Goal: Task Accomplishment & Management: Manage account settings

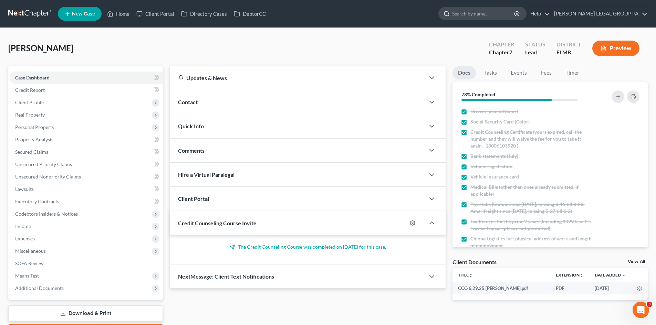
click at [515, 12] on input "search" at bounding box center [483, 13] width 63 height 13
type input "colsant"
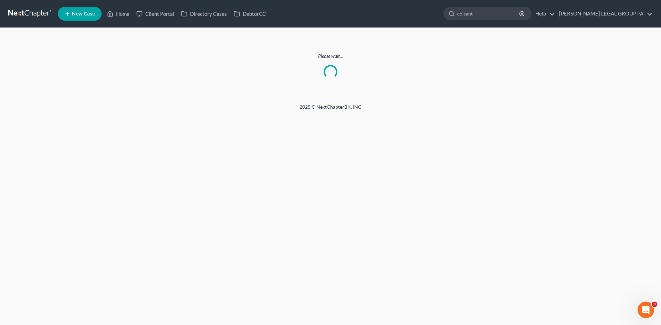
click at [332, 93] on div "Please wait..." at bounding box center [330, 66] width 661 height 76
drag, startPoint x: 504, startPoint y: 53, endPoint x: 503, endPoint y: 36, distance: 16.9
click at [504, 53] on p "Please wait..." at bounding box center [330, 56] width 644 height 7
click at [502, 15] on input "colsant" at bounding box center [488, 13] width 63 height 13
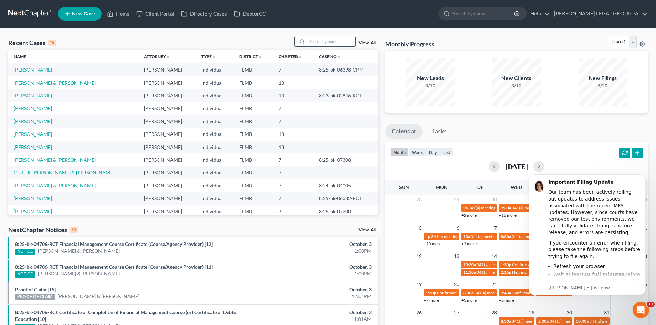
click at [312, 45] on input "search" at bounding box center [331, 41] width 48 height 10
type input "colsant"
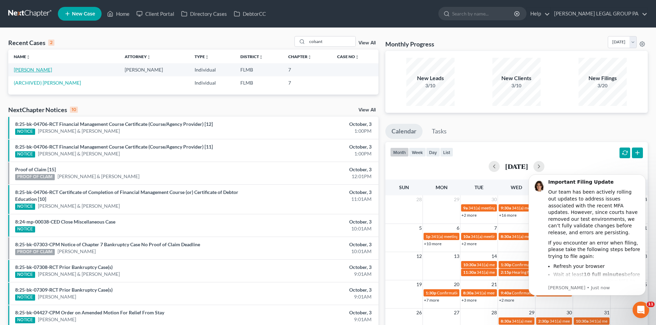
click at [41, 72] on link "Colsant, Robert" at bounding box center [33, 70] width 38 height 6
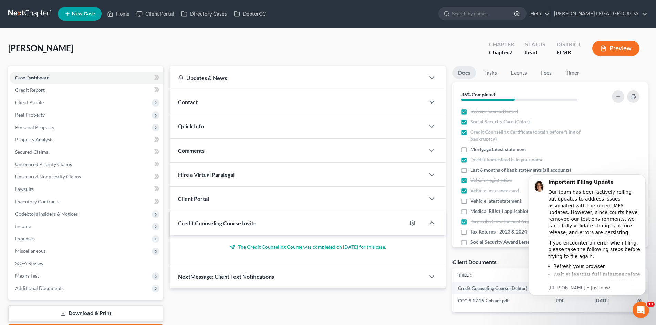
click at [435, 47] on div "Colsant, Robert Upgraded Chapter Chapter 7 Status Lead District FLMB Preview" at bounding box center [327, 51] width 639 height 30
click at [645, 178] on button "Dismiss notification" at bounding box center [643, 176] width 9 height 9
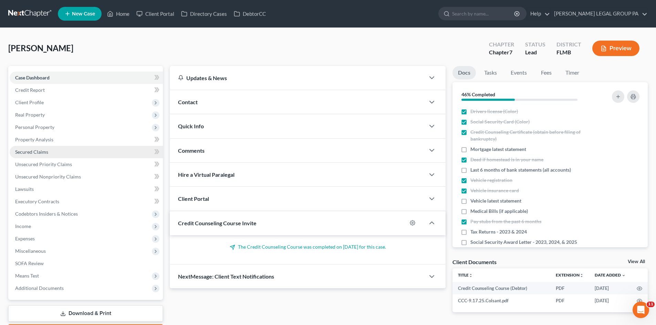
click at [78, 151] on link "Secured Claims" at bounding box center [86, 152] width 153 height 12
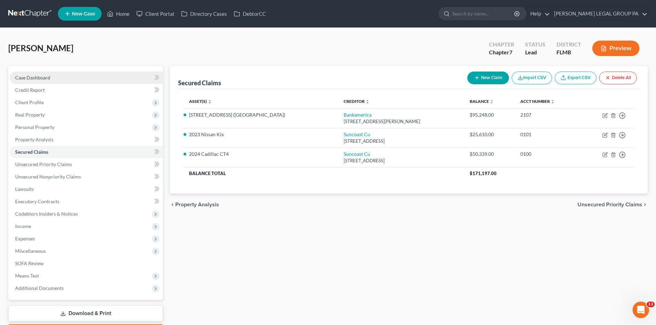
click at [62, 79] on link "Case Dashboard" at bounding box center [86, 78] width 153 height 12
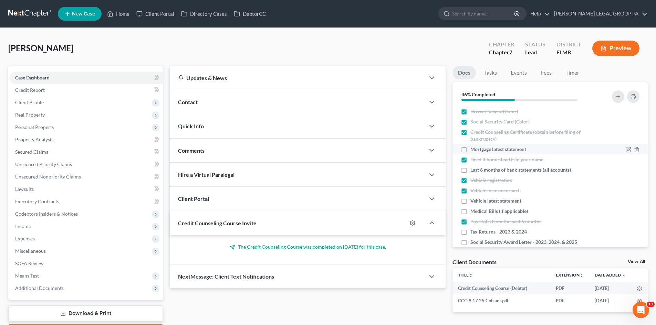
click at [470, 148] on label "Mortgage latest statement" at bounding box center [498, 149] width 56 height 7
click at [473, 148] on input "Mortgage latest statement" at bounding box center [475, 148] width 4 height 4
checkbox input "true"
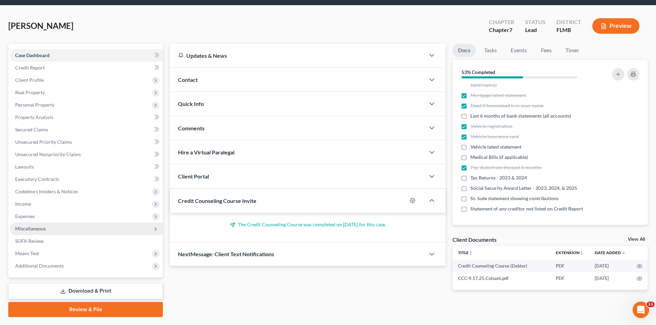
scroll to position [34, 0]
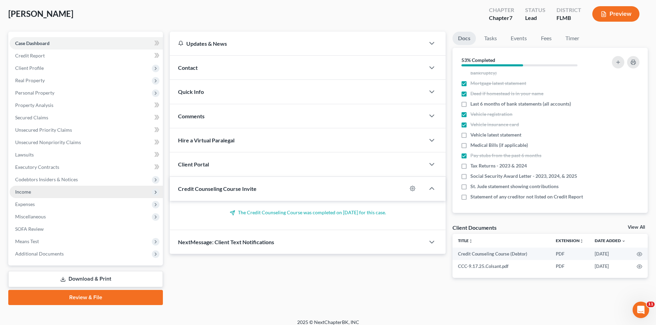
click at [54, 192] on span "Income" at bounding box center [86, 192] width 153 height 12
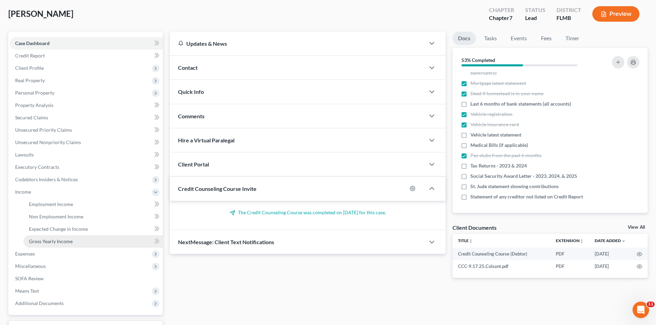
click at [66, 241] on span "Gross Yearly Income" at bounding box center [51, 241] width 44 height 6
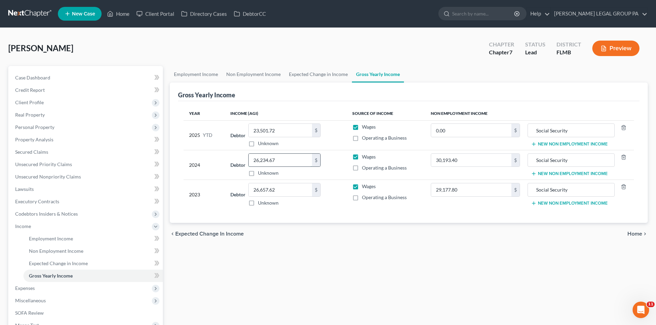
click at [273, 158] on input "26,234.67" at bounding box center [279, 160] width 63 height 13
type input "36,967.00"
click at [380, 260] on div "Employment Income Non Employment Income Expected Change in Income Gross Yearly …" at bounding box center [408, 227] width 485 height 323
click at [461, 59] on div "Colsant, Robert Upgraded Chapter Chapter 7 Status Lead District FLMB Preview" at bounding box center [327, 51] width 639 height 30
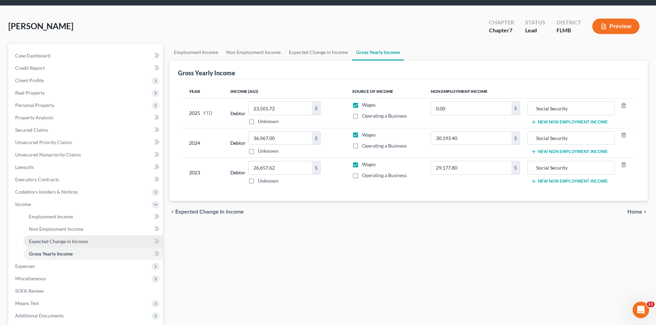
scroll to position [34, 0]
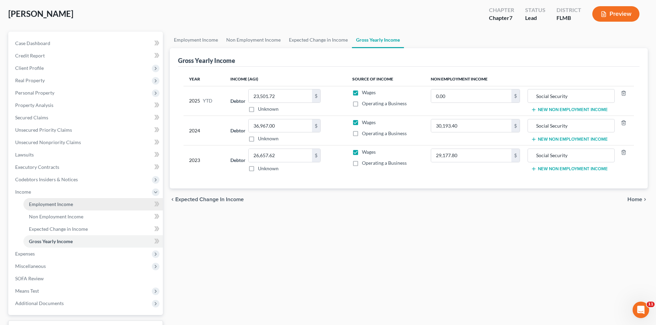
click at [74, 206] on link "Employment Income" at bounding box center [92, 204] width 139 height 12
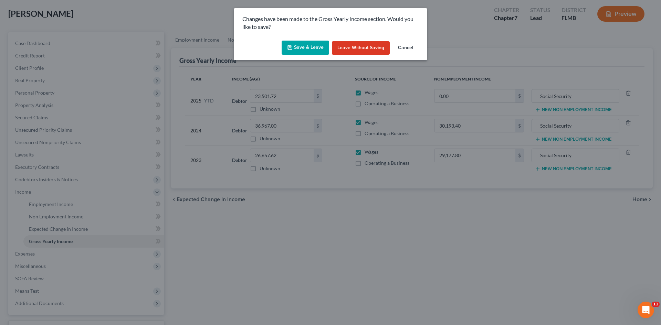
click at [310, 46] on button "Save & Leave" at bounding box center [304, 48] width 47 height 14
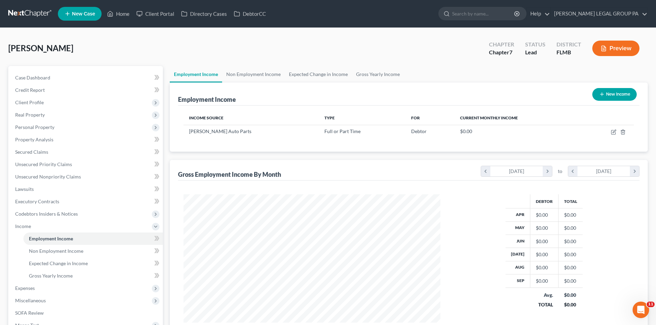
scroll to position [128, 270]
click at [38, 277] on span "Gross Yearly Income" at bounding box center [51, 276] width 44 height 6
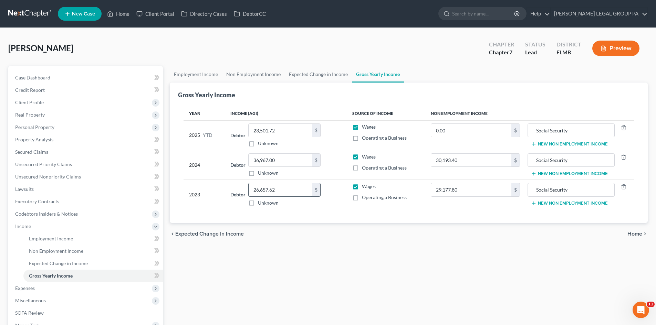
click at [276, 190] on input "26,657.62" at bounding box center [279, 189] width 63 height 13
type input "37,318.00"
click at [236, 256] on div "Employment Income Non Employment Income Expected Change in Income Gross Yearly …" at bounding box center [408, 227] width 485 height 323
click at [320, 64] on div "Colsant, Robert Upgraded Chapter Chapter 7 Status Lead District FLMB Preview" at bounding box center [327, 51] width 639 height 30
click at [56, 152] on link "Secured Claims" at bounding box center [86, 152] width 153 height 12
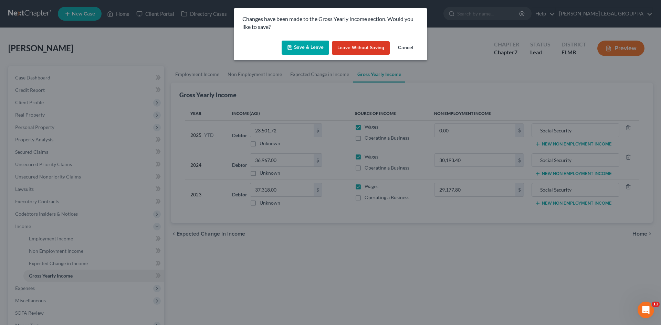
click at [303, 44] on button "Save & Leave" at bounding box center [304, 48] width 47 height 14
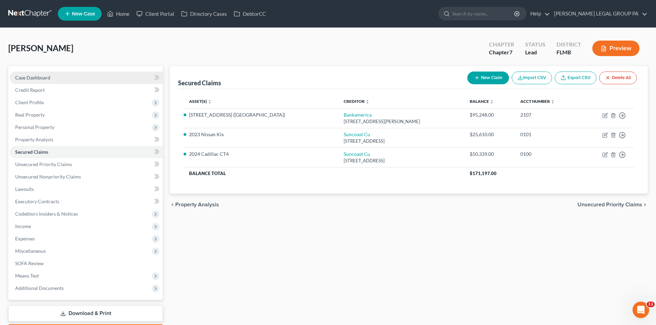
click at [41, 77] on span "Case Dashboard" at bounding box center [32, 78] width 35 height 6
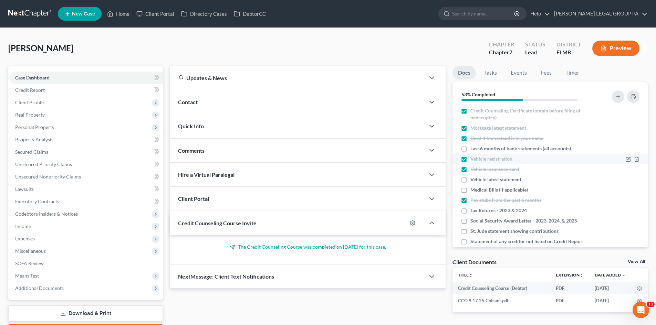
scroll to position [32, 0]
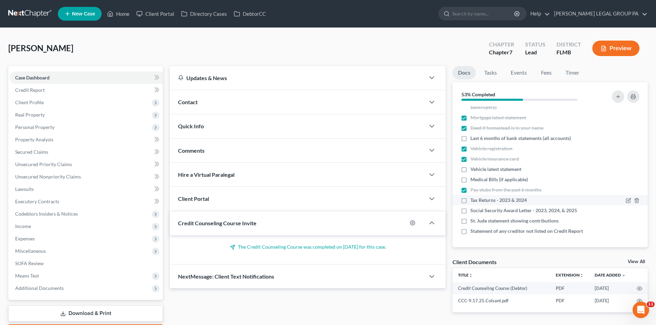
click at [470, 201] on label "Tax Returns - 2023 & 2024" at bounding box center [498, 200] width 56 height 7
click at [473, 201] on input "Tax Returns - 2023 & 2024" at bounding box center [475, 199] width 4 height 4
checkbox input "true"
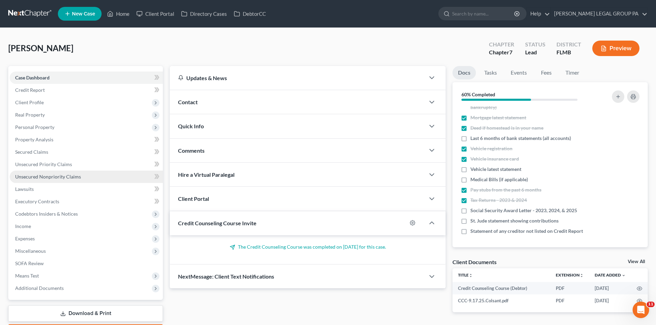
click at [57, 178] on span "Unsecured Nonpriority Claims" at bounding box center [48, 177] width 66 height 6
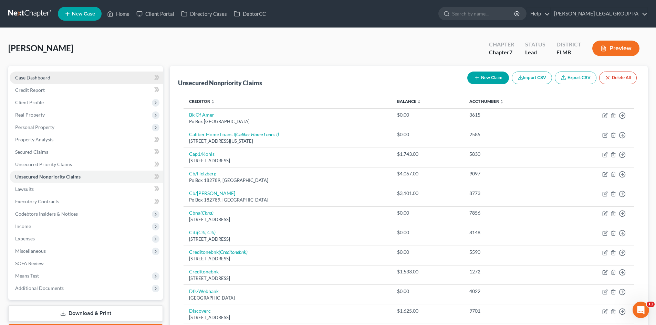
click at [47, 76] on span "Case Dashboard" at bounding box center [32, 78] width 35 height 6
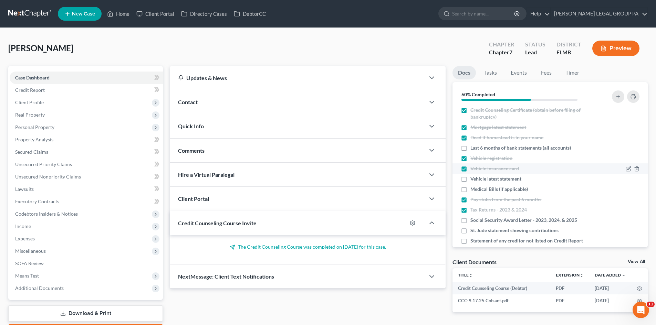
scroll to position [32, 0]
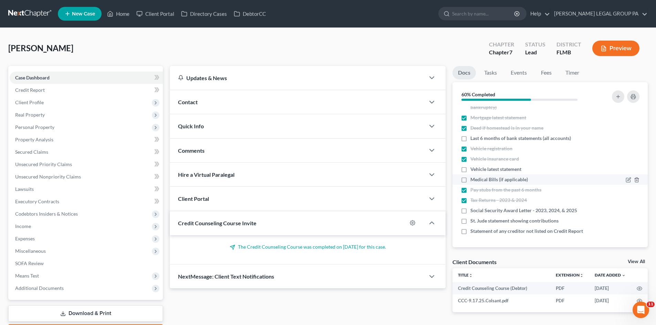
click at [470, 181] on label "Medical Bills (if applicable)" at bounding box center [498, 179] width 57 height 7
click at [473, 181] on input "Medical Bills (if applicable)" at bounding box center [475, 178] width 4 height 4
checkbox input "true"
click at [470, 171] on label "Vehicle latest statement" at bounding box center [495, 169] width 51 height 7
click at [473, 170] on input "Vehicle latest statement" at bounding box center [475, 168] width 4 height 4
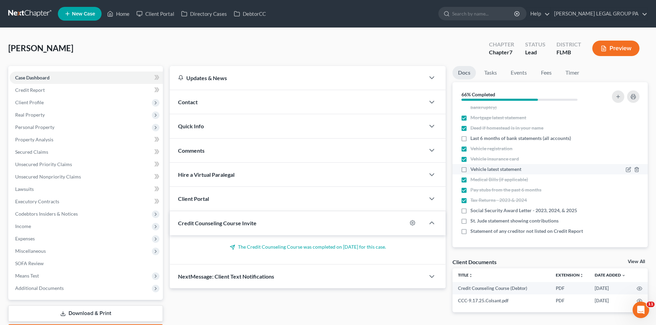
checkbox input "true"
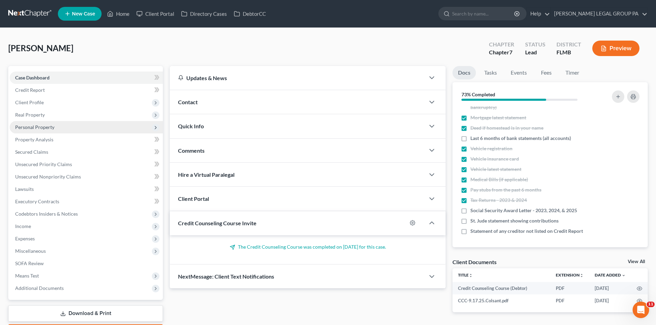
click at [53, 124] on span "Personal Property" at bounding box center [34, 127] width 39 height 6
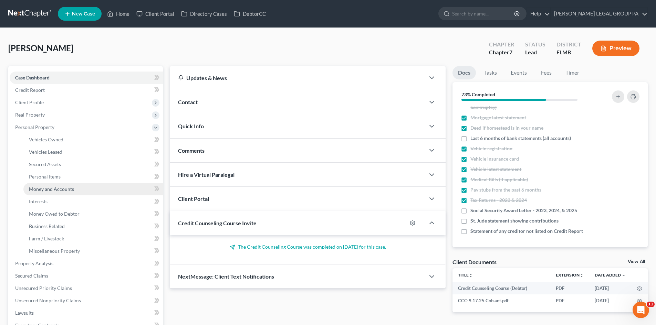
click at [63, 187] on span "Money and Accounts" at bounding box center [51, 189] width 45 height 6
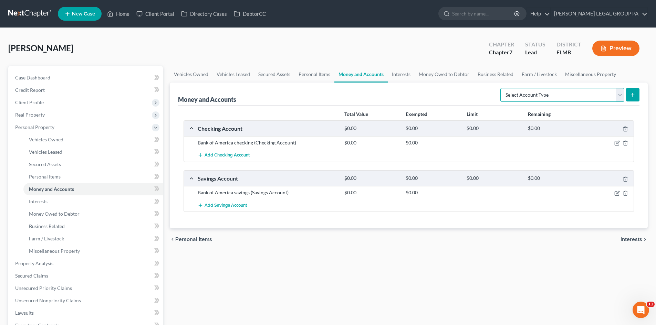
click at [532, 94] on select "Select Account Type Brokerage Cash on Hand Certificates of Deposit Checking Acc…" at bounding box center [562, 95] width 124 height 14
click at [397, 107] on div "Total Value Exempted Limit Remaining Checking Account $0.00 $0.00 $0.00 $0.00 B…" at bounding box center [408, 167] width 461 height 123
click at [618, 144] on icon "button" at bounding box center [617, 143] width 6 height 6
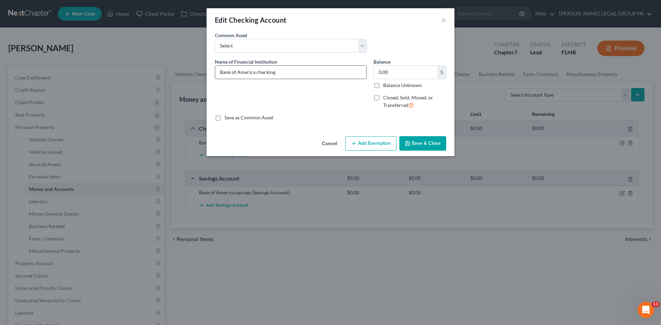
click at [302, 72] on input "Bank of America checking" at bounding box center [290, 72] width 151 height 13
type input "Bank of America checking 0616"
click at [419, 145] on button "Save & Close" at bounding box center [422, 143] width 47 height 14
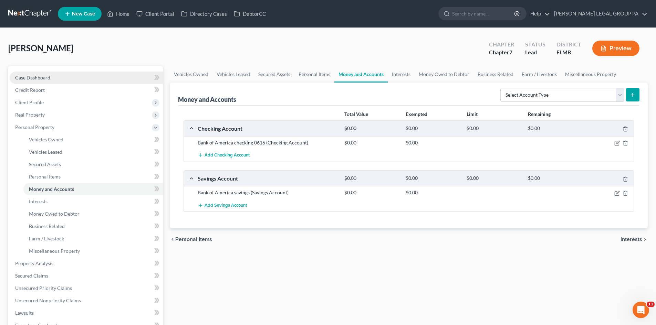
click at [47, 79] on span "Case Dashboard" at bounding box center [32, 78] width 35 height 6
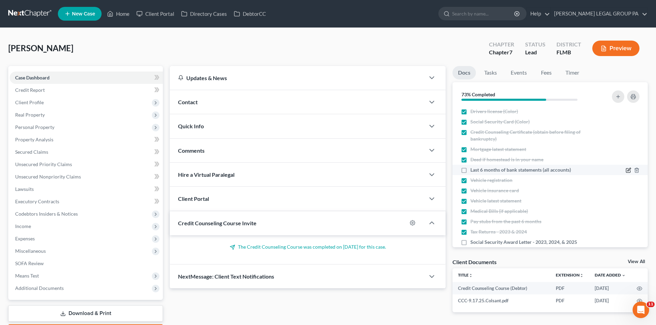
click at [627, 171] on icon "button" at bounding box center [628, 169] width 3 height 3
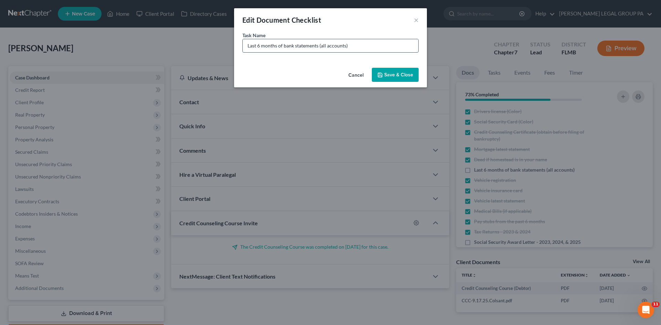
drag, startPoint x: 320, startPoint y: 46, endPoint x: 345, endPoint y: 46, distance: 25.1
click at [345, 46] on input "Last 6 months of bank statements (all accounts)" at bounding box center [331, 45] width 176 height 13
type input "Last 6 months of bank statements (BOA savings) & any statements you have from s…"
click at [404, 74] on button "Save & Close" at bounding box center [395, 75] width 47 height 14
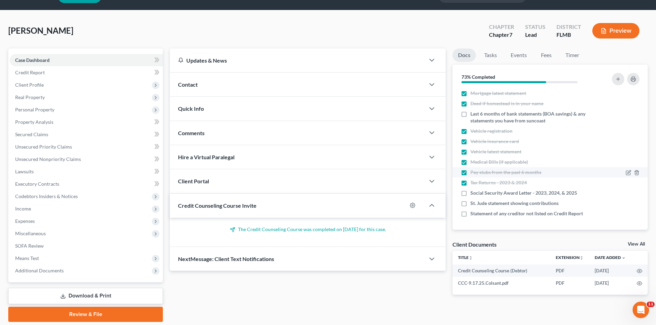
scroll to position [34, 0]
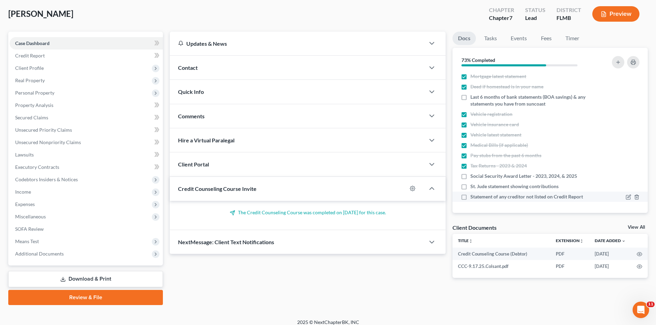
click at [470, 196] on label "Statement of any creditor not listed on Credit Report" at bounding box center [526, 196] width 113 height 7
click at [473, 196] on input "Statement of any creditor not listed on Credit Report" at bounding box center [475, 195] width 4 height 4
checkbox input "true"
click at [625, 174] on icon "button" at bounding box center [628, 177] width 6 height 6
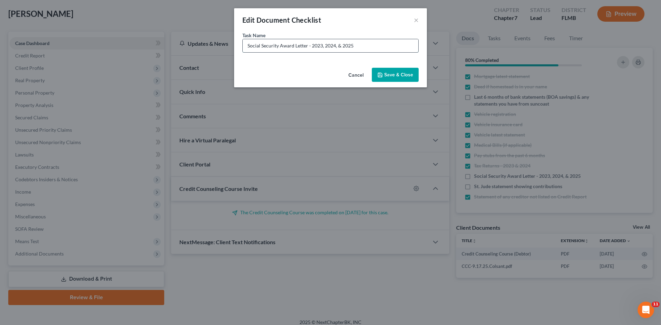
drag, startPoint x: 318, startPoint y: 45, endPoint x: 341, endPoint y: 48, distance: 22.9
click at [341, 48] on input "Social Security Award Letter - 2023, 2024, & 2025" at bounding box center [331, 45] width 176 height 13
type input "Social Security Award Letter - 2025"
click at [396, 73] on button "Save & Close" at bounding box center [395, 75] width 47 height 14
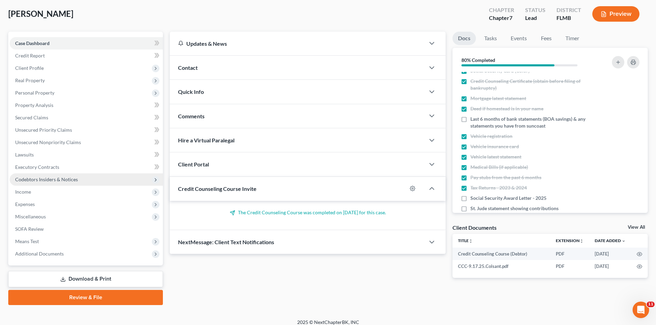
scroll to position [39, 0]
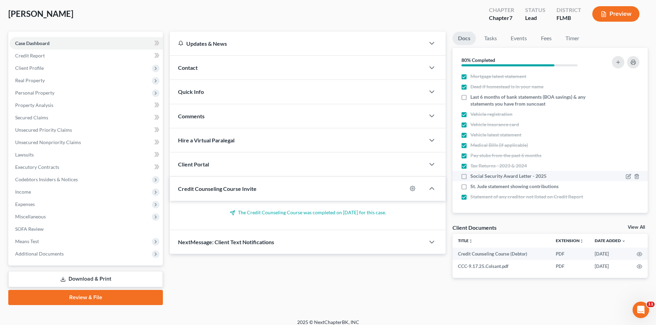
click at [470, 177] on label "Social Security Award Letter - 2025" at bounding box center [508, 176] width 76 height 7
click at [473, 177] on input "Social Security Award Letter - 2025" at bounding box center [475, 175] width 4 height 4
checkbox input "true"
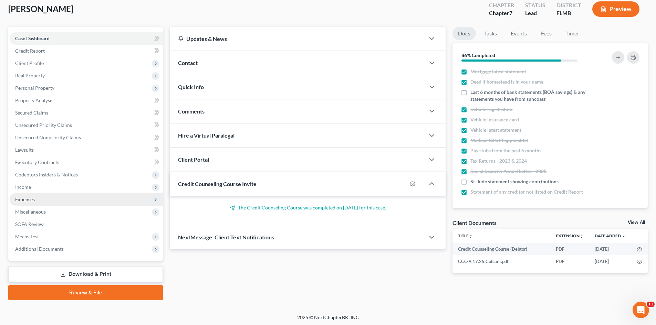
scroll to position [41, 0]
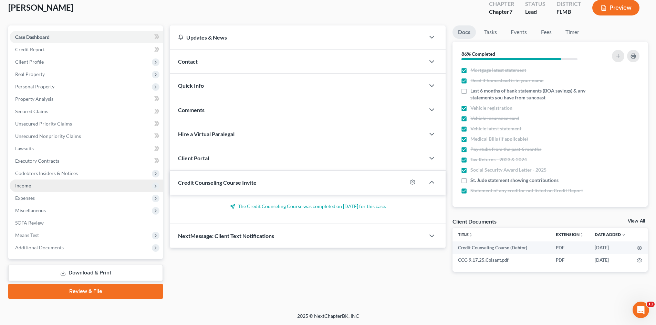
click at [42, 187] on span "Income" at bounding box center [86, 186] width 153 height 12
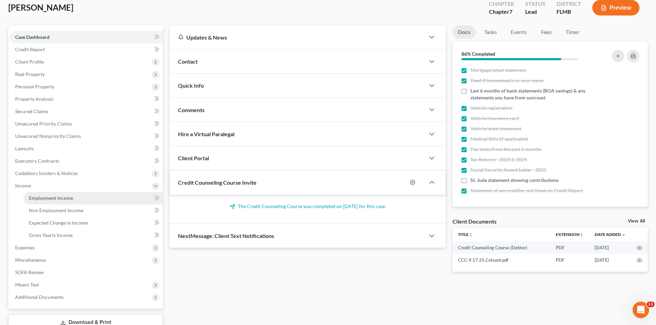
click at [56, 197] on span "Employment Income" at bounding box center [51, 198] width 44 height 6
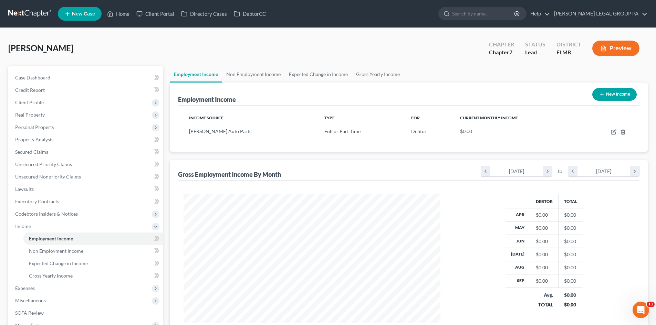
scroll to position [128, 270]
click at [263, 77] on link "Non Employment Income" at bounding box center [253, 74] width 63 height 17
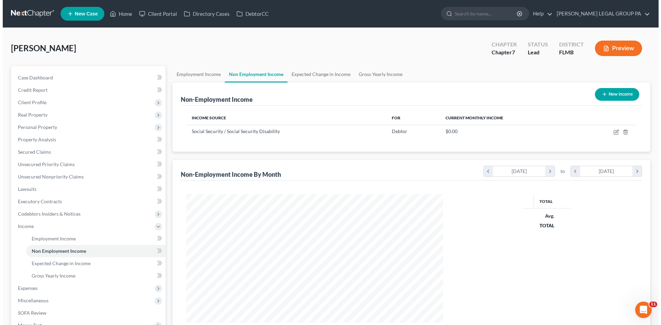
scroll to position [128, 270]
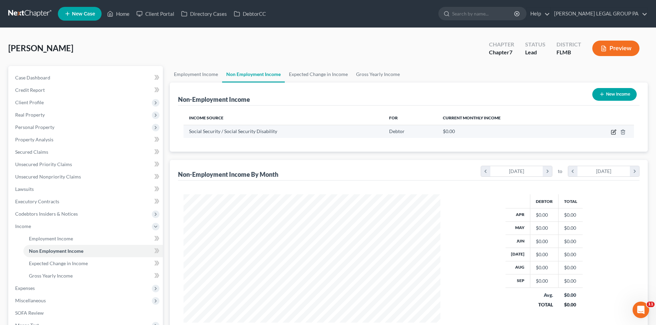
click at [611, 133] on icon "button" at bounding box center [613, 132] width 4 height 4
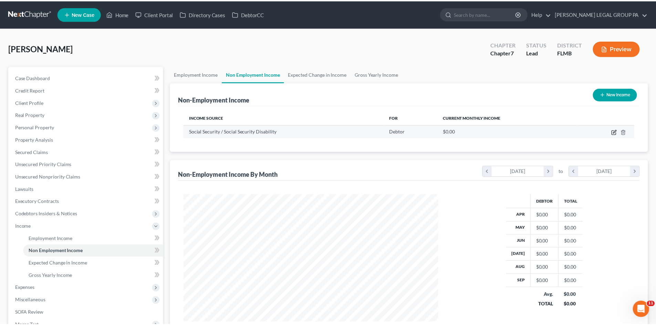
scroll to position [129, 273]
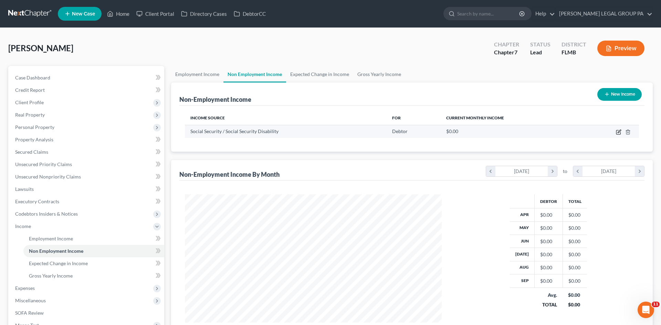
select select "4"
select select "0"
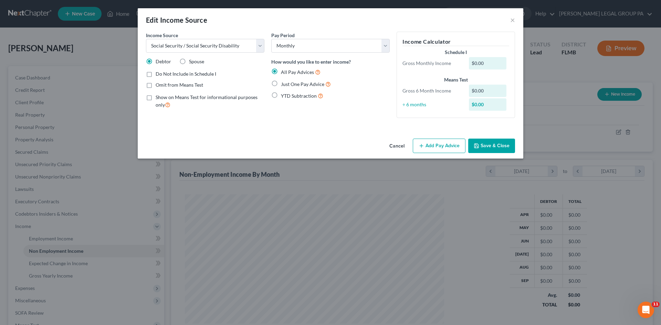
click at [435, 148] on button "Add Pay Advice" at bounding box center [439, 146] width 53 height 14
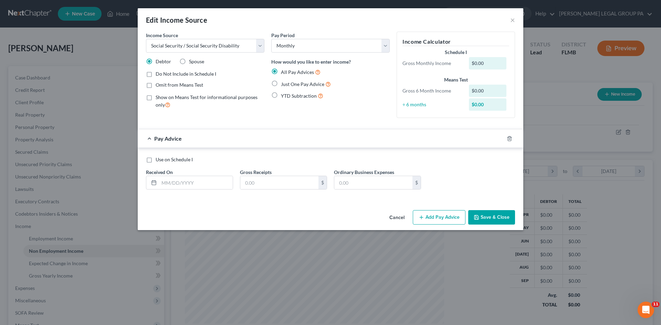
click at [281, 86] on label "Just One Pay Advice" at bounding box center [306, 84] width 50 height 8
click at [284, 85] on input "Just One Pay Advice" at bounding box center [286, 82] width 4 height 4
radio input "true"
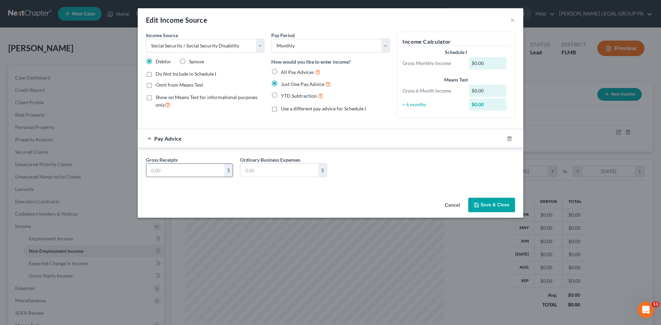
click at [194, 168] on input "text" at bounding box center [185, 170] width 78 height 13
type input "2,580.00"
click at [288, 171] on input "text" at bounding box center [279, 170] width 78 height 13
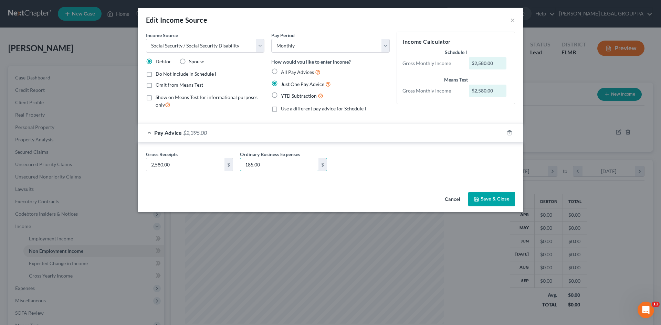
type input "185.00"
click at [494, 199] on button "Save & Close" at bounding box center [491, 199] width 47 height 14
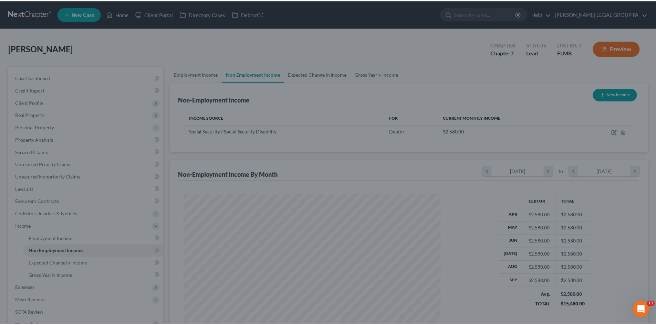
scroll to position [343992, 343850]
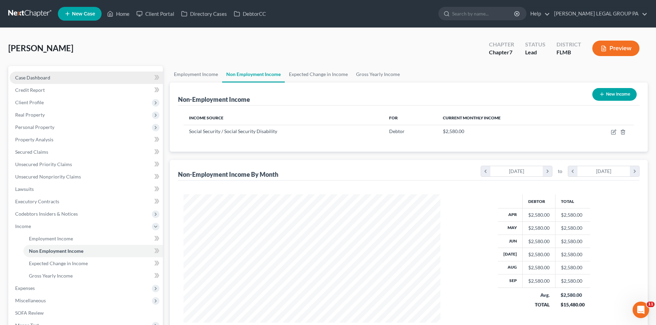
click at [39, 76] on span "Case Dashboard" at bounding box center [32, 78] width 35 height 6
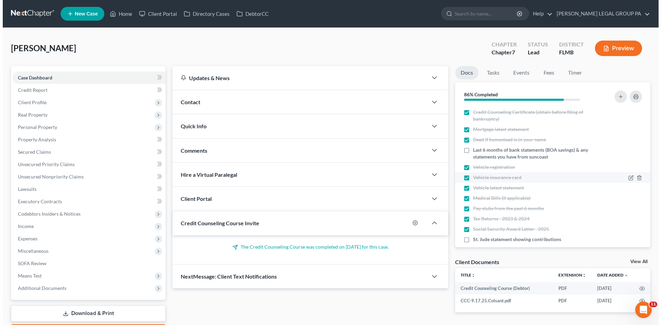
scroll to position [39, 0]
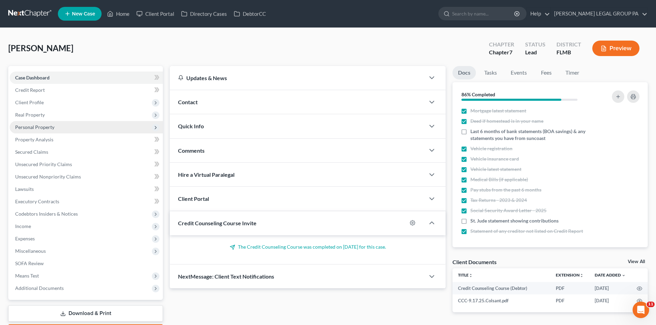
click at [68, 130] on span "Personal Property" at bounding box center [86, 127] width 153 height 12
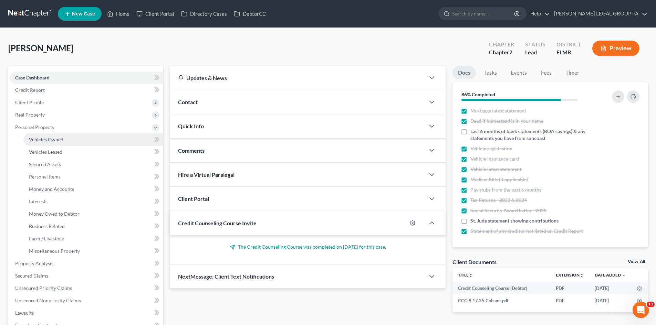
click at [66, 139] on link "Vehicles Owned" at bounding box center [92, 140] width 139 height 12
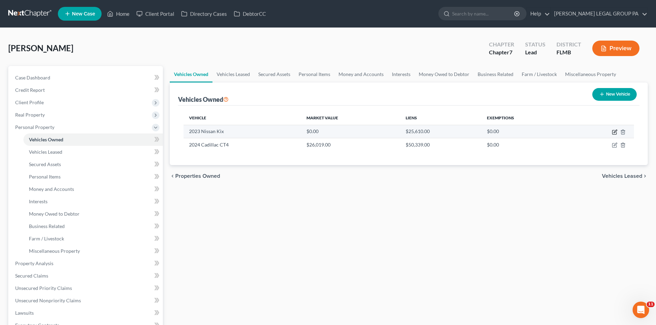
click at [615, 131] on icon "button" at bounding box center [614, 131] width 3 height 3
select select "0"
select select "3"
select select "2"
select select "0"
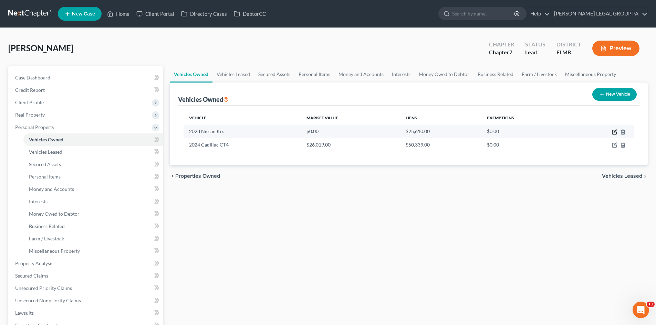
select select "9"
select select "0"
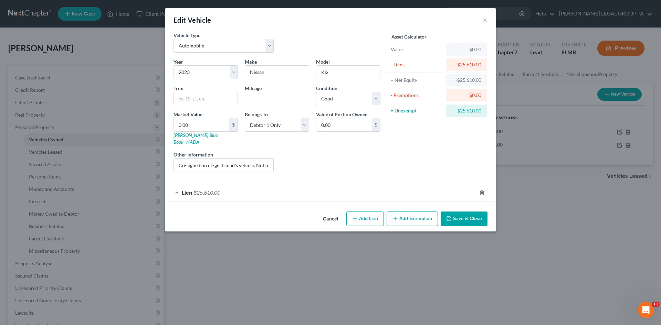
click at [240, 190] on div "Lien $25,610.00" at bounding box center [320, 192] width 311 height 18
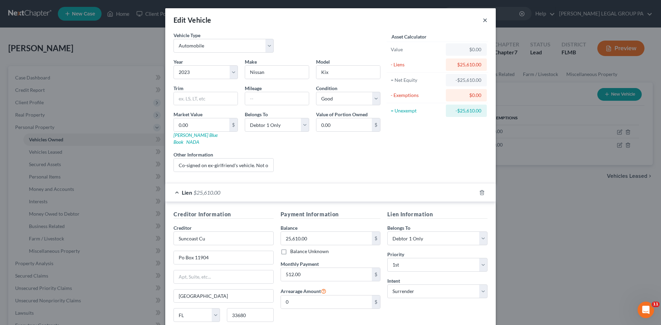
click at [482, 21] on button "×" at bounding box center [484, 20] width 5 height 8
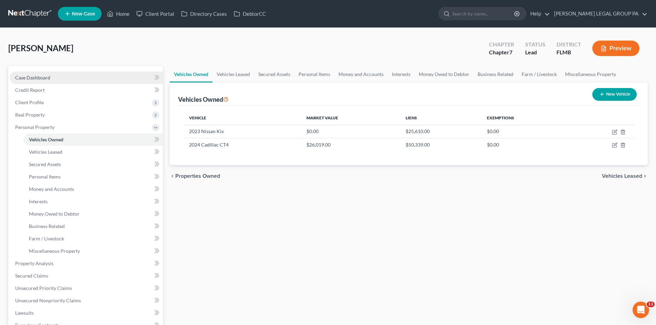
click at [34, 78] on span "Case Dashboard" at bounding box center [32, 78] width 35 height 6
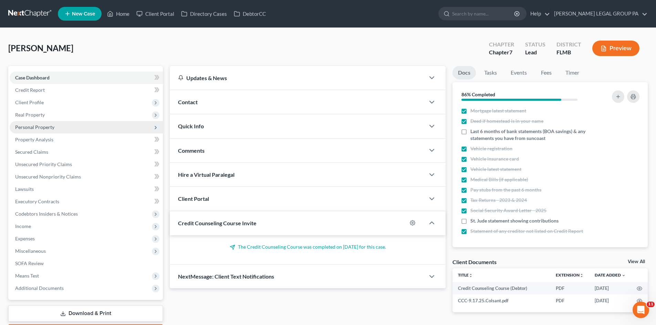
click at [67, 129] on span "Personal Property" at bounding box center [86, 127] width 153 height 12
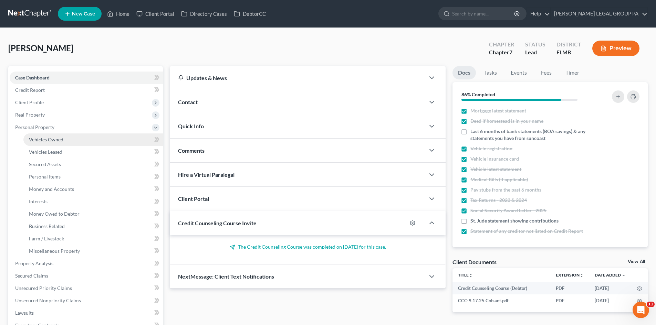
click at [63, 143] on link "Vehicles Owned" at bounding box center [92, 140] width 139 height 12
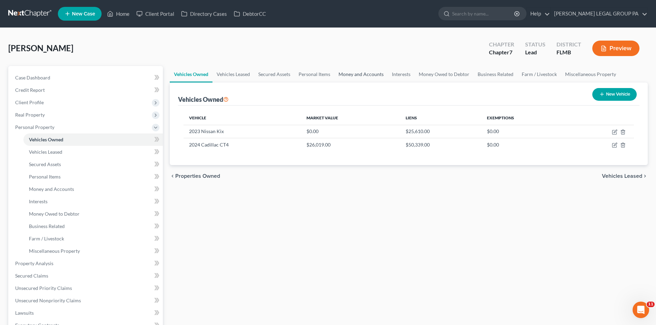
click at [375, 81] on link "Money and Accounts" at bounding box center [360, 74] width 53 height 17
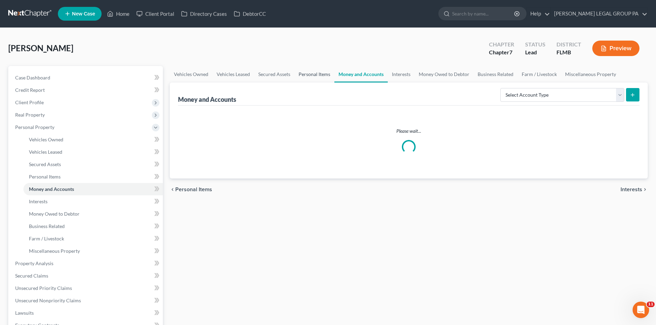
click at [322, 73] on link "Personal Items" at bounding box center [314, 74] width 40 height 17
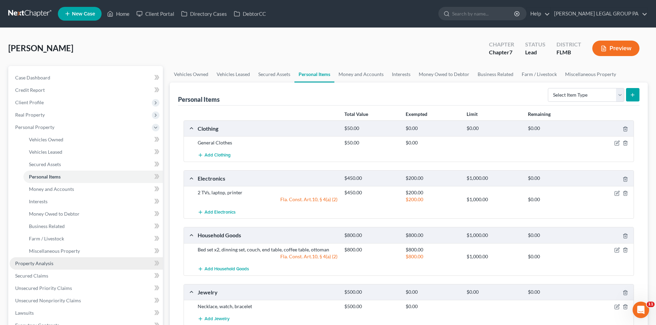
drag, startPoint x: 68, startPoint y: 262, endPoint x: 73, endPoint y: 263, distance: 4.1
click at [68, 262] on link "Property Analysis" at bounding box center [86, 263] width 153 height 12
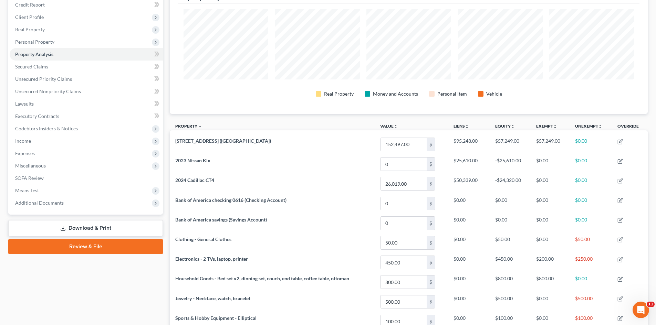
scroll to position [125, 0]
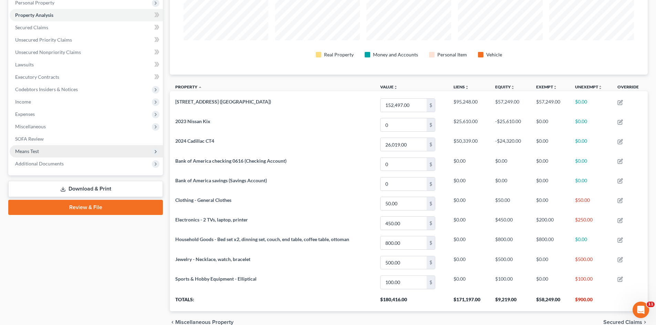
click at [62, 151] on span "Means Test" at bounding box center [86, 151] width 153 height 12
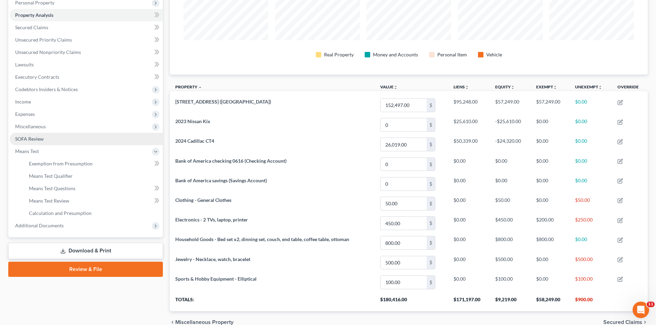
click at [52, 137] on link "SOFA Review" at bounding box center [86, 139] width 153 height 12
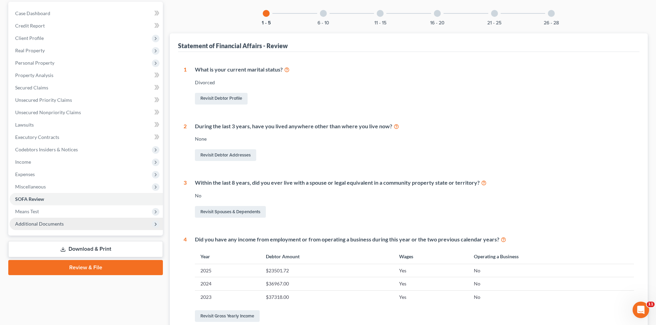
scroll to position [69, 0]
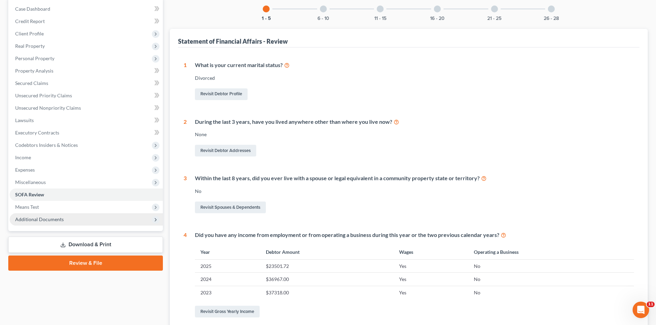
click at [51, 219] on span "Additional Documents" at bounding box center [39, 219] width 49 height 6
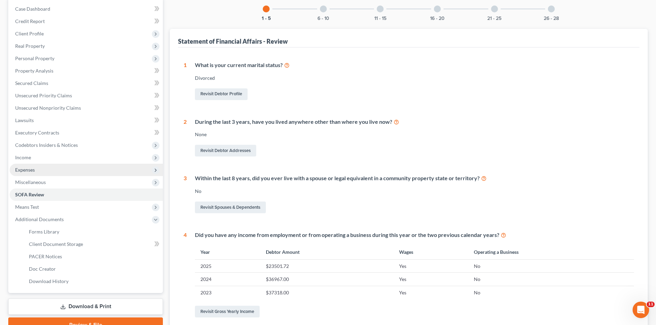
click at [47, 172] on span "Expenses" at bounding box center [86, 170] width 153 height 12
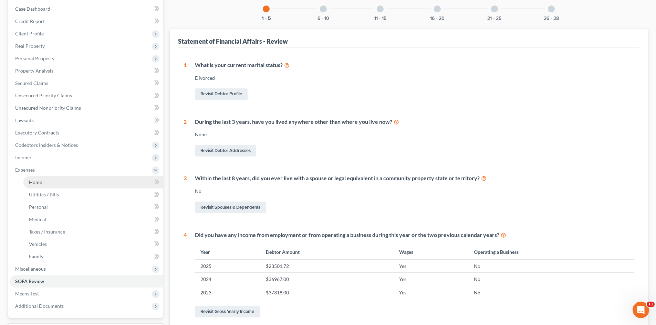
click at [50, 181] on link "Home" at bounding box center [92, 182] width 139 height 12
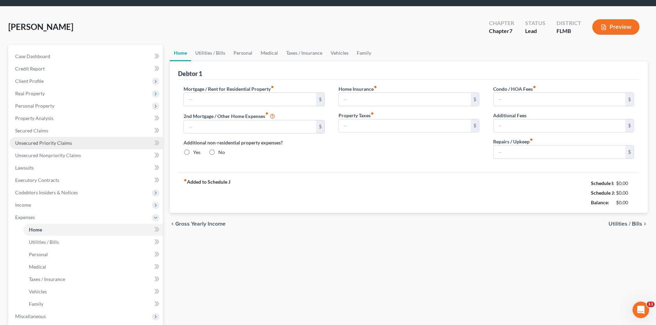
type input "815.00"
type input "0.00"
radio input "true"
type input "0.00"
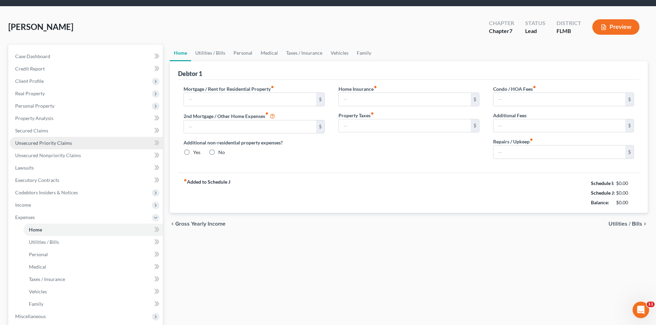
type input "221.00"
type input "0.00"
type input "200.00"
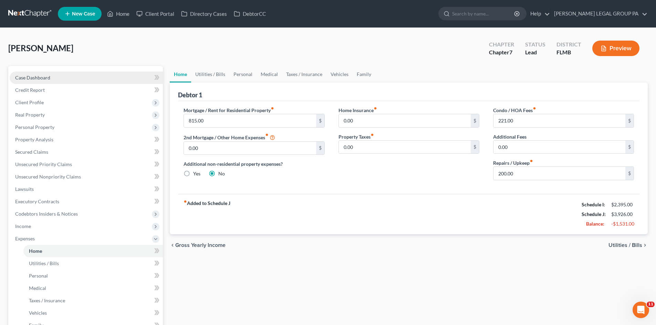
click at [53, 78] on link "Case Dashboard" at bounding box center [86, 78] width 153 height 12
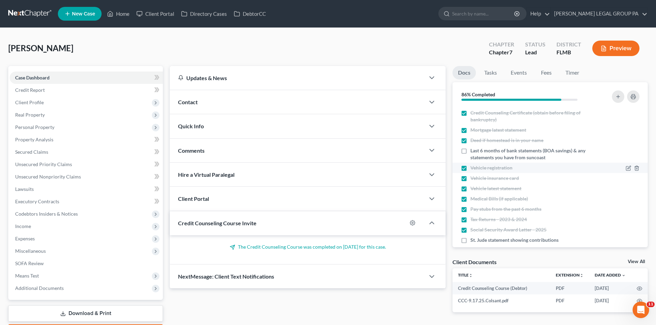
scroll to position [39, 0]
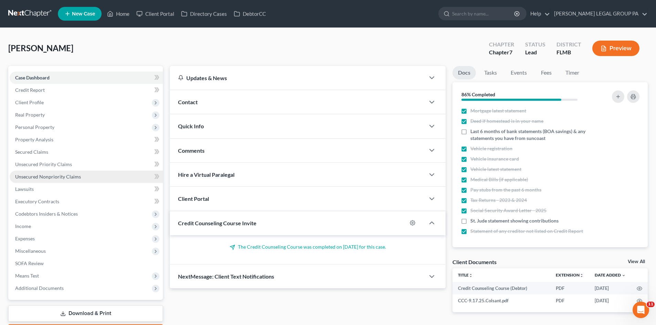
click at [25, 172] on link "Unsecured Nonpriority Claims" at bounding box center [86, 177] width 153 height 12
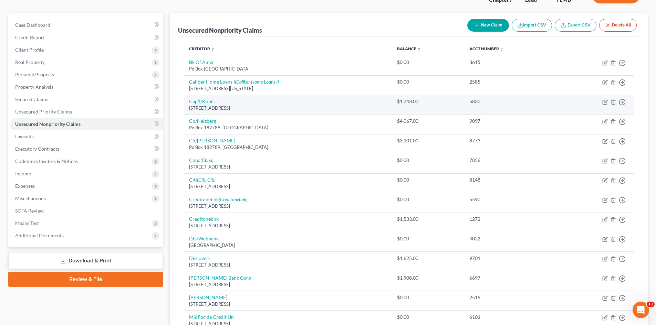
scroll to position [69, 0]
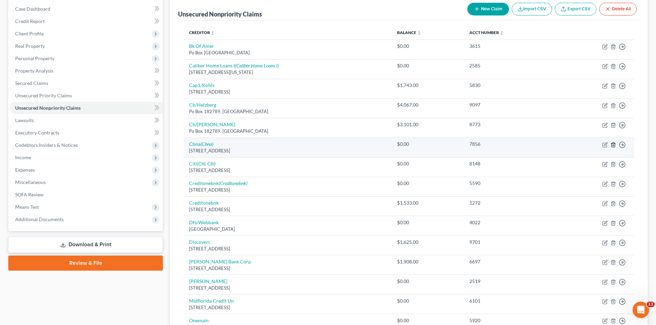
click at [612, 144] on icon "button" at bounding box center [612, 144] width 3 height 4
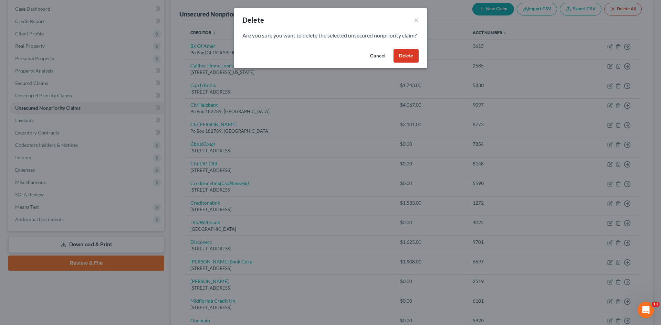
click at [415, 63] on button "Delete" at bounding box center [405, 56] width 25 height 14
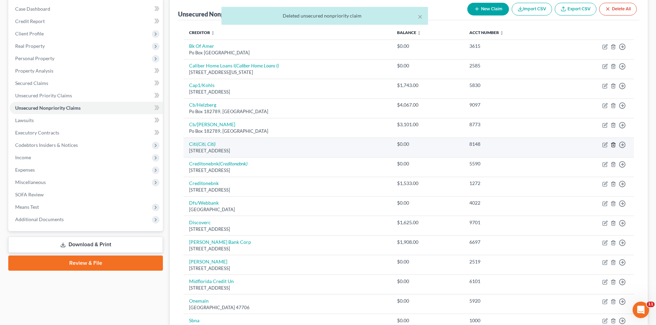
click at [613, 145] on line "button" at bounding box center [613, 145] width 0 height 1
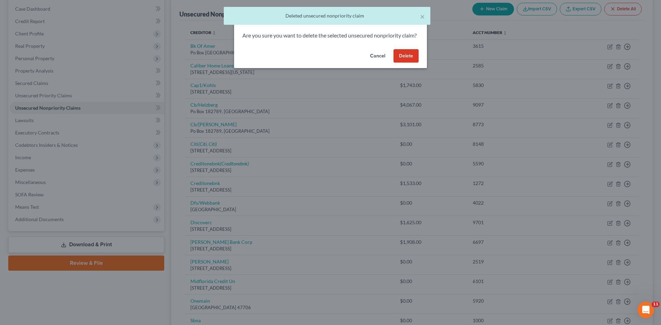
click at [401, 62] on button "Delete" at bounding box center [405, 56] width 25 height 14
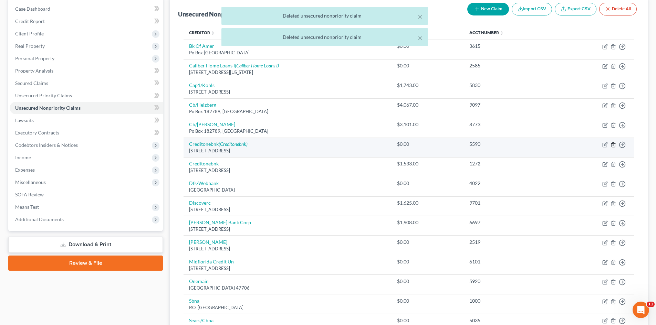
click at [612, 144] on icon "button" at bounding box center [613, 145] width 6 height 6
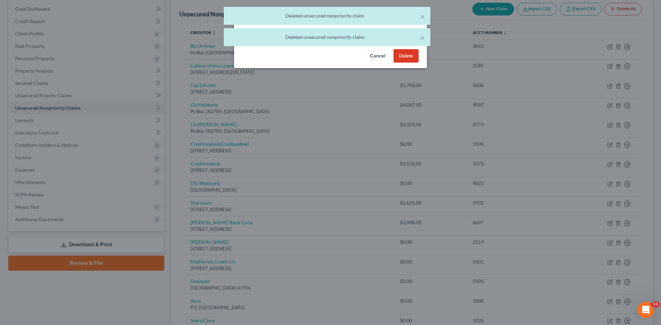
click at [416, 63] on button "Delete" at bounding box center [405, 56] width 25 height 14
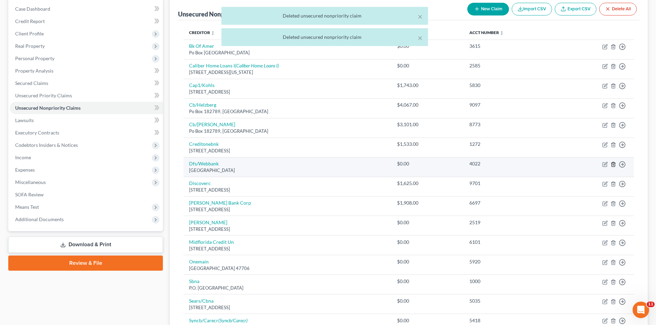
click at [613, 164] on line "button" at bounding box center [613, 164] width 0 height 1
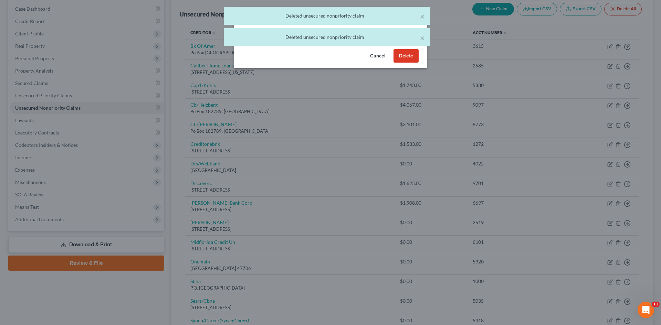
click at [412, 63] on button "Delete" at bounding box center [405, 56] width 25 height 14
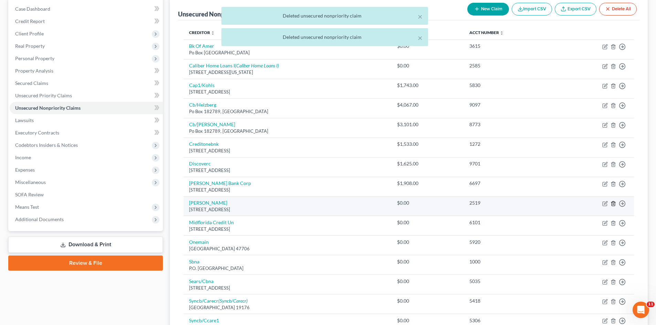
click at [613, 202] on polyline "button" at bounding box center [613, 202] width 4 height 0
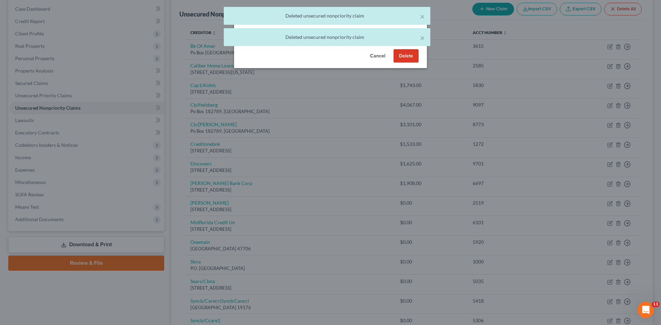
click at [408, 63] on button "Delete" at bounding box center [405, 56] width 25 height 14
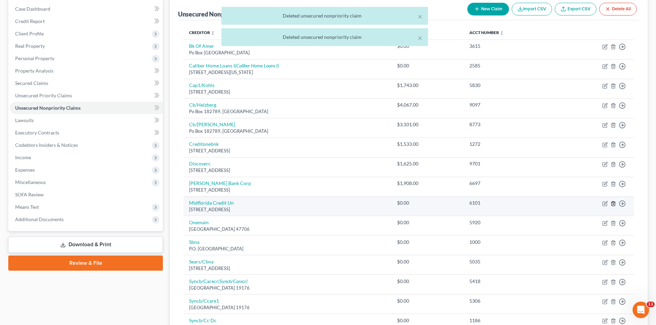
click at [611, 204] on icon "button" at bounding box center [612, 203] width 3 height 4
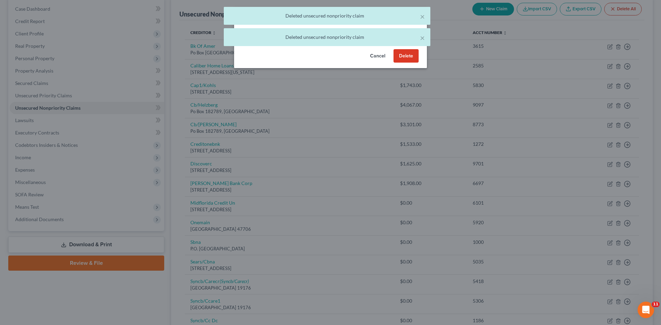
click at [413, 63] on button "Delete" at bounding box center [405, 56] width 25 height 14
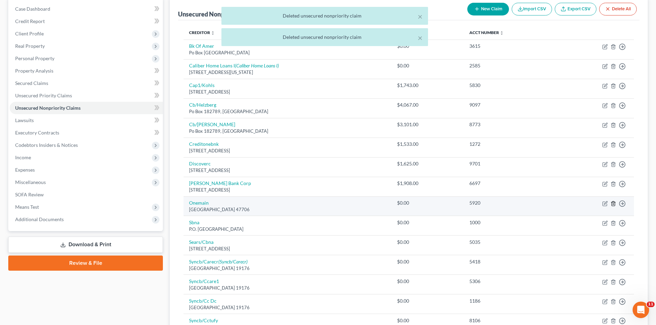
click at [613, 203] on line "button" at bounding box center [613, 203] width 0 height 1
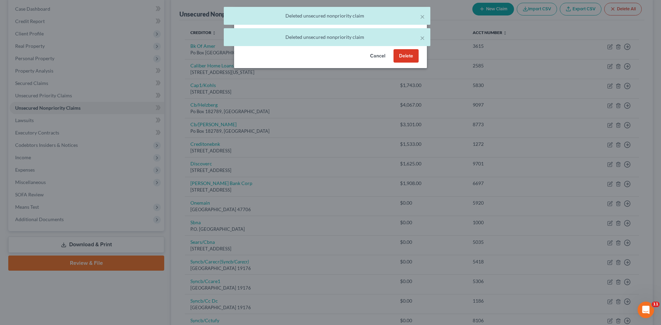
click at [410, 63] on button "Delete" at bounding box center [405, 56] width 25 height 14
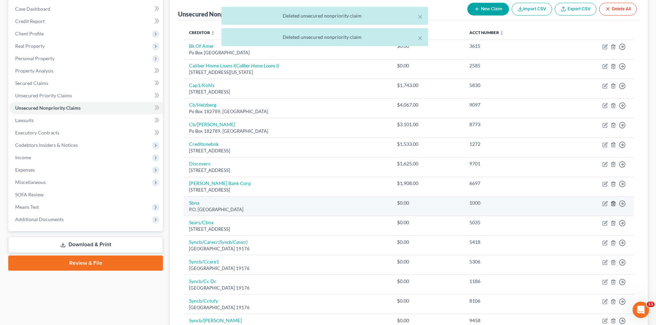
click at [613, 205] on line "button" at bounding box center [613, 203] width 0 height 1
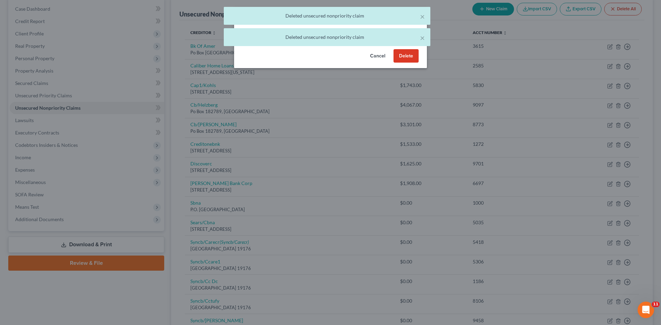
click at [406, 58] on button "Delete" at bounding box center [405, 56] width 25 height 14
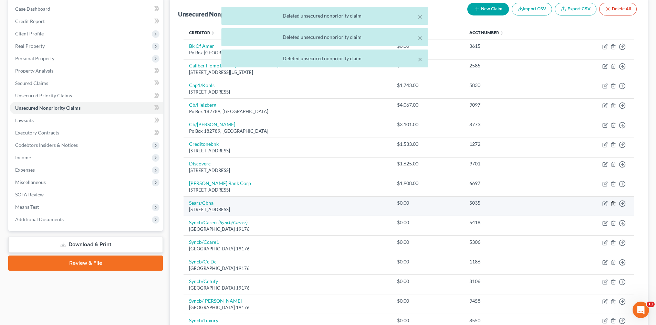
click at [613, 206] on icon "button" at bounding box center [612, 203] width 3 height 4
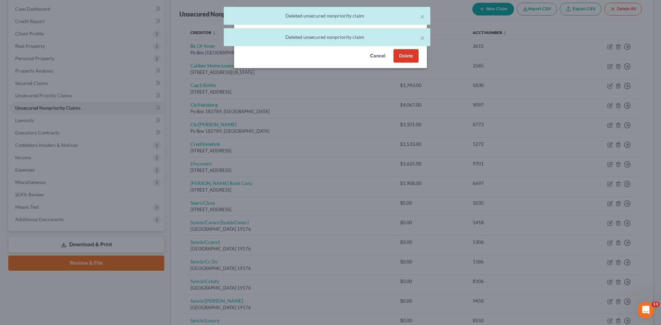
click at [405, 62] on button "Delete" at bounding box center [405, 56] width 25 height 14
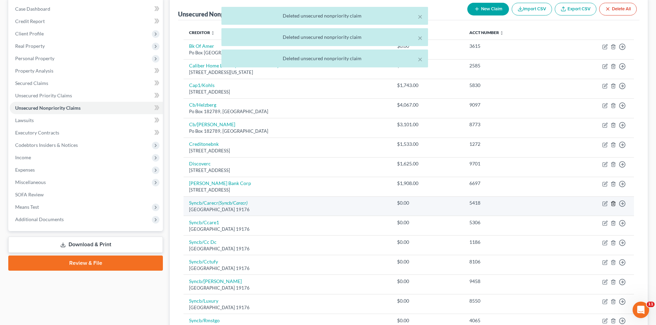
click at [612, 202] on icon "button" at bounding box center [612, 203] width 3 height 4
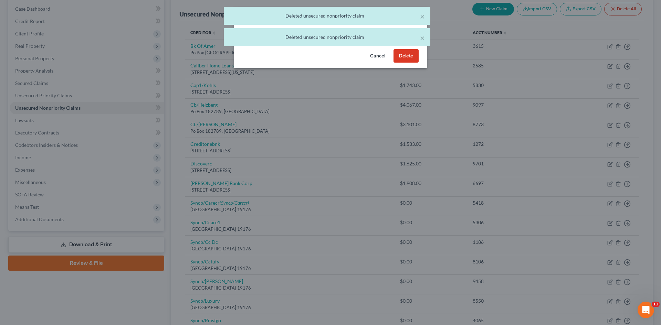
click at [411, 63] on button "Delete" at bounding box center [405, 56] width 25 height 14
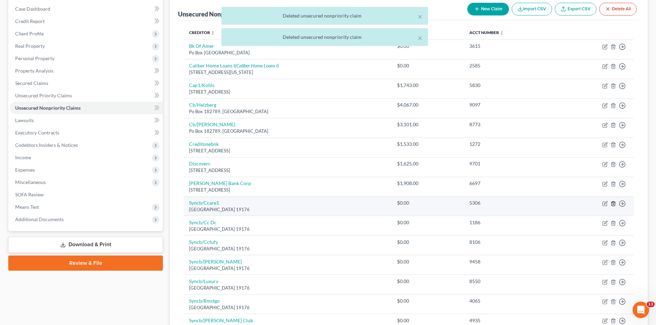
click at [612, 204] on icon "button" at bounding box center [613, 204] width 6 height 6
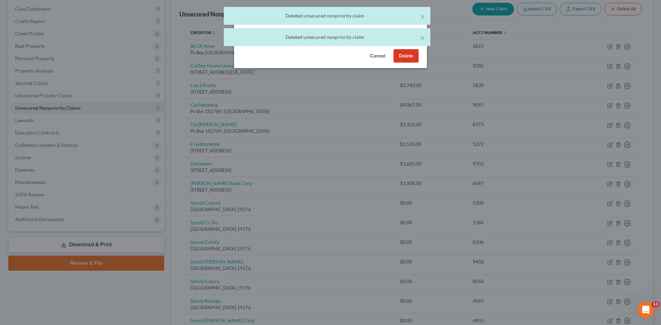
click at [410, 63] on button "Delete" at bounding box center [405, 56] width 25 height 14
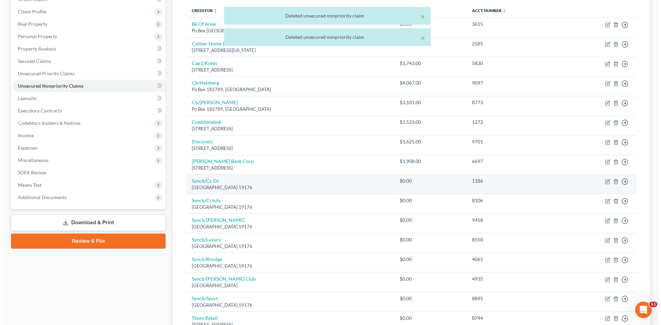
scroll to position [103, 0]
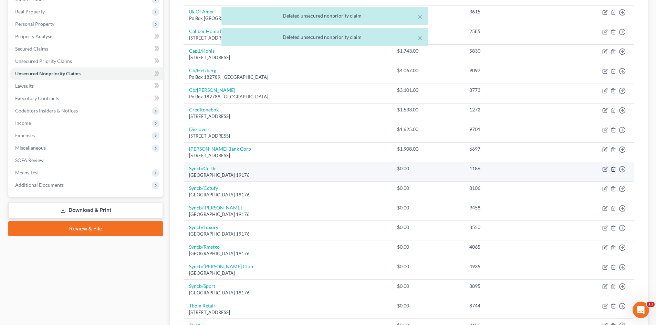
click at [613, 171] on icon "button" at bounding box center [613, 170] width 6 height 6
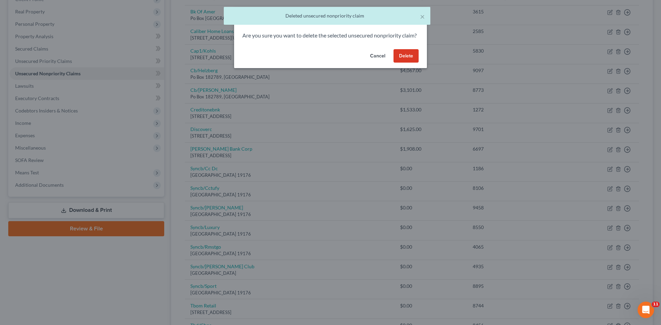
click at [414, 63] on button "Delete" at bounding box center [405, 56] width 25 height 14
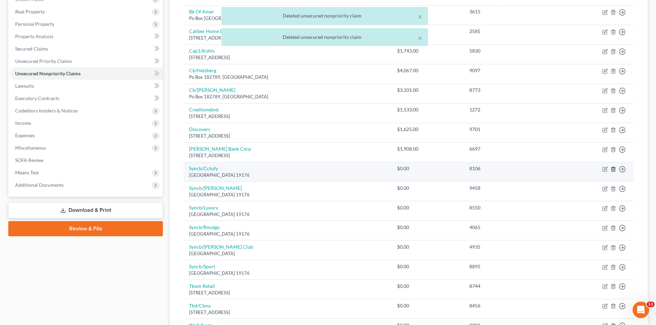
click at [614, 170] on icon "button" at bounding box center [613, 170] width 6 height 6
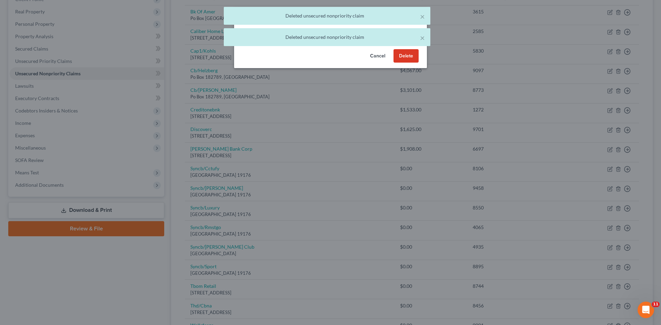
click at [406, 62] on button "Delete" at bounding box center [405, 56] width 25 height 14
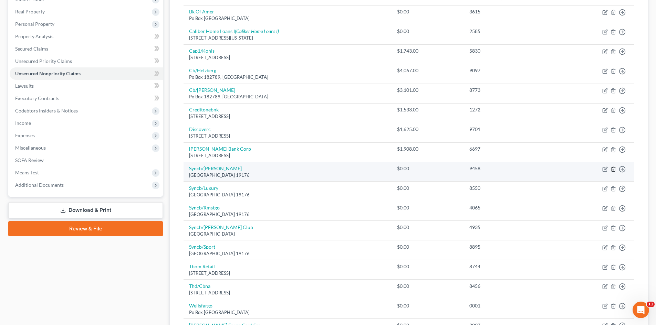
click at [613, 169] on line "button" at bounding box center [613, 169] width 0 height 1
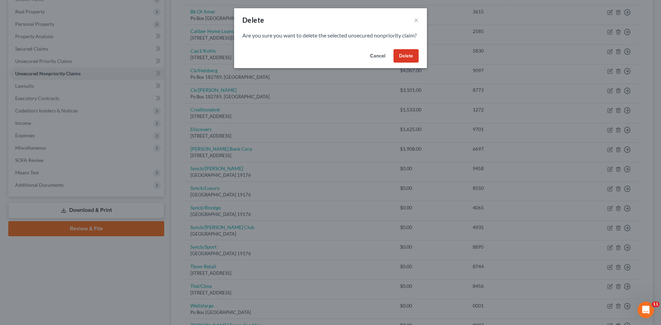
click at [403, 63] on button "Delete" at bounding box center [405, 56] width 25 height 14
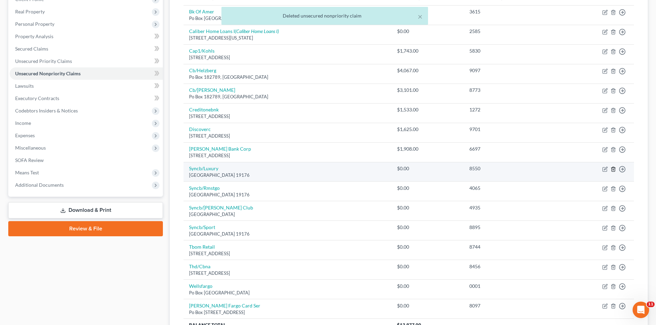
click at [613, 167] on icon "button" at bounding box center [612, 169] width 3 height 4
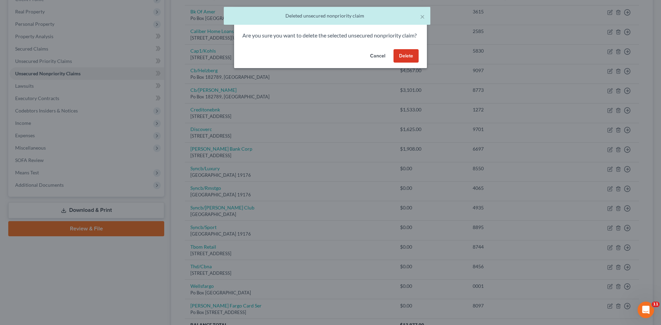
click at [409, 63] on button "Delete" at bounding box center [405, 56] width 25 height 14
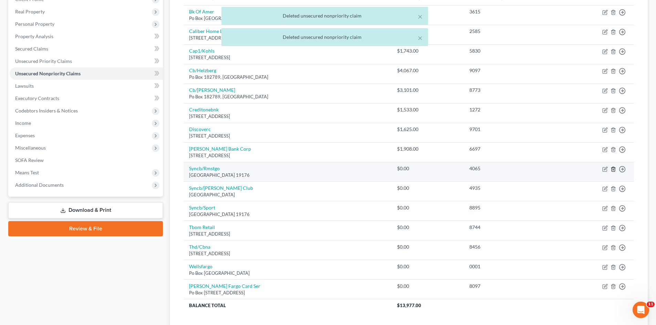
click at [613, 169] on line "button" at bounding box center [613, 169] width 0 height 1
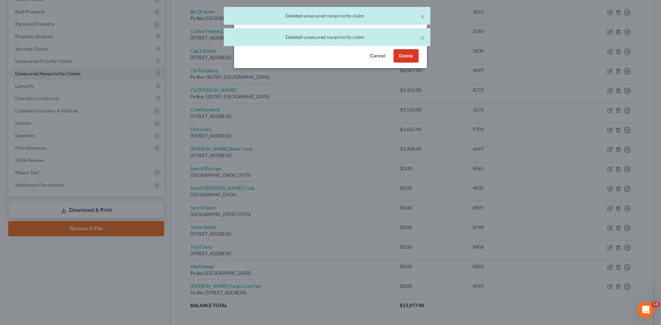
click at [410, 62] on button "Delete" at bounding box center [405, 56] width 25 height 14
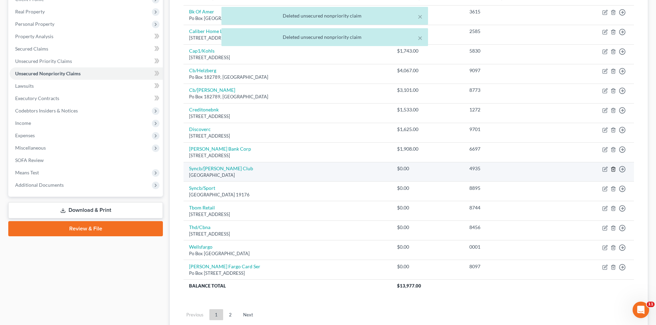
click at [612, 169] on icon "button" at bounding box center [613, 170] width 6 height 6
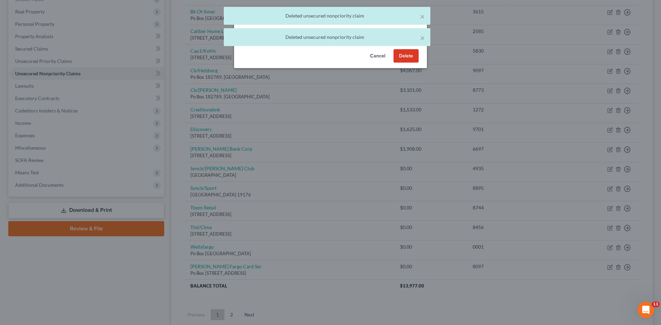
click at [411, 63] on button "Delete" at bounding box center [405, 56] width 25 height 14
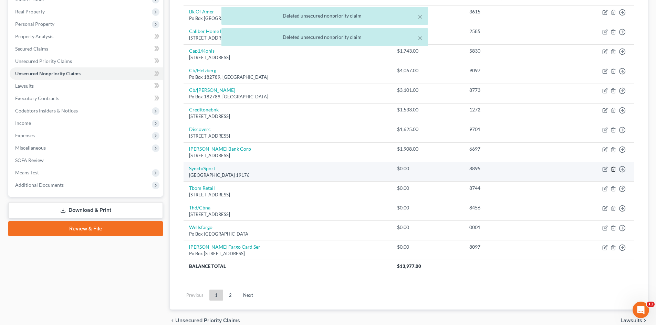
click at [611, 170] on icon "button" at bounding box center [613, 170] width 6 height 6
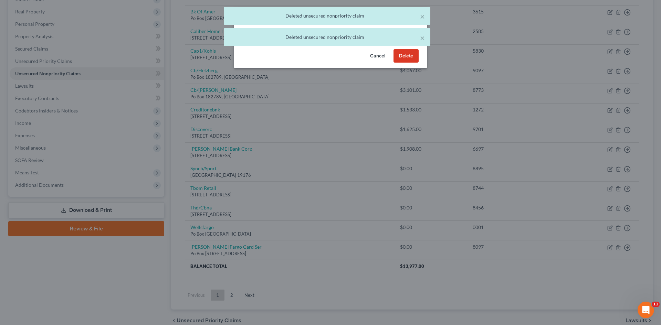
click at [415, 63] on button "Delete" at bounding box center [405, 56] width 25 height 14
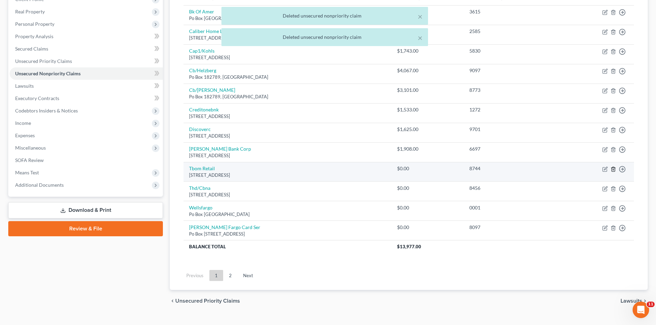
click at [613, 169] on line "button" at bounding box center [613, 169] width 0 height 1
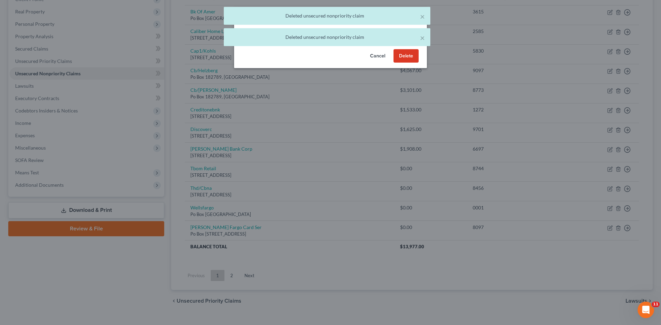
click at [397, 63] on button "Delete" at bounding box center [405, 56] width 25 height 14
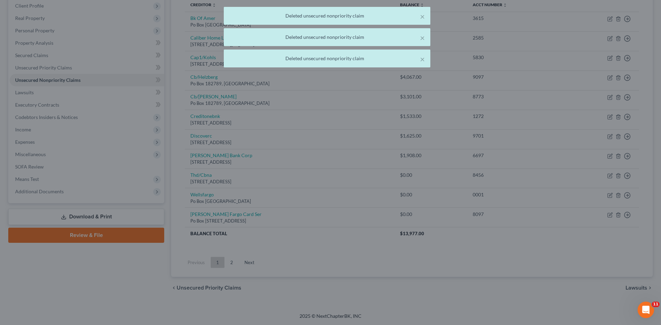
scroll to position [97, 0]
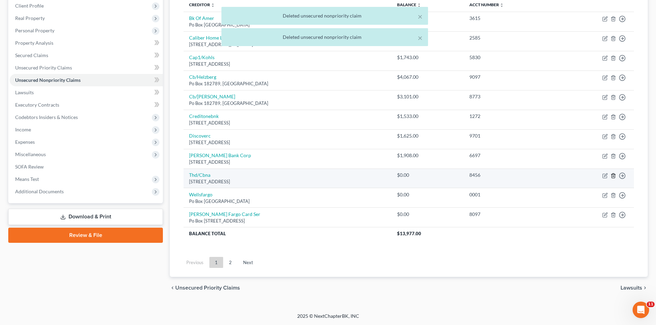
click at [612, 175] on icon "button" at bounding box center [613, 176] width 6 height 6
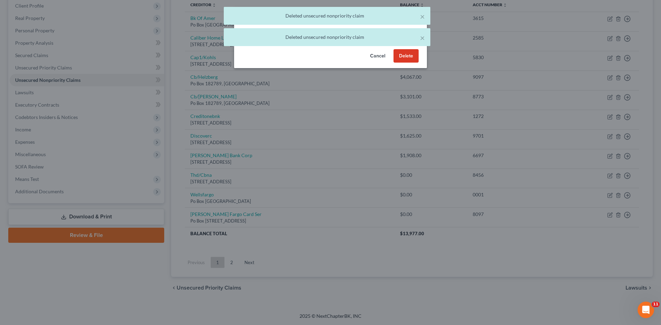
click at [404, 62] on button "Delete" at bounding box center [405, 56] width 25 height 14
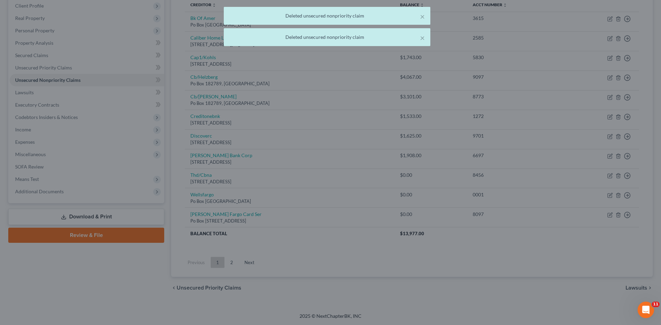
scroll to position [77, 0]
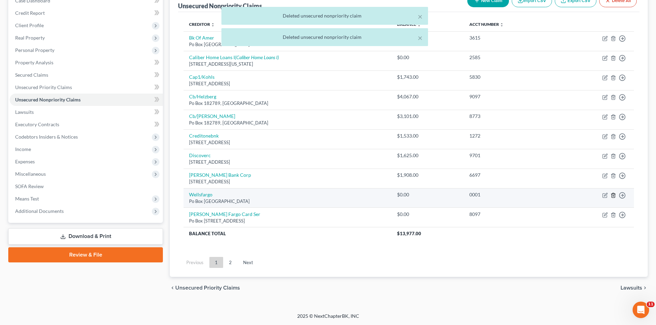
click at [615, 194] on icon "button" at bounding box center [613, 196] width 6 height 6
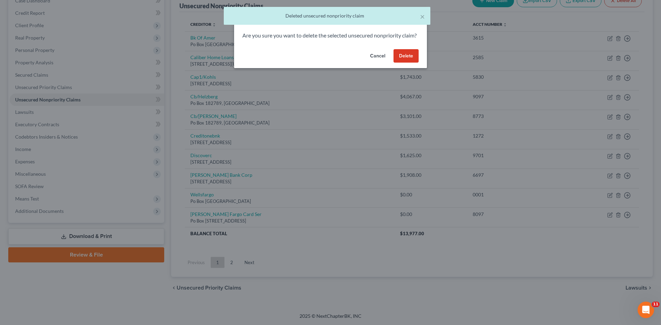
click at [403, 63] on button "Delete" at bounding box center [405, 56] width 25 height 14
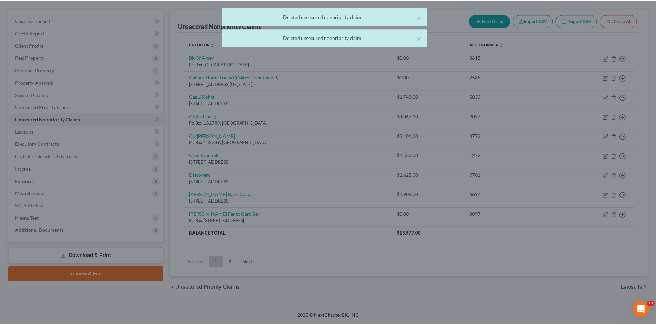
scroll to position [57, 0]
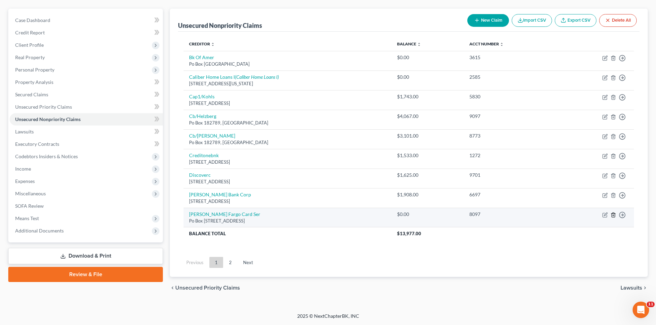
click at [613, 215] on line "button" at bounding box center [613, 215] width 0 height 1
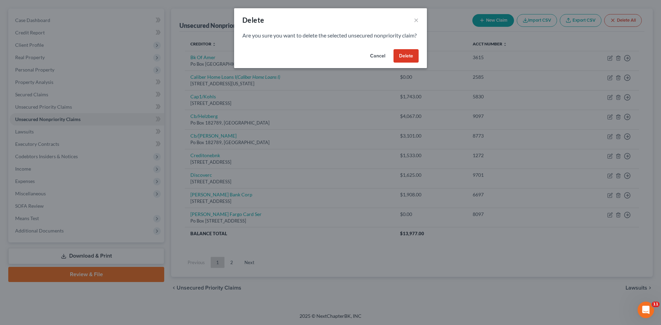
click at [408, 62] on button "Delete" at bounding box center [405, 56] width 25 height 14
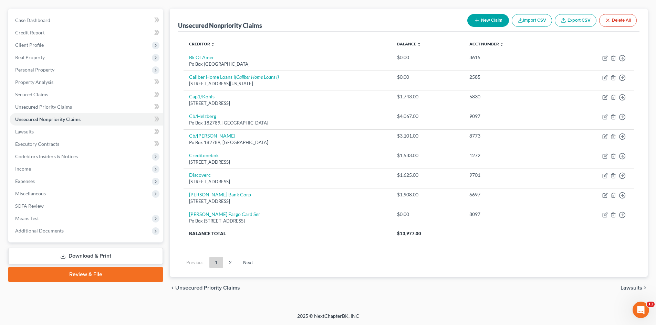
scroll to position [41, 0]
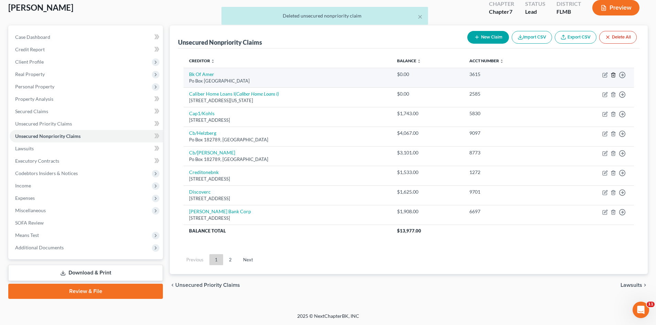
click at [613, 73] on icon "button" at bounding box center [613, 75] width 6 height 6
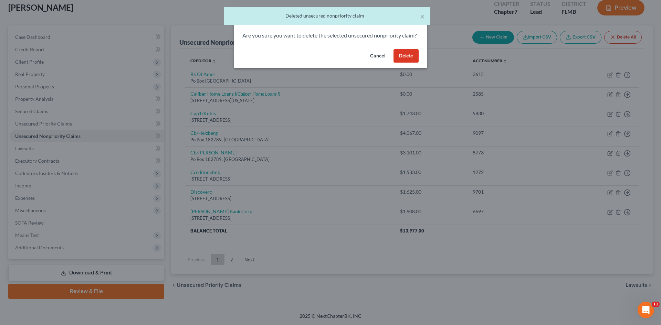
click at [413, 60] on button "Delete" at bounding box center [405, 56] width 25 height 14
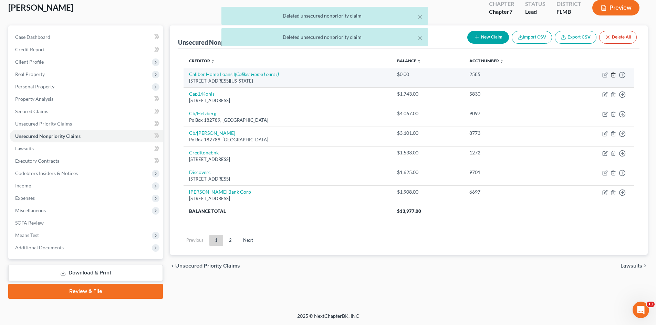
click at [612, 75] on icon "button" at bounding box center [612, 75] width 3 height 4
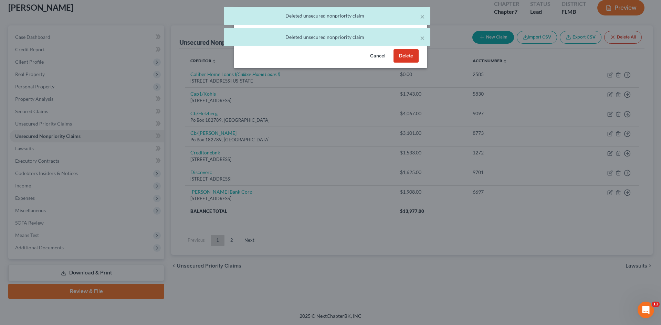
click at [411, 61] on button "Delete" at bounding box center [405, 56] width 25 height 14
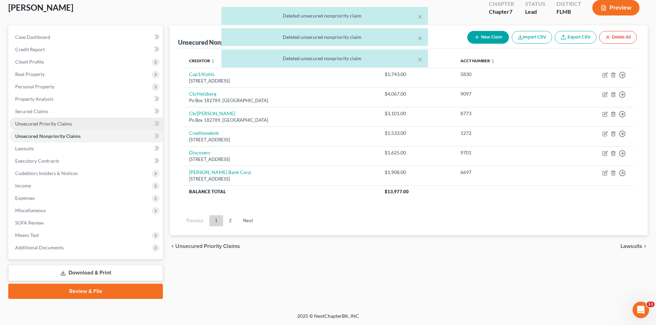
click at [48, 125] on span "Unsecured Priority Claims" at bounding box center [43, 124] width 57 height 6
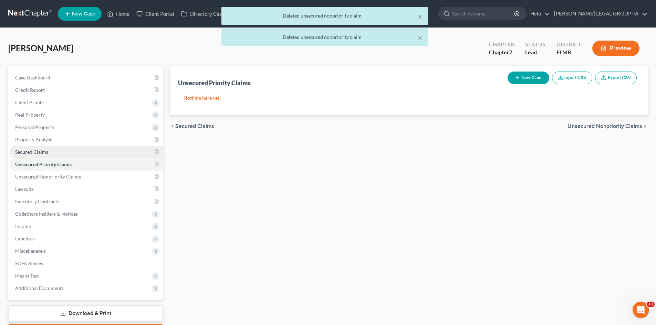
click at [53, 151] on link "Secured Claims" at bounding box center [86, 152] width 153 height 12
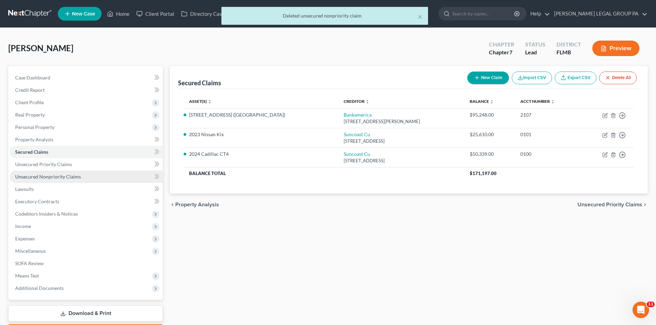
click at [56, 173] on link "Unsecured Nonpriority Claims" at bounding box center [86, 177] width 153 height 12
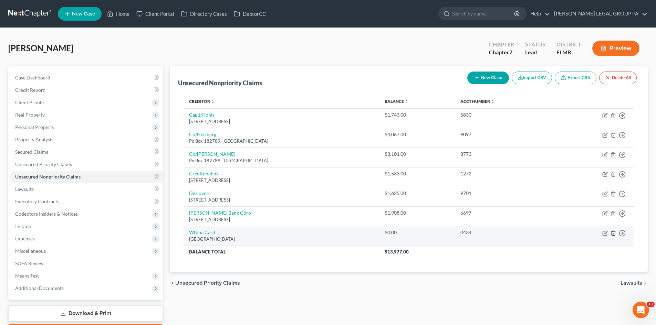
click at [614, 232] on icon "button" at bounding box center [613, 234] width 6 height 6
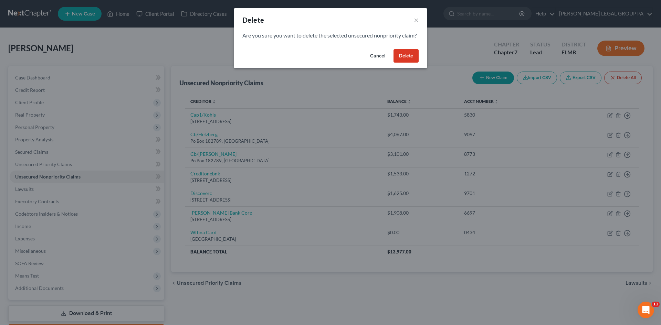
click at [405, 63] on button "Delete" at bounding box center [405, 56] width 25 height 14
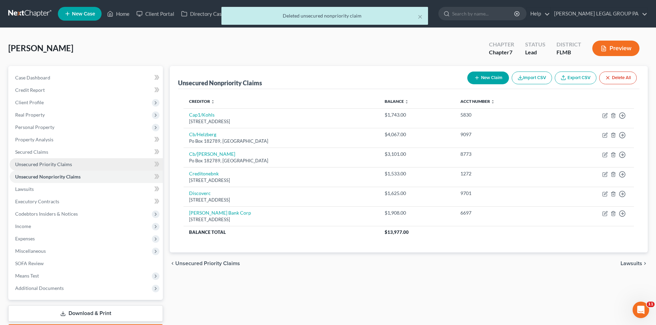
click at [54, 163] on span "Unsecured Priority Claims" at bounding box center [43, 164] width 57 height 6
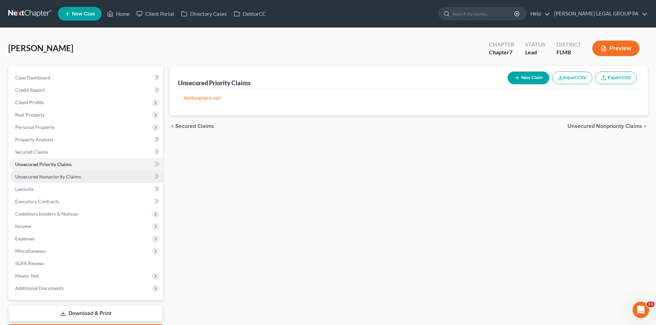
click at [59, 174] on span "Unsecured Nonpriority Claims" at bounding box center [48, 177] width 66 height 6
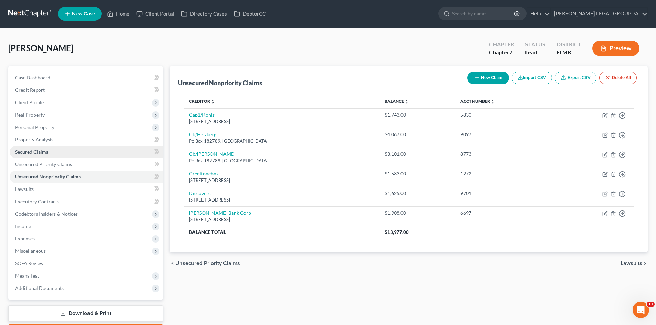
click at [44, 153] on span "Secured Claims" at bounding box center [31, 152] width 33 height 6
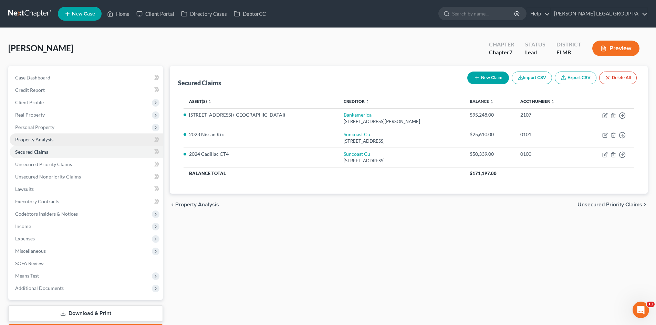
click at [39, 136] on link "Property Analysis" at bounding box center [86, 140] width 153 height 12
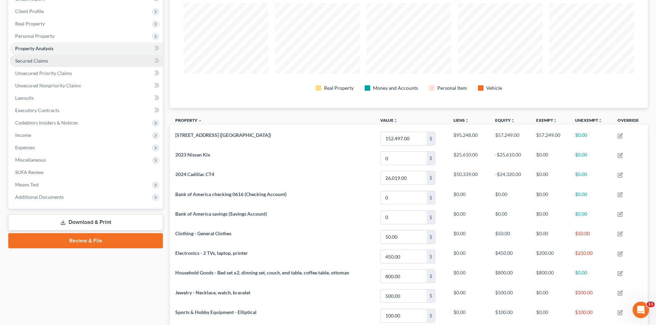
scroll to position [21, 0]
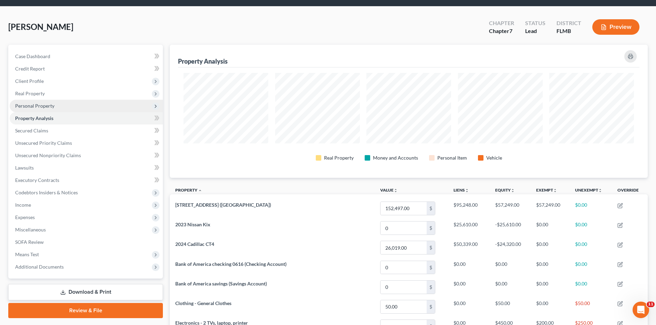
click at [57, 106] on span "Personal Property" at bounding box center [86, 106] width 153 height 12
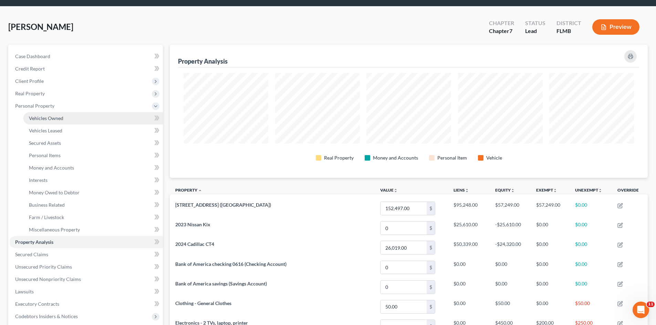
click at [57, 120] on span "Vehicles Owned" at bounding box center [46, 118] width 34 height 6
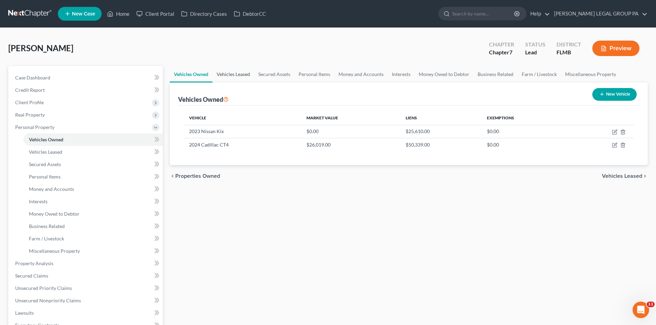
click at [223, 74] on link "Vehicles Leased" at bounding box center [233, 74] width 42 height 17
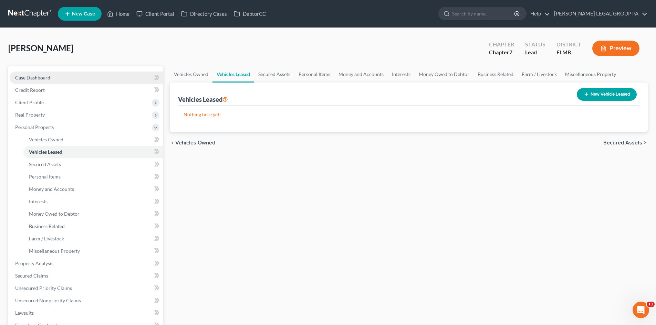
click at [39, 72] on link "Case Dashboard" at bounding box center [86, 78] width 153 height 12
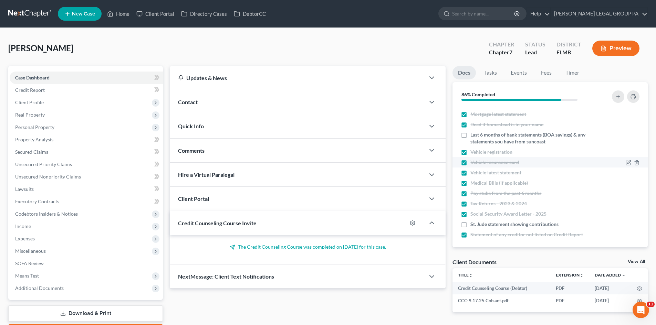
scroll to position [39, 0]
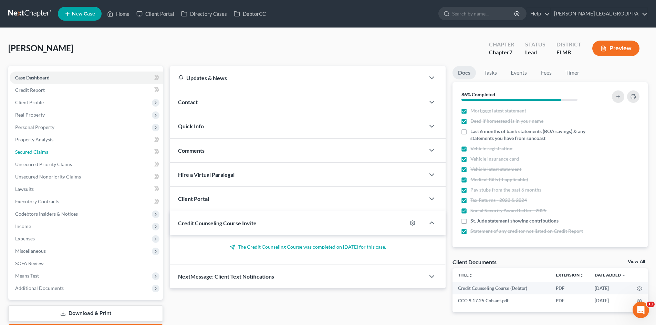
drag, startPoint x: 49, startPoint y: 151, endPoint x: 223, endPoint y: 196, distance: 180.0
click at [49, 151] on link "Secured Claims" at bounding box center [86, 152] width 153 height 12
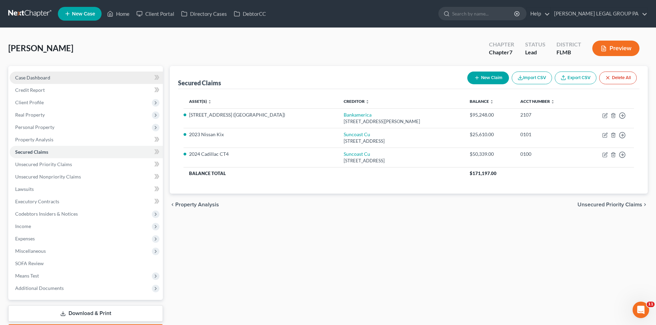
drag, startPoint x: 35, startPoint y: 75, endPoint x: 31, endPoint y: 71, distance: 5.4
click at [35, 75] on span "Case Dashboard" at bounding box center [32, 78] width 35 height 6
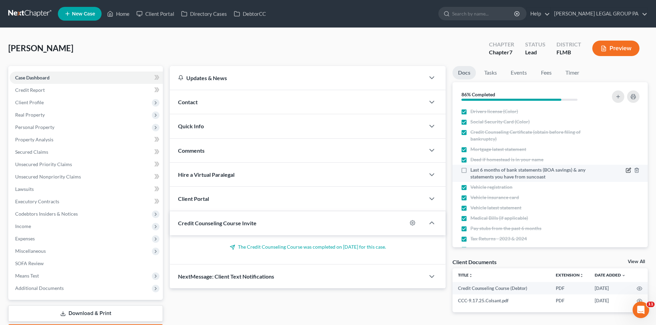
click at [626, 171] on icon "button" at bounding box center [628, 171] width 4 height 4
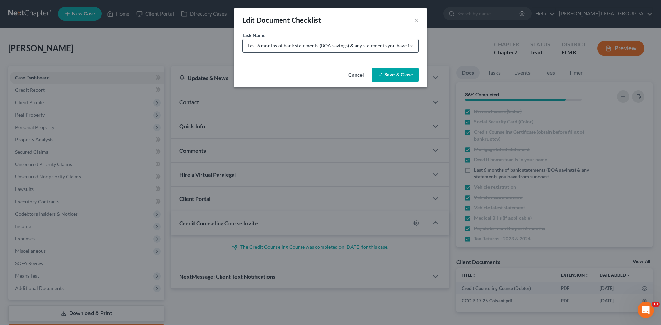
drag, startPoint x: 246, startPoint y: 45, endPoint x: 355, endPoint y: 49, distance: 109.1
click at [355, 49] on input "Last 6 months of bank statements (BOA savings) & any statements you have from s…" at bounding box center [331, 45] width 176 height 13
click at [288, 44] on input "Last 6 months of bank statements (BOA savings) & any statements you have from s…" at bounding box center [331, 45] width 176 height 13
drag, startPoint x: 285, startPoint y: 47, endPoint x: 143, endPoint y: 47, distance: 141.8
click at [143, 47] on div "Edit Document Checklist × Task Name * Last 6 months of bank statements (BOA sav…" at bounding box center [330, 162] width 661 height 325
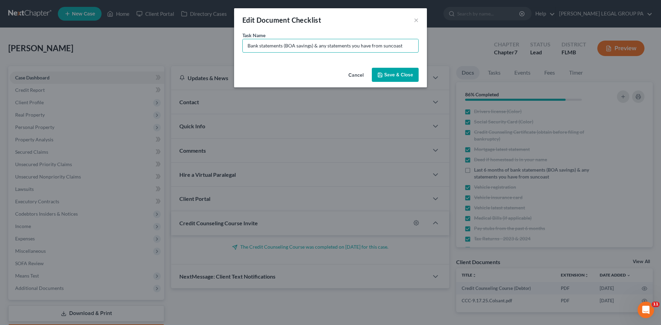
drag, startPoint x: 283, startPoint y: 46, endPoint x: 434, endPoint y: 51, distance: 151.1
click at [434, 51] on div "Edit Document Checklist × Task Name * Bank statements (BOA savings) & any state…" at bounding box center [330, 162] width 661 height 325
type input "Bank statements - Suncoast (any avialable)"
click at [405, 79] on button "Save & Close" at bounding box center [395, 75] width 47 height 14
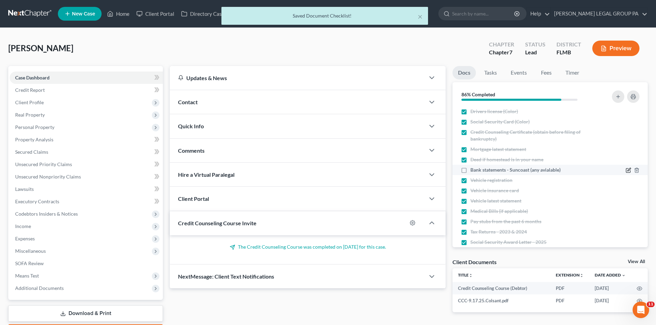
click at [625, 169] on icon "button" at bounding box center [628, 171] width 6 height 6
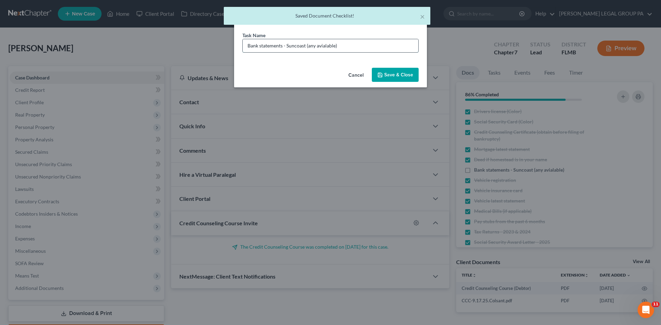
click at [323, 45] on input "Bank statements - Suncoast (any avialable)" at bounding box center [331, 45] width 176 height 13
type input "Bank statements - Suncoast (any available)"
click at [392, 78] on button "Save & Close" at bounding box center [395, 75] width 47 height 14
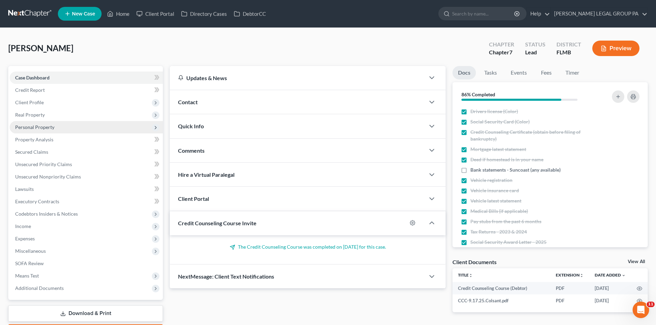
click at [50, 124] on span "Personal Property" at bounding box center [34, 127] width 39 height 6
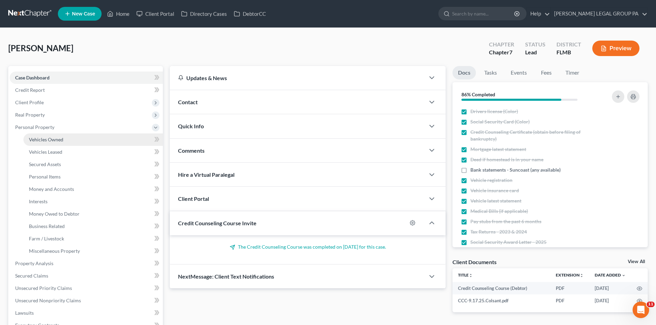
drag, startPoint x: 58, startPoint y: 141, endPoint x: 124, endPoint y: 140, distance: 66.4
click at [58, 141] on span "Vehicles Owned" at bounding box center [46, 140] width 34 height 6
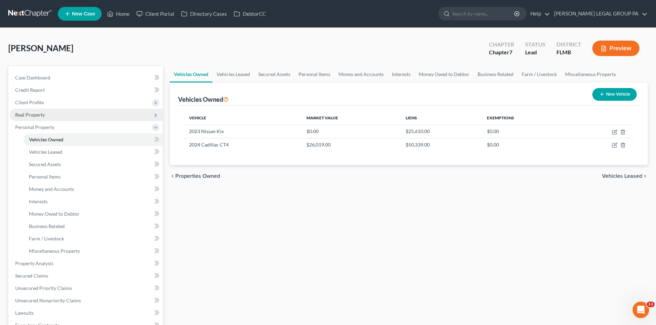
click at [25, 117] on span "Real Property" at bounding box center [30, 115] width 30 height 6
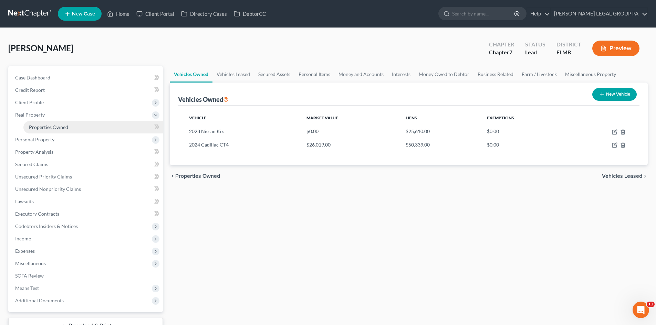
drag, startPoint x: 45, startPoint y: 128, endPoint x: 83, endPoint y: 127, distance: 37.9
click at [45, 128] on span "Properties Owned" at bounding box center [48, 127] width 39 height 6
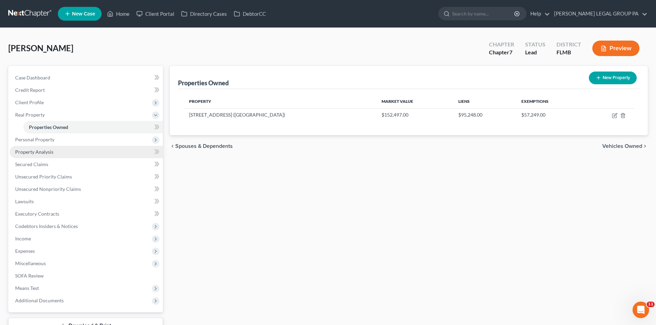
click at [37, 151] on span "Property Analysis" at bounding box center [34, 152] width 38 height 6
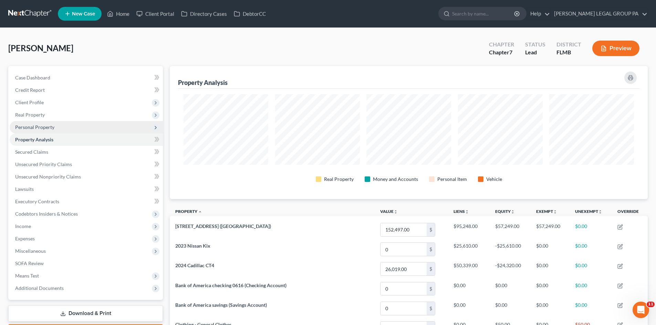
click at [40, 142] on span "Property Analysis" at bounding box center [34, 140] width 38 height 6
click at [46, 126] on span "Personal Property" at bounding box center [34, 127] width 39 height 6
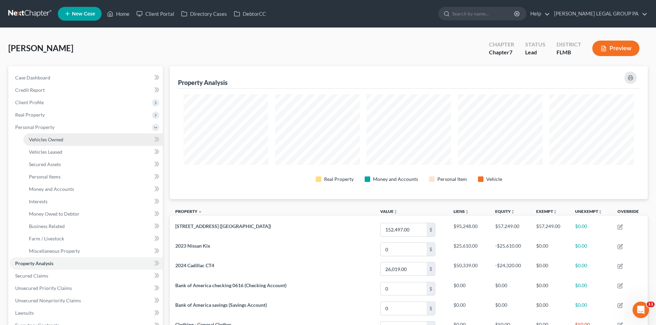
click at [70, 136] on link "Vehicles Owned" at bounding box center [92, 140] width 139 height 12
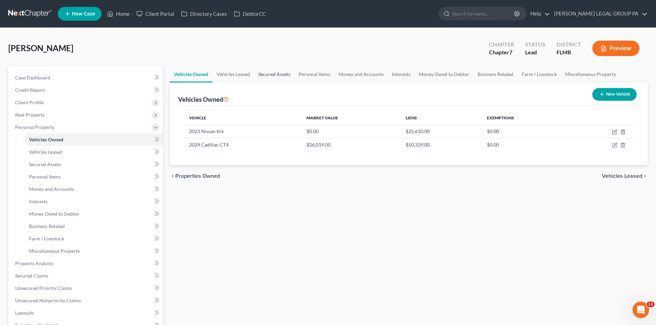
click at [263, 73] on link "Secured Assets" at bounding box center [274, 74] width 40 height 17
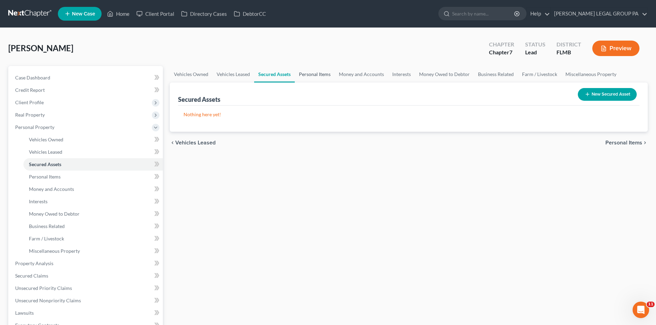
click at [305, 73] on link "Personal Items" at bounding box center [315, 74] width 40 height 17
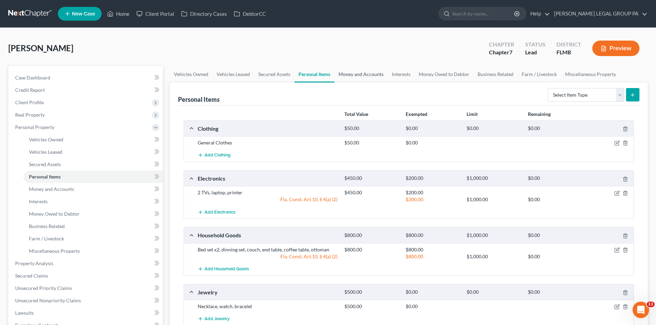
click at [349, 72] on link "Money and Accounts" at bounding box center [360, 74] width 53 height 17
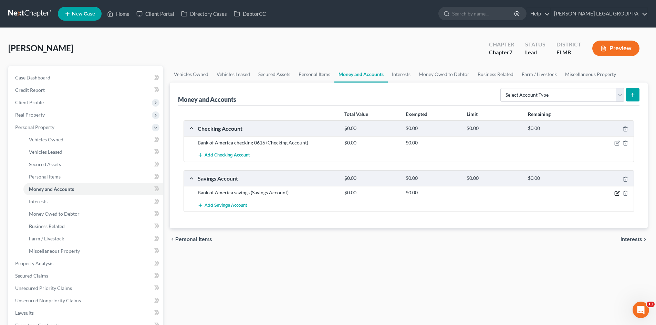
click at [615, 194] on icon "button" at bounding box center [617, 194] width 6 height 6
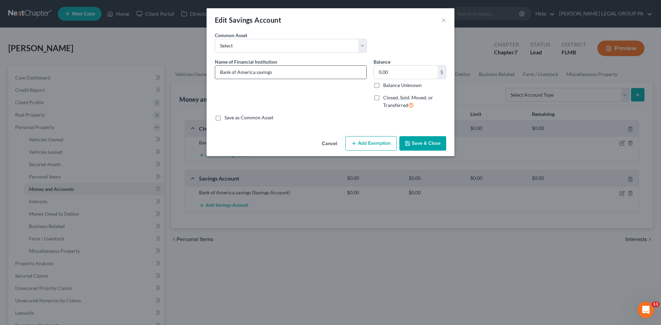
click at [278, 74] on input "Bank of America savings" at bounding box center [290, 72] width 151 height 13
click at [300, 70] on input "Bank of America savings" at bounding box center [290, 72] width 151 height 13
type input "Bank of America savings 1890"
click at [429, 140] on button "Save & Close" at bounding box center [422, 143] width 47 height 14
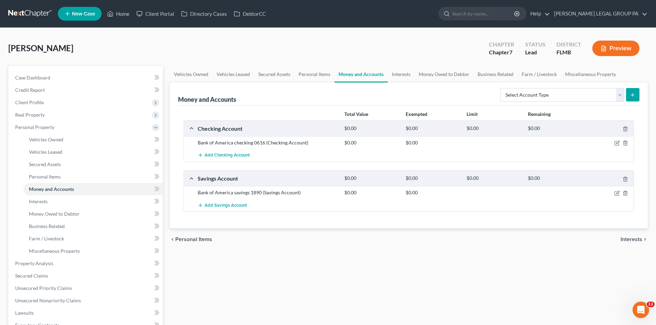
click at [559, 86] on div "Select Account Type Brokerage Cash on Hand Certificates of Deposit Checking Acc…" at bounding box center [568, 94] width 142 height 18
click at [560, 99] on select "Select Account Type Brokerage Cash on Hand Certificates of Deposit Checking Acc…" at bounding box center [562, 95] width 124 height 14
select select "checking"
click at [501, 88] on select "Select Account Type Brokerage Cash on Hand Certificates of Deposit Checking Acc…" at bounding box center [562, 95] width 124 height 14
click at [631, 94] on icon "submit" at bounding box center [632, 95] width 6 height 6
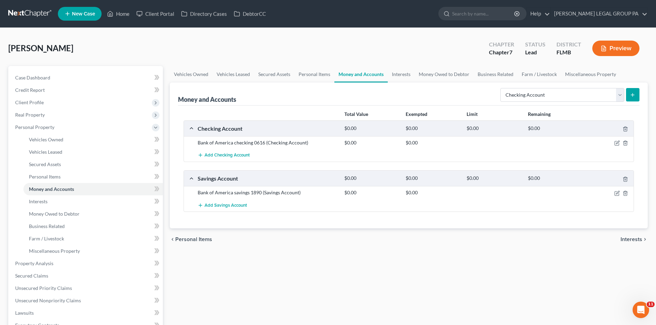
click at [631, 93] on icon "submit" at bounding box center [632, 95] width 6 height 6
click at [326, 80] on link "Personal Items" at bounding box center [314, 74] width 40 height 17
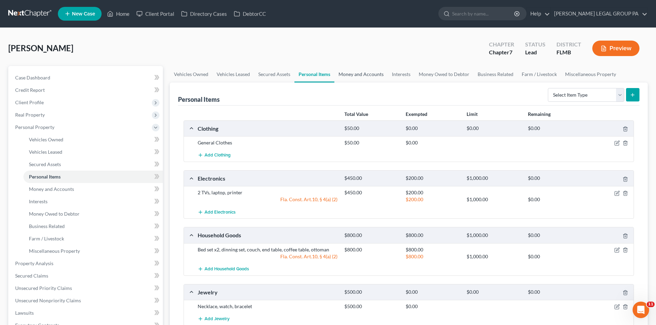
click at [361, 76] on link "Money and Accounts" at bounding box center [360, 74] width 53 height 17
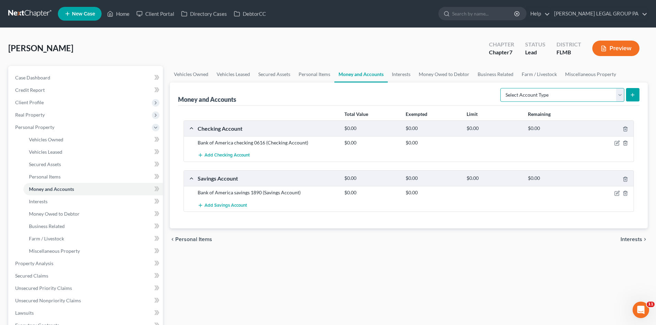
click at [560, 99] on select "Select Account Type Brokerage Cash on Hand Certificates of Deposit Checking Acc…" at bounding box center [562, 95] width 124 height 14
select select "checking"
click at [501, 88] on select "Select Account Type Brokerage Cash on Hand Certificates of Deposit Checking Acc…" at bounding box center [562, 95] width 124 height 14
click at [634, 95] on icon "submit" at bounding box center [632, 95] width 6 height 6
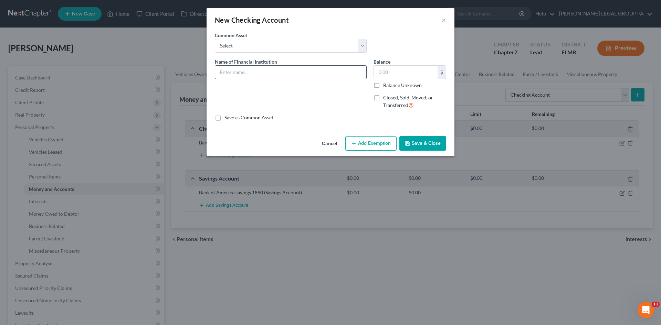
click at [301, 75] on input "text" at bounding box center [290, 72] width 151 height 13
click at [297, 68] on input "Suncoast checking" at bounding box center [290, 72] width 151 height 13
type input "Suncoast checking 5485"
click at [420, 143] on button "Save & Close" at bounding box center [422, 143] width 47 height 14
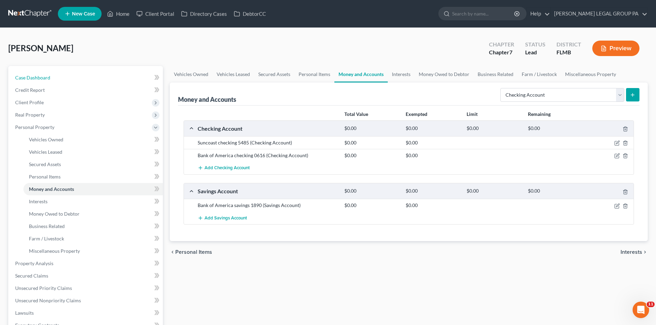
drag, startPoint x: 37, startPoint y: 76, endPoint x: 161, endPoint y: 86, distance: 125.0
click at [36, 76] on span "Case Dashboard" at bounding box center [32, 78] width 35 height 6
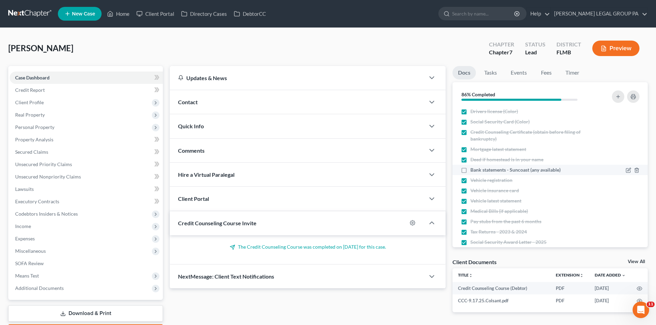
click at [470, 171] on label "Bank statements - Suncoast (any available)" at bounding box center [515, 170] width 90 height 7
click at [473, 171] on input "Bank statements - Suncoast (any available)" at bounding box center [475, 169] width 4 height 4
checkbox input "true"
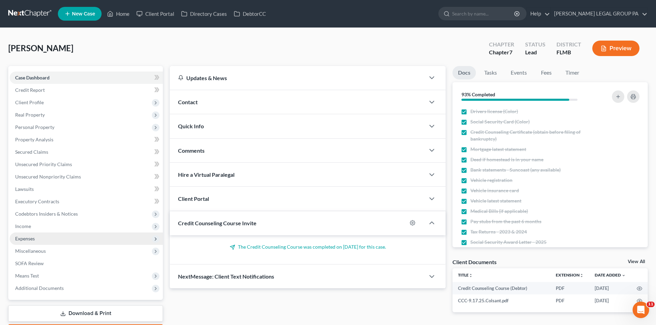
drag, startPoint x: 55, startPoint y: 238, endPoint x: 41, endPoint y: 243, distance: 14.7
click at [55, 238] on span "Expenses" at bounding box center [86, 239] width 153 height 12
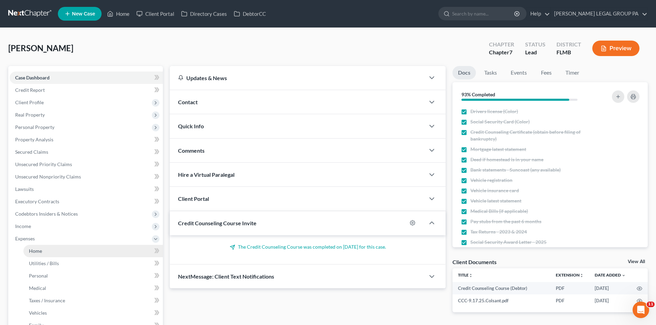
click at [40, 248] on span "Home" at bounding box center [35, 251] width 13 height 6
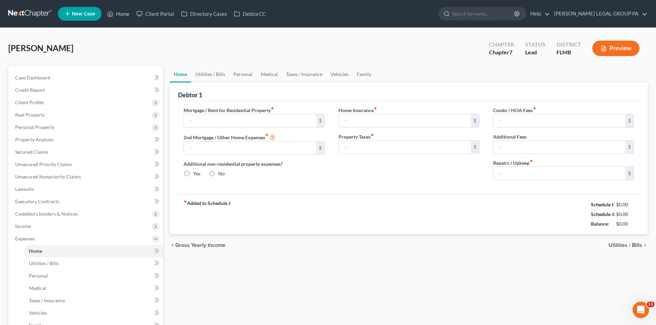
type input "815.00"
type input "0.00"
radio input "true"
type input "0.00"
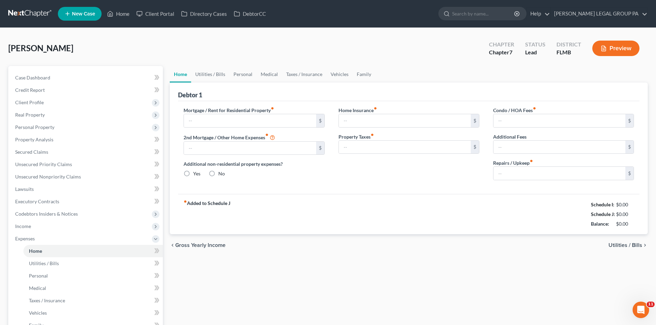
type input "221.00"
type input "0.00"
type input "200.00"
click at [205, 73] on link "Utilities / Bills" at bounding box center [210, 74] width 38 height 17
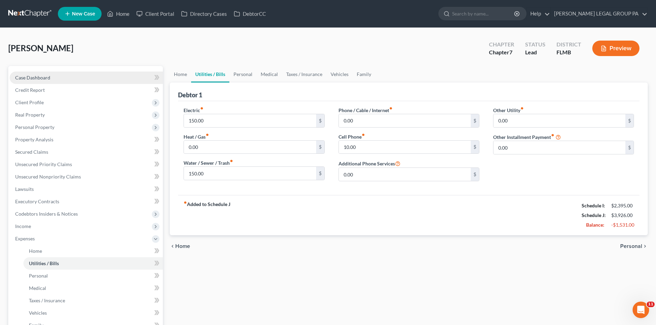
click at [54, 77] on link "Case Dashboard" at bounding box center [86, 78] width 153 height 12
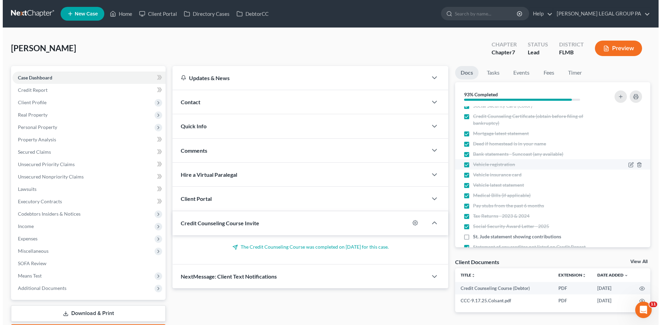
scroll to position [32, 0]
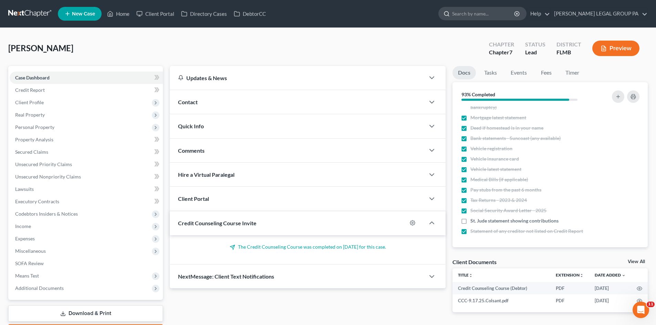
click at [497, 11] on input "search" at bounding box center [483, 13] width 63 height 13
type input "ciago"
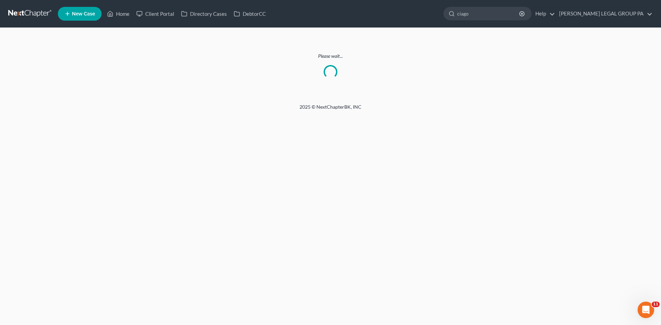
click at [226, 155] on div "Home New Case Client Portal Directory Cases DebtorCC WELLER LEGAL GROUP PA nnew…" at bounding box center [330, 162] width 661 height 325
click at [520, 14] on input "ciago" at bounding box center [488, 13] width 63 height 13
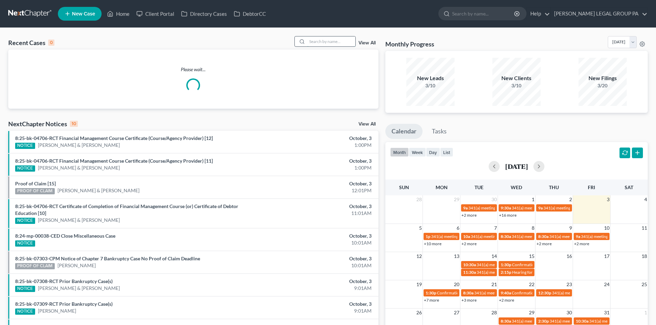
click at [322, 41] on input "search" at bounding box center [331, 41] width 48 height 10
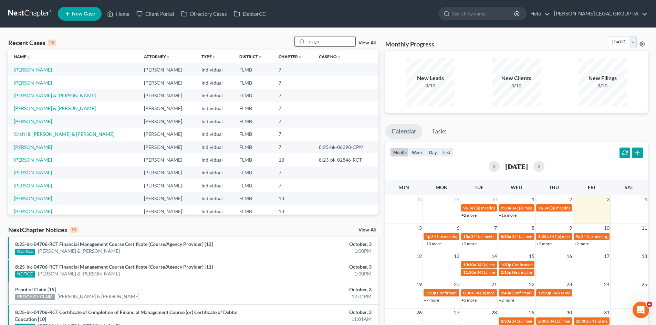
type input "ciago"
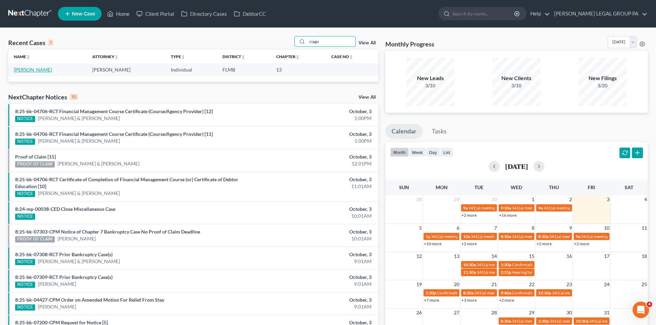
click at [29, 72] on link "[PERSON_NAME]" at bounding box center [33, 70] width 38 height 6
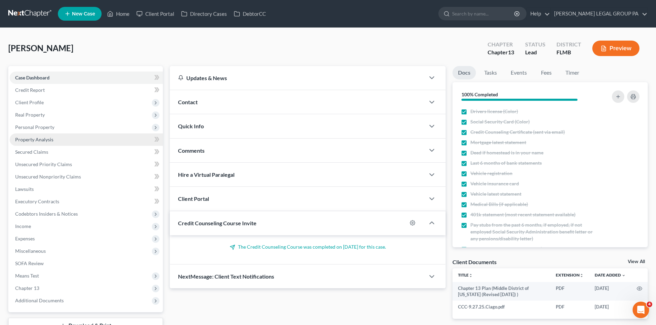
click at [55, 134] on link "Property Analysis" at bounding box center [86, 140] width 153 height 12
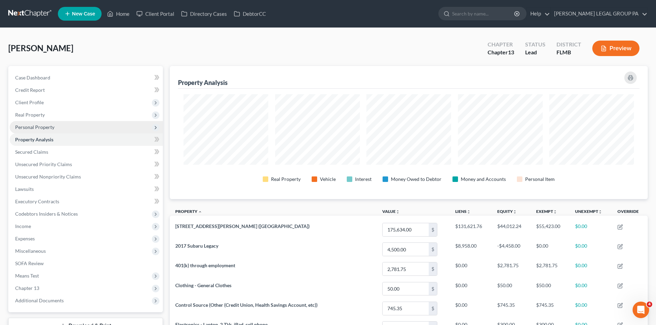
scroll to position [133, 478]
click at [55, 126] on span "Personal Property" at bounding box center [86, 127] width 153 height 12
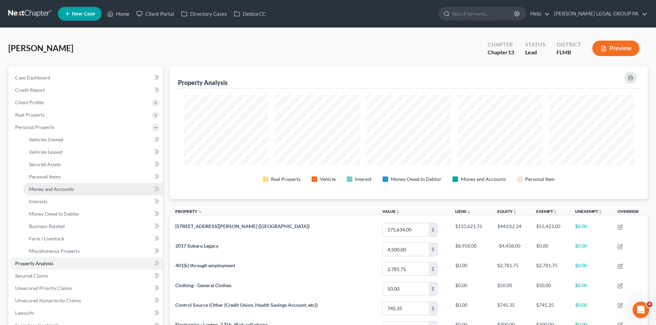
click at [63, 184] on link "Money and Accounts" at bounding box center [92, 189] width 139 height 12
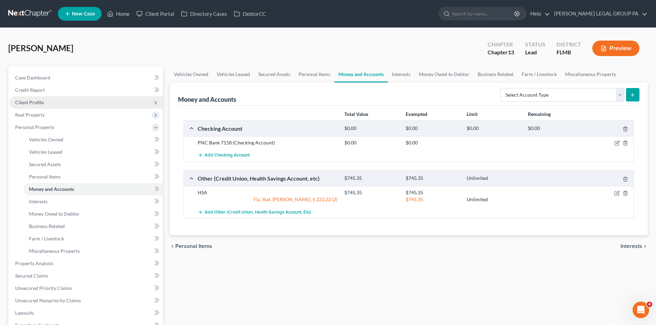
click at [63, 106] on span "Client Profile" at bounding box center [86, 102] width 153 height 12
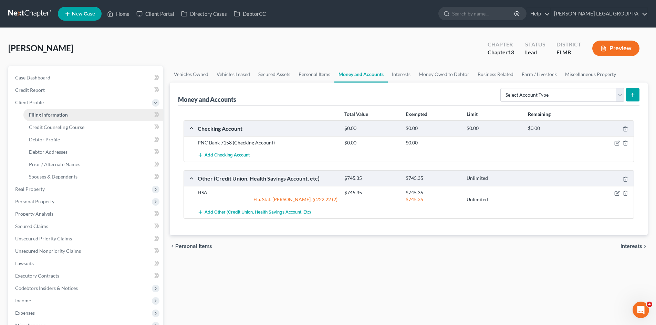
click at [66, 114] on span "Filing Information" at bounding box center [48, 115] width 39 height 6
select select "1"
select select "0"
select select "3"
select select "9"
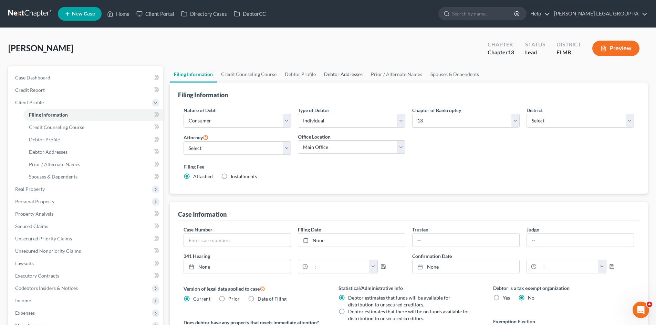
click at [343, 70] on link "Debtor Addresses" at bounding box center [343, 74] width 47 height 17
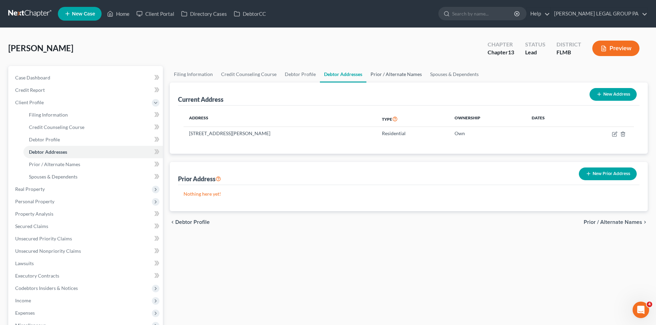
click at [386, 70] on link "Prior / Alternate Names" at bounding box center [396, 74] width 60 height 17
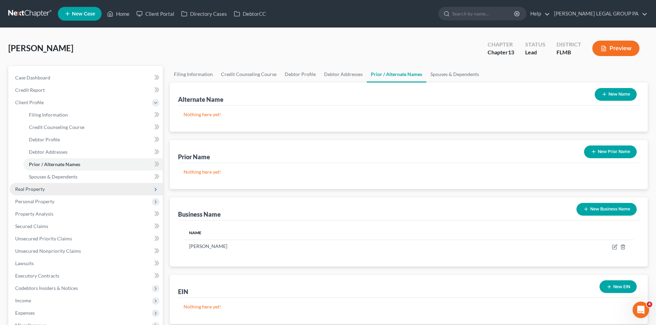
click at [45, 193] on span "Real Property" at bounding box center [86, 189] width 153 height 12
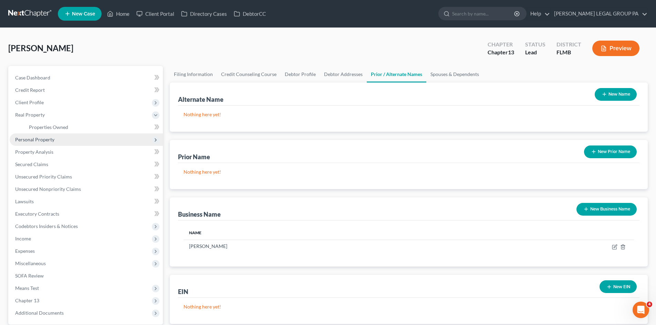
click at [50, 138] on span "Personal Property" at bounding box center [34, 140] width 39 height 6
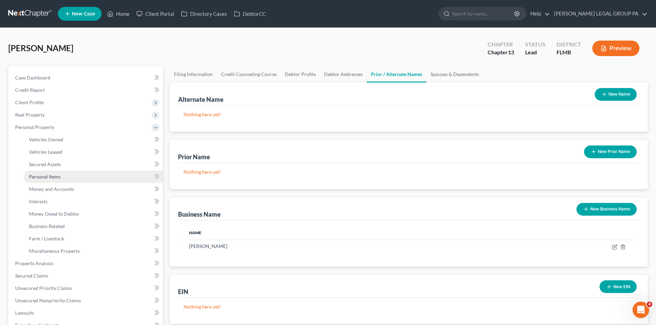
click at [47, 176] on span "Personal Items" at bounding box center [45, 177] width 32 height 6
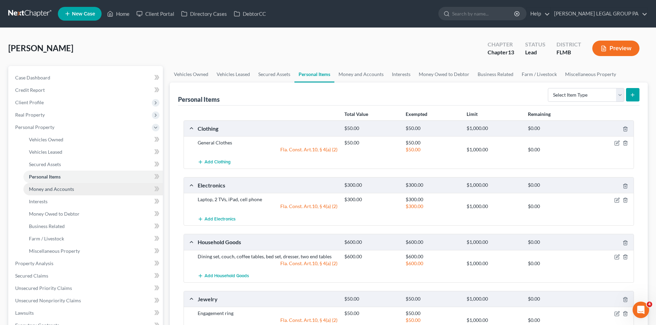
click at [75, 193] on link "Money and Accounts" at bounding box center [92, 189] width 139 height 12
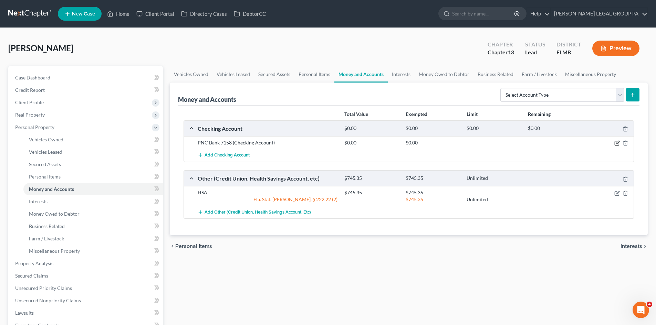
click at [614, 142] on icon "button" at bounding box center [616, 143] width 4 height 4
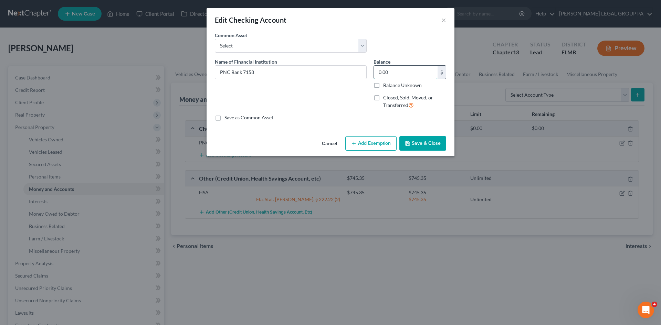
click at [426, 74] on input "0.00" at bounding box center [406, 72] width 64 height 13
type input "891.53"
click at [426, 142] on button "Save & Close" at bounding box center [422, 143] width 47 height 14
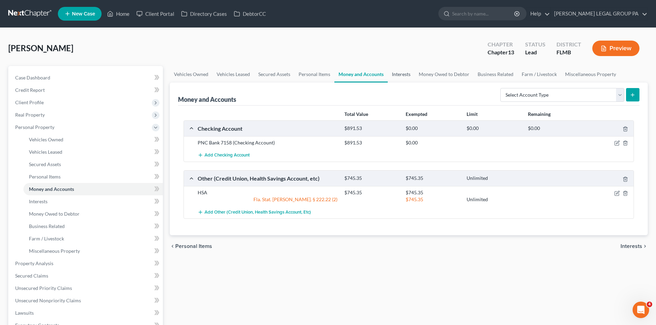
click at [402, 74] on link "Interests" at bounding box center [400, 74] width 27 height 17
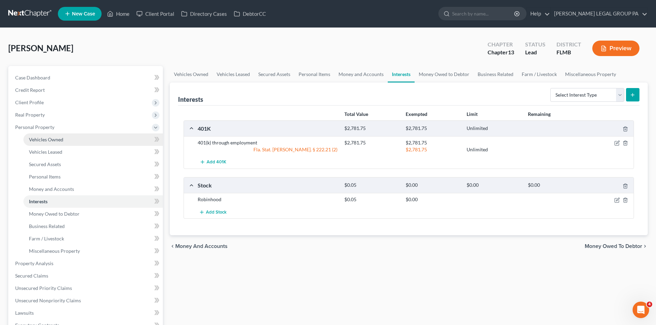
click at [45, 142] on link "Vehicles Owned" at bounding box center [92, 140] width 139 height 12
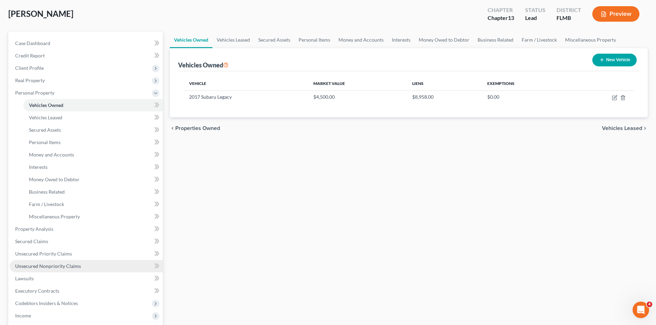
click at [63, 264] on span "Unsecured Nonpriority Claims" at bounding box center [48, 266] width 66 height 6
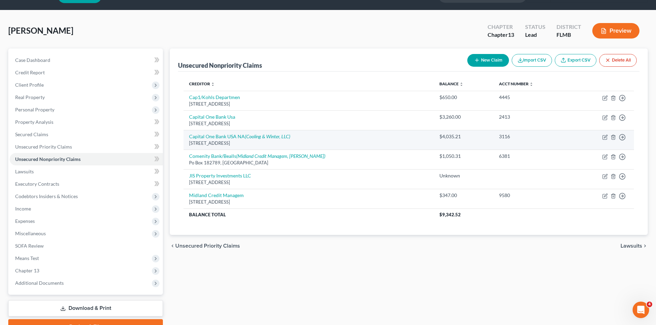
scroll to position [34, 0]
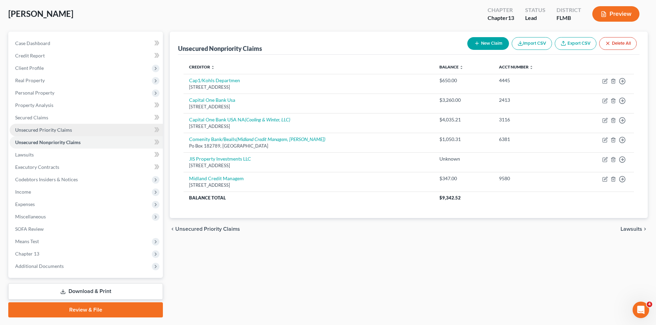
click at [73, 129] on link "Unsecured Priority Claims" at bounding box center [86, 130] width 153 height 12
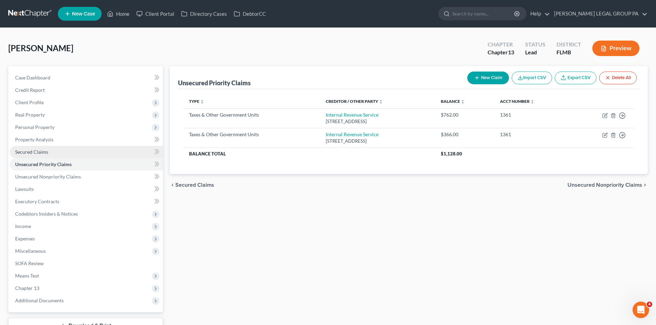
click at [60, 148] on link "Secured Claims" at bounding box center [86, 152] width 153 height 12
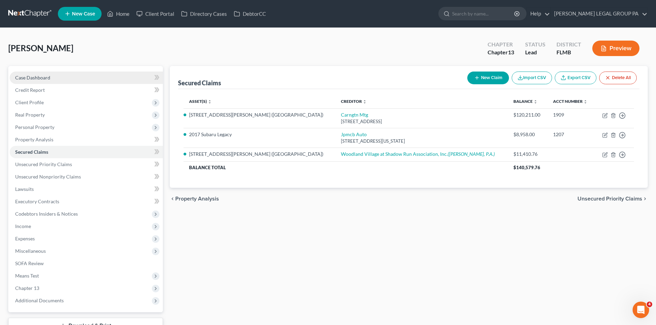
click at [55, 77] on link "Case Dashboard" at bounding box center [86, 78] width 153 height 12
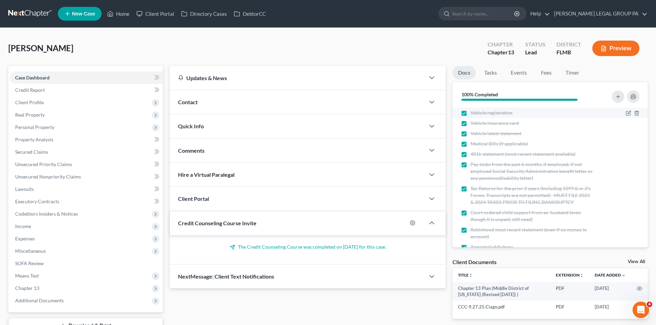
scroll to position [94, 0]
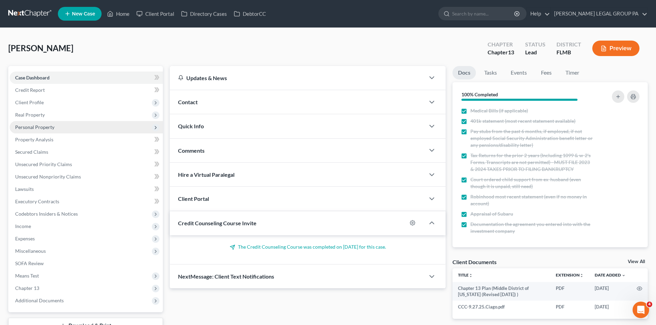
click at [44, 126] on span "Personal Property" at bounding box center [34, 127] width 39 height 6
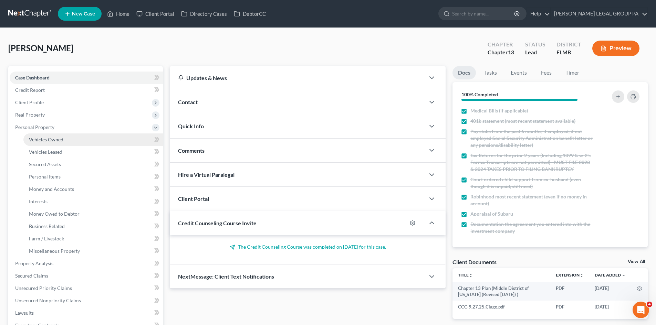
click at [58, 137] on span "Vehicles Owned" at bounding box center [46, 140] width 34 height 6
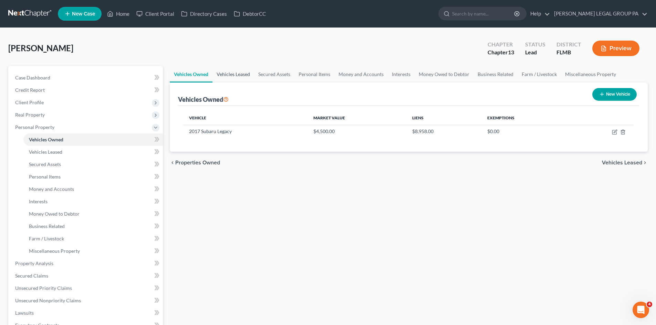
click at [240, 78] on link "Vehicles Leased" at bounding box center [233, 74] width 42 height 17
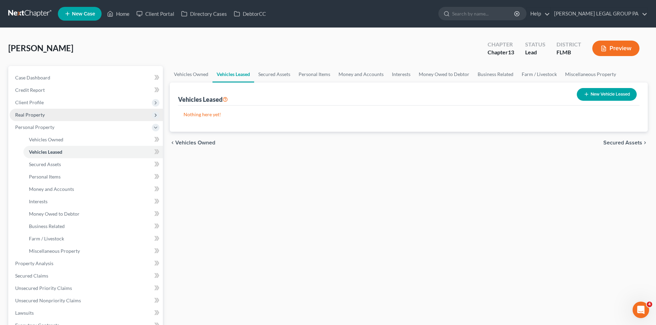
click at [45, 115] on span "Real Property" at bounding box center [86, 115] width 153 height 12
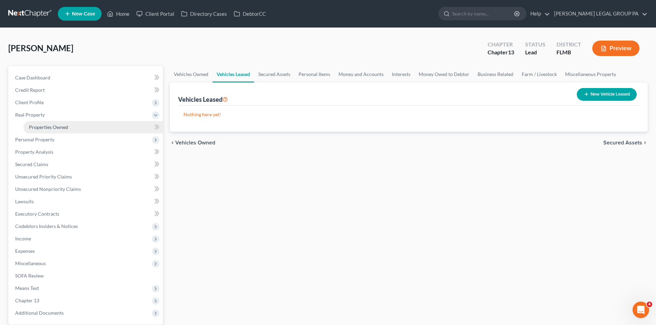
click at [52, 125] on span "Properties Owned" at bounding box center [48, 127] width 39 height 6
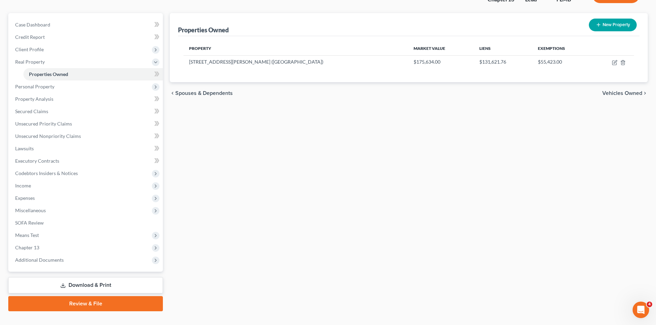
scroll to position [65, 0]
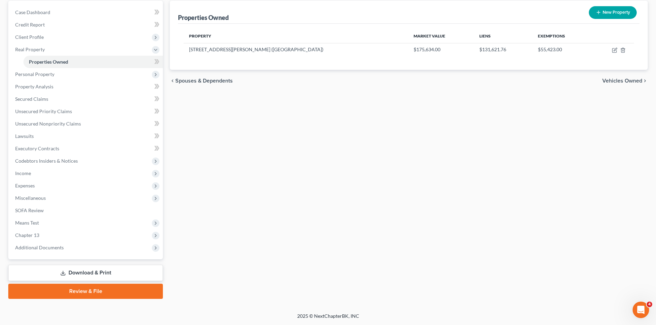
drag, startPoint x: 88, startPoint y: 290, endPoint x: 5, endPoint y: 264, distance: 87.8
click at [89, 290] on link "Review & File" at bounding box center [85, 291] width 155 height 15
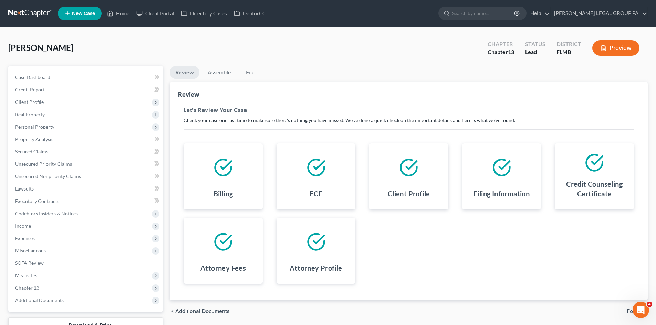
scroll to position [53, 0]
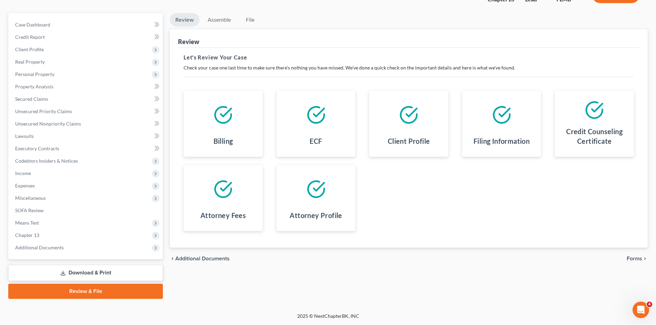
click at [115, 288] on link "Review & File" at bounding box center [85, 291] width 155 height 15
click at [61, 64] on span "Real Property" at bounding box center [86, 62] width 153 height 12
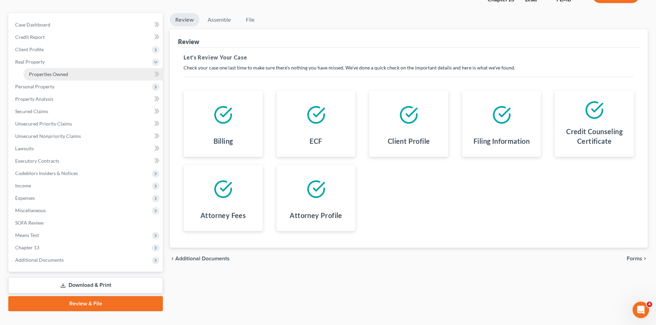
click at [61, 76] on span "Properties Owned" at bounding box center [48, 74] width 39 height 6
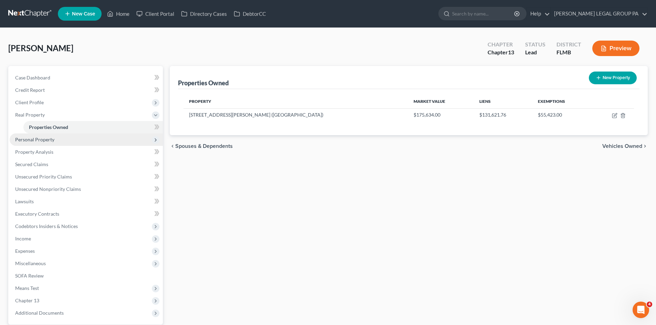
click at [51, 135] on span "Personal Property" at bounding box center [86, 140] width 153 height 12
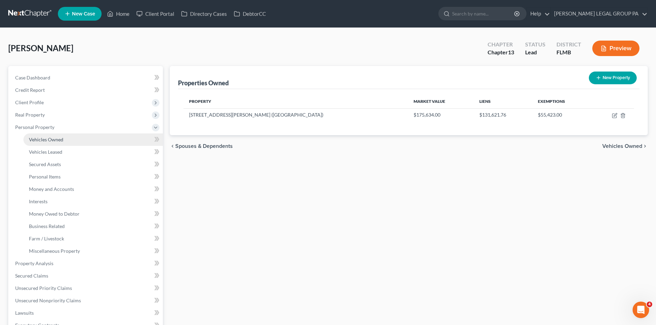
click at [54, 139] on span "Vehicles Owned" at bounding box center [46, 140] width 34 height 6
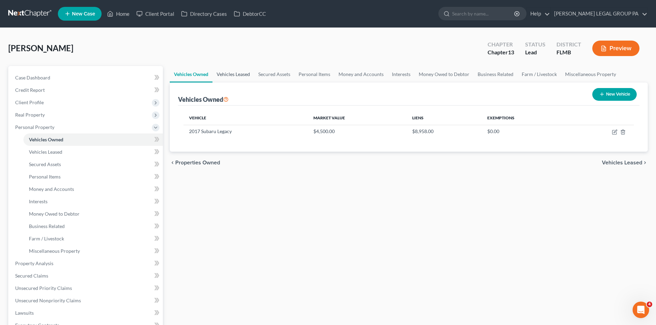
click at [229, 71] on link "Vehicles Leased" at bounding box center [233, 74] width 42 height 17
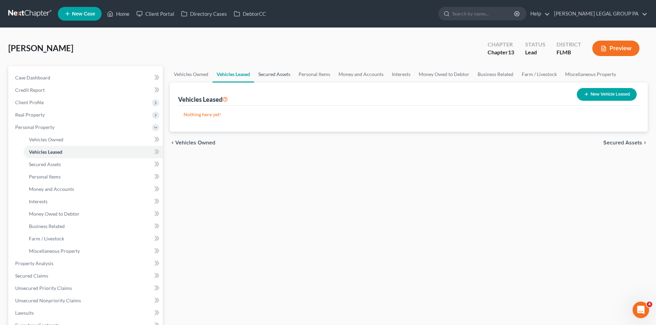
click at [284, 76] on link "Secured Assets" at bounding box center [274, 74] width 40 height 17
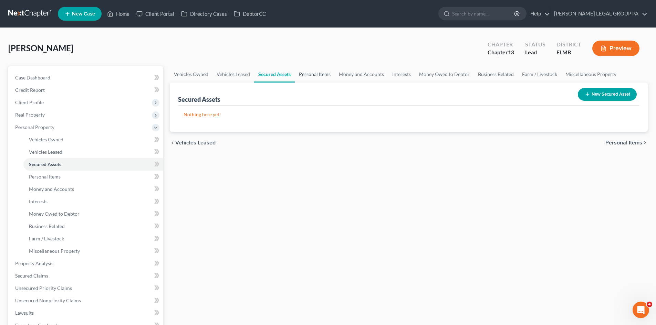
click at [328, 76] on link "Personal Items" at bounding box center [315, 74] width 40 height 17
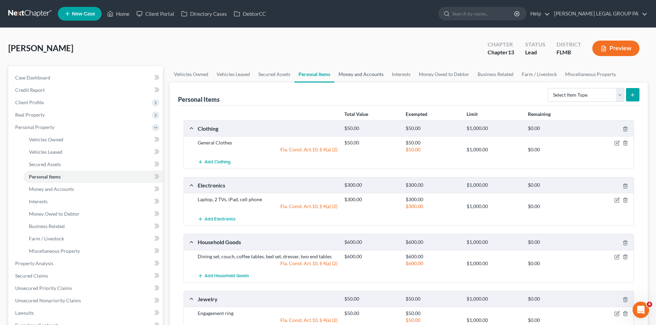
click at [364, 80] on link "Money and Accounts" at bounding box center [360, 74] width 53 height 17
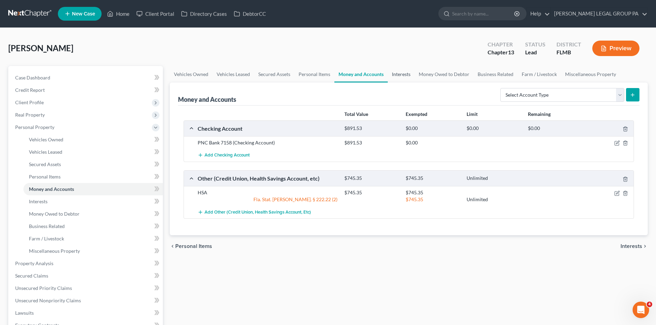
click at [403, 72] on link "Interests" at bounding box center [400, 74] width 27 height 17
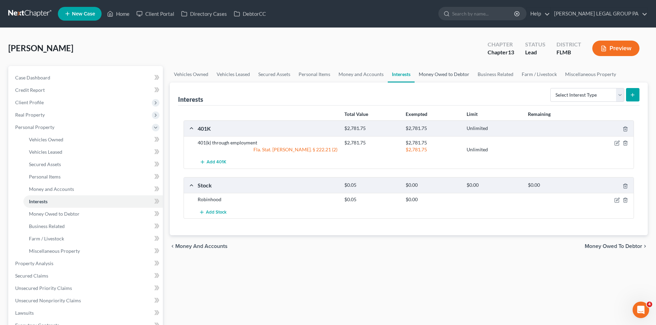
click at [441, 73] on link "Money Owed to Debtor" at bounding box center [443, 74] width 59 height 17
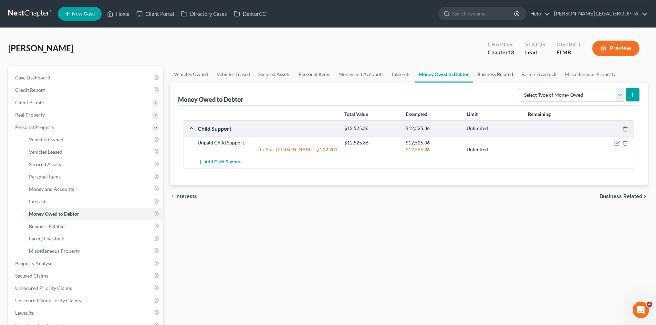
click at [488, 74] on link "Business Related" at bounding box center [495, 74] width 44 height 17
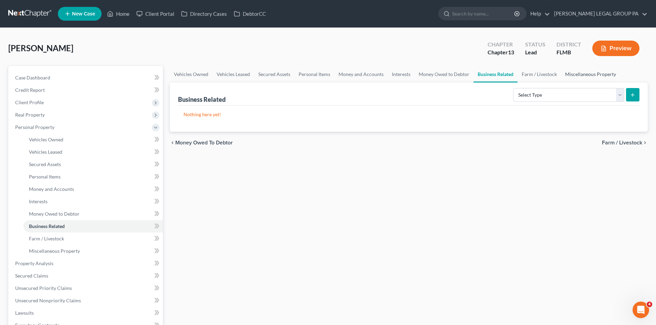
click at [585, 72] on link "Miscellaneous Property" at bounding box center [590, 74] width 59 height 17
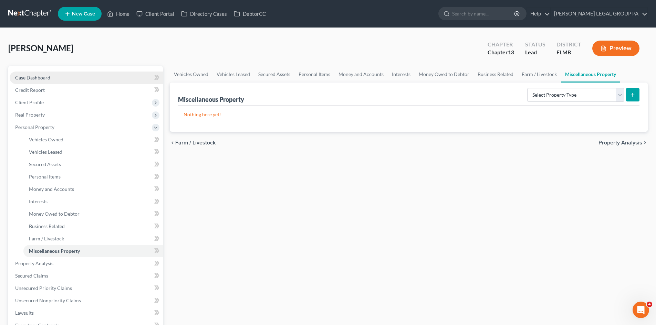
click at [58, 76] on link "Case Dashboard" at bounding box center [86, 78] width 153 height 12
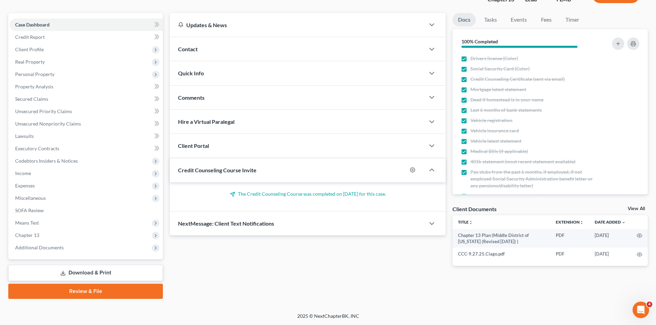
click at [95, 296] on link "Review & File" at bounding box center [85, 291] width 155 height 15
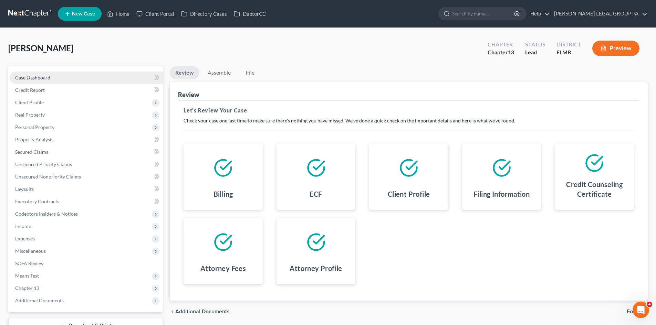
click at [32, 78] on span "Case Dashboard" at bounding box center [32, 78] width 35 height 6
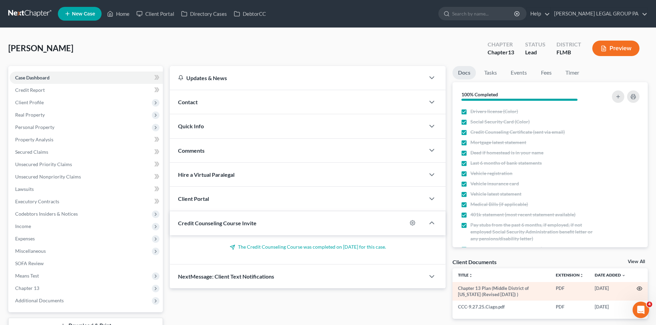
click at [639, 289] on icon "button" at bounding box center [639, 289] width 6 height 6
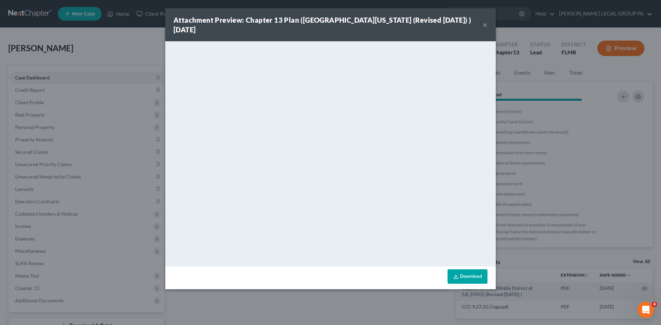
click at [484, 26] on button "×" at bounding box center [484, 25] width 5 height 8
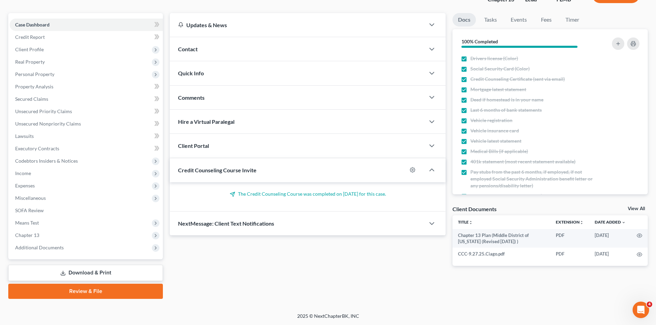
click at [111, 291] on link "Review & File" at bounding box center [85, 291] width 155 height 15
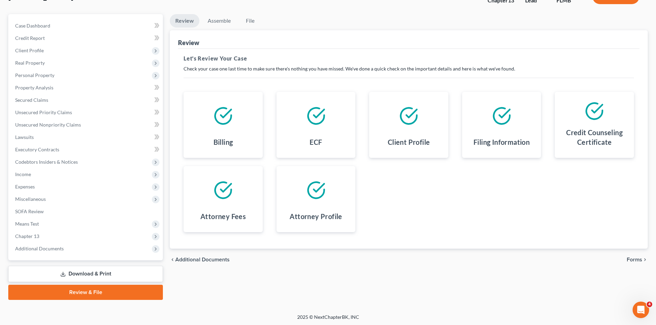
scroll to position [53, 0]
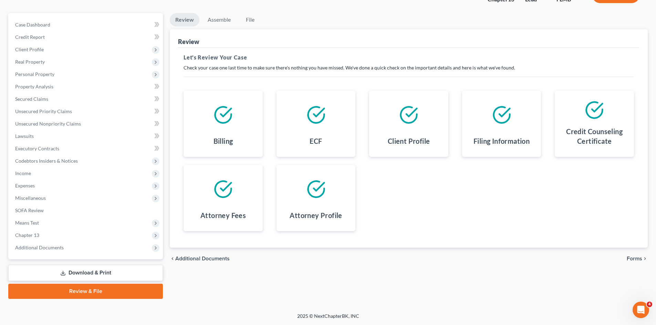
click at [635, 258] on span "Forms" at bounding box center [633, 259] width 15 height 6
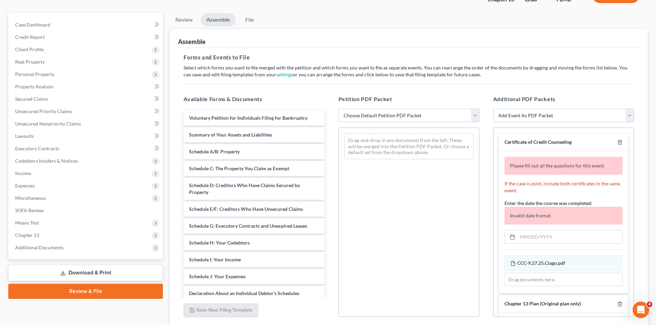
click at [380, 115] on select "Choose Default Petition PDF Packet Complete Bankruptcy Petition (all forms and …" at bounding box center [408, 116] width 141 height 14
select select "0"
click at [338, 109] on select "Choose Default Petition PDF Packet Complete Bankruptcy Petition (all forms and …" at bounding box center [408, 116] width 141 height 14
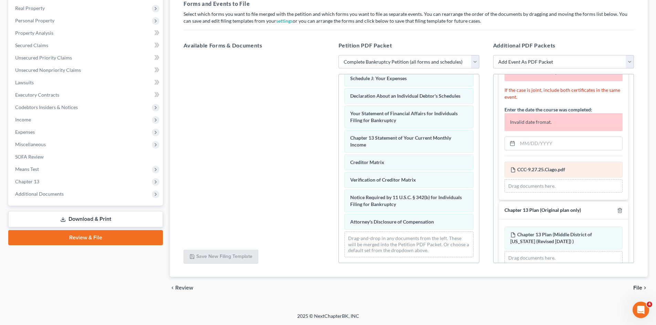
scroll to position [109, 0]
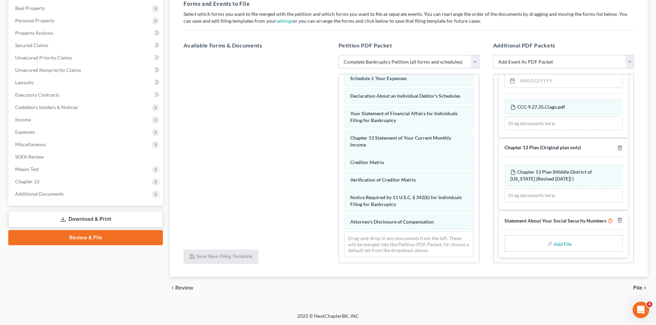
click at [563, 247] on input "file" at bounding box center [561, 243] width 17 height 12
type input "C:\fakepath\Form 121 (9).pdf"
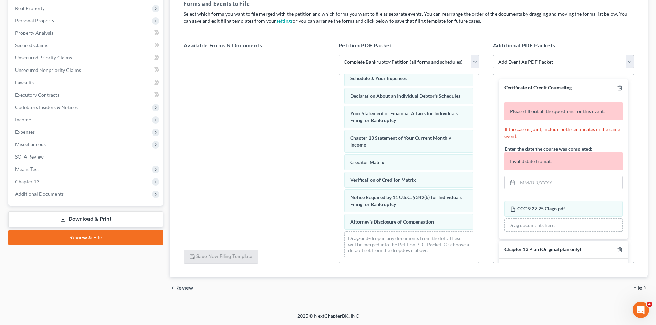
scroll to position [0, 0]
click at [568, 182] on input "text" at bounding box center [569, 183] width 105 height 13
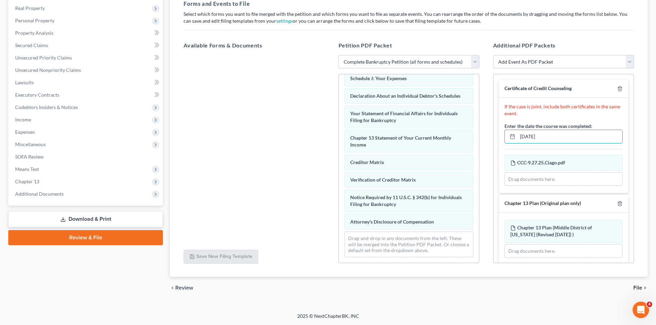
type input "[DATE]"
click at [489, 299] on div "chevron_left Review File chevron_right" at bounding box center [409, 288] width 478 height 22
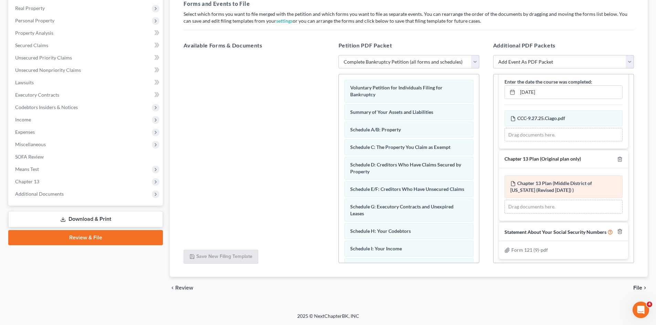
scroll to position [52, 0]
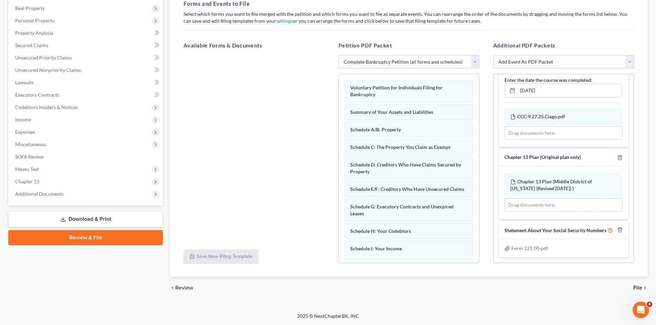
click at [642, 287] on icon "chevron_right" at bounding box center [645, 288] width 6 height 6
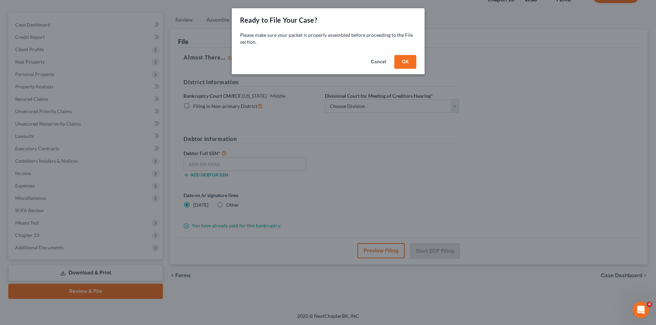
scroll to position [53, 0]
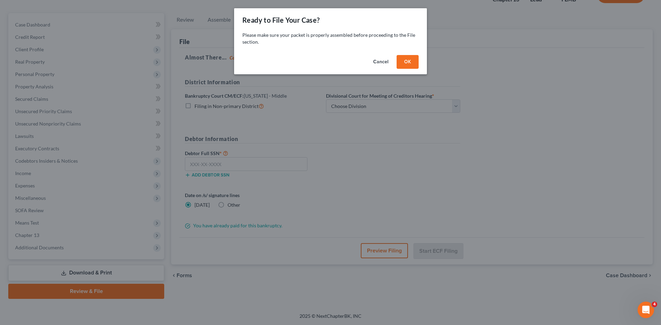
click at [409, 65] on button "OK" at bounding box center [407, 62] width 22 height 14
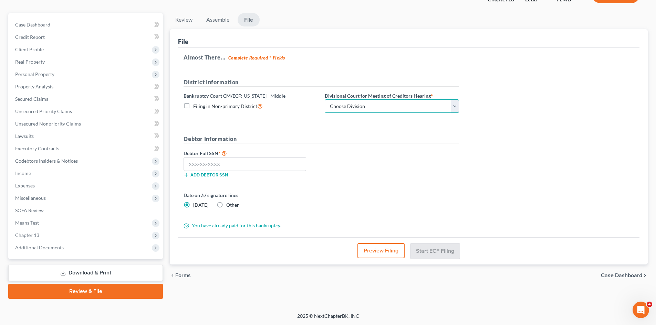
click at [395, 106] on select "Choose Division [GEOGRAPHIC_DATA][PERSON_NAME] [GEOGRAPHIC_DATA] [GEOGRAPHIC_DA…" at bounding box center [392, 106] width 134 height 14
select select "3"
click at [325, 99] on select "Choose Division [GEOGRAPHIC_DATA][PERSON_NAME] [GEOGRAPHIC_DATA] [GEOGRAPHIC_DA…" at bounding box center [392, 106] width 134 height 14
click at [230, 160] on input "text" at bounding box center [244, 164] width 123 height 14
click at [210, 165] on input "text" at bounding box center [244, 164] width 123 height 14
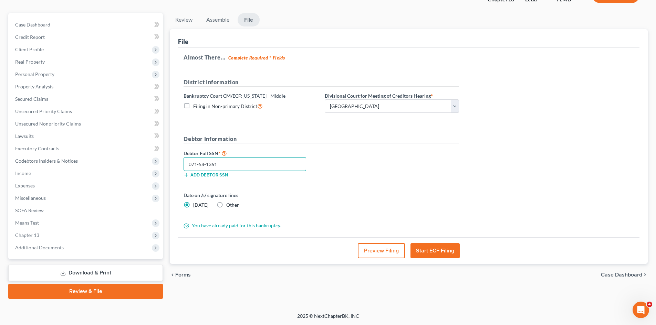
type input "071-58-1361"
click at [464, 169] on div "Almost There... Complete Required * Fields District Information Bankruptcy Cour…" at bounding box center [408, 143] width 461 height 190
click at [441, 246] on button "Start ECF Filing" at bounding box center [434, 250] width 49 height 15
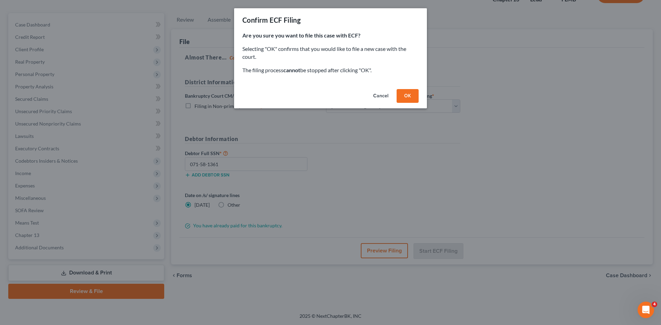
click at [402, 97] on button "OK" at bounding box center [407, 96] width 22 height 14
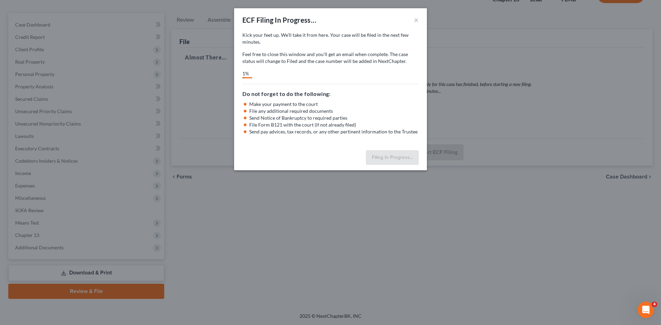
select select "3"
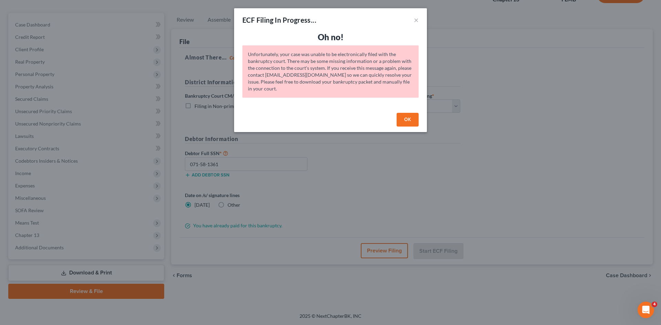
click at [408, 115] on button "OK" at bounding box center [407, 120] width 22 height 14
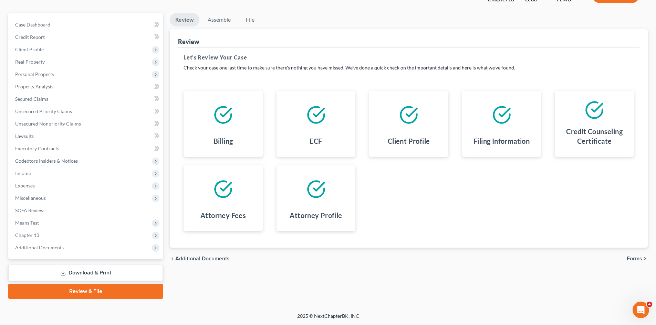
click at [117, 288] on link "Review & File" at bounding box center [85, 291] width 155 height 15
click at [130, 294] on link "Review & File" at bounding box center [85, 291] width 155 height 15
click at [635, 256] on span "Forms" at bounding box center [633, 259] width 15 height 6
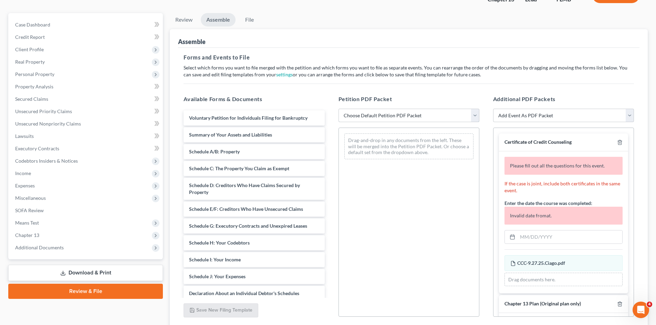
click at [449, 114] on select "Choose Default Petition PDF Packet Complete Bankruptcy Petition (all forms and …" at bounding box center [408, 116] width 141 height 14
select select "0"
click at [338, 109] on select "Choose Default Petition PDF Packet Complete Bankruptcy Petition (all forms and …" at bounding box center [408, 116] width 141 height 14
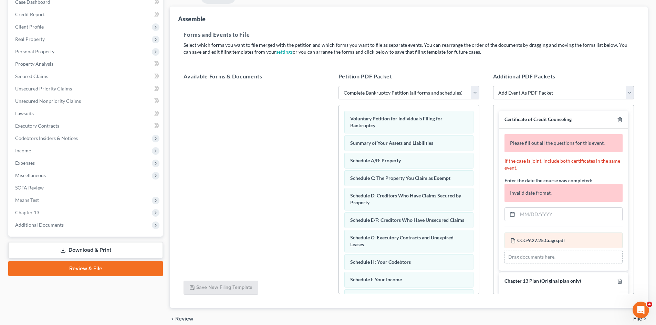
scroll to position [87, 0]
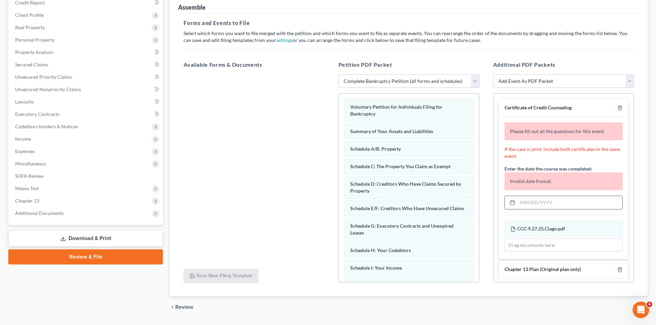
click at [556, 206] on input "text" at bounding box center [569, 202] width 105 height 13
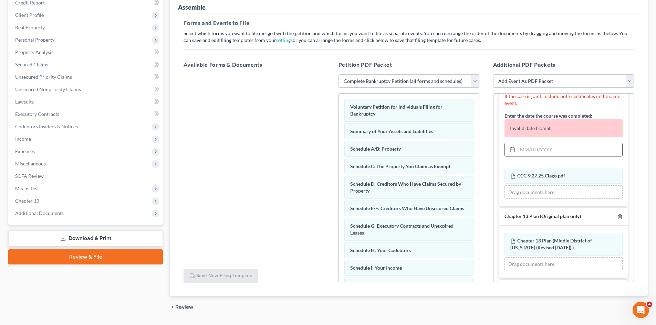
scroll to position [109, 0]
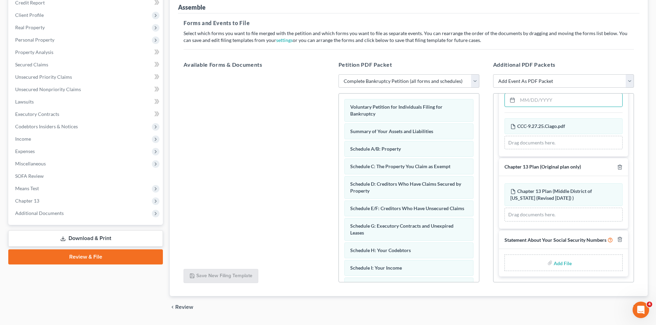
click at [566, 262] on input "file" at bounding box center [561, 263] width 17 height 12
type input "C:\fakepath\Form 121 (9).pdf"
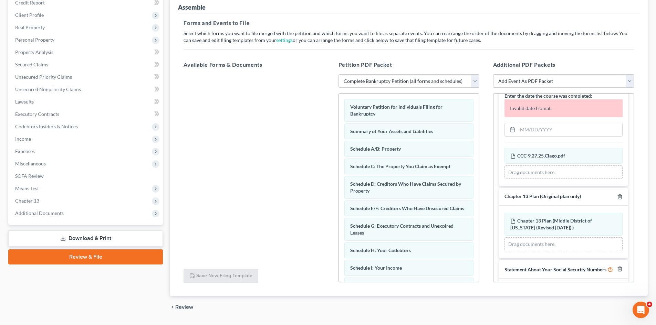
scroll to position [6, 0]
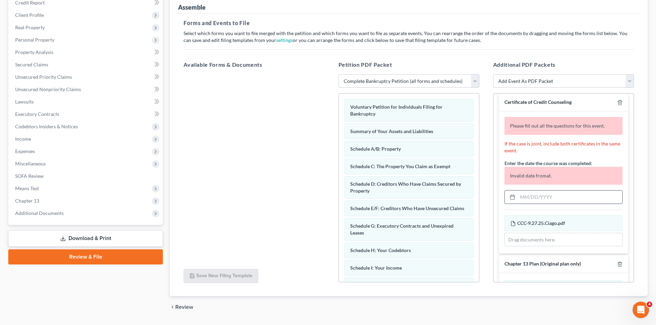
click at [564, 194] on input "text" at bounding box center [569, 197] width 105 height 13
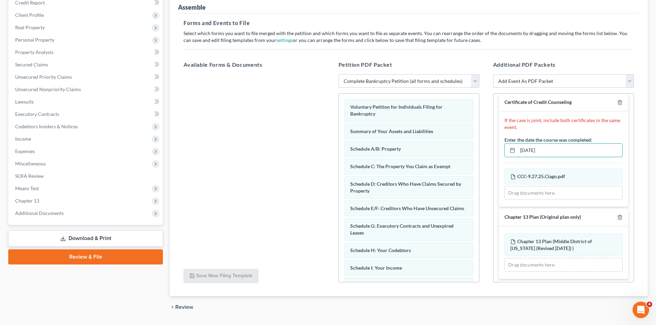
type input "[DATE]"
click at [558, 305] on div "chevron_left Review File chevron_right" at bounding box center [409, 307] width 478 height 22
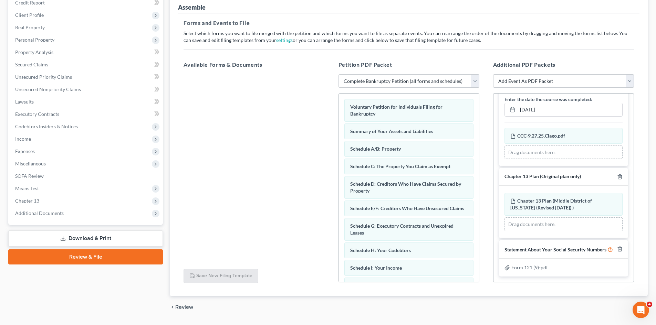
scroll to position [52, 0]
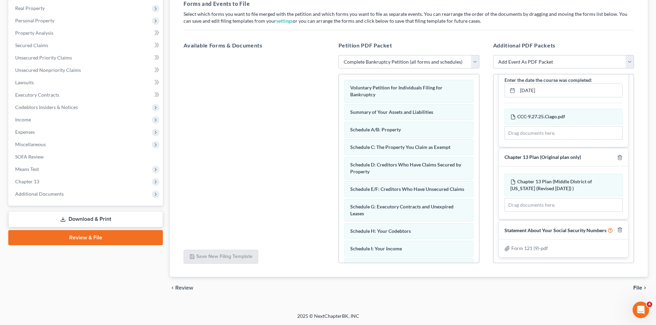
click at [633, 285] on span "File" at bounding box center [637, 288] width 9 height 6
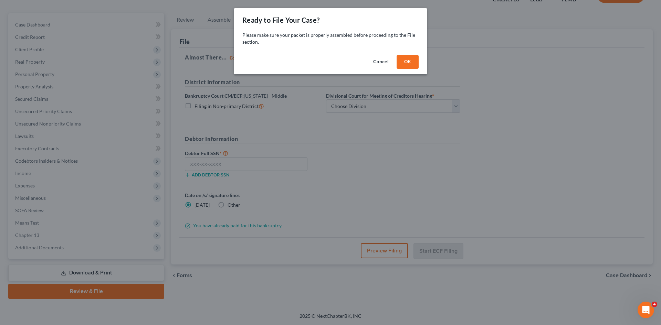
click at [408, 64] on button "OK" at bounding box center [407, 62] width 22 height 14
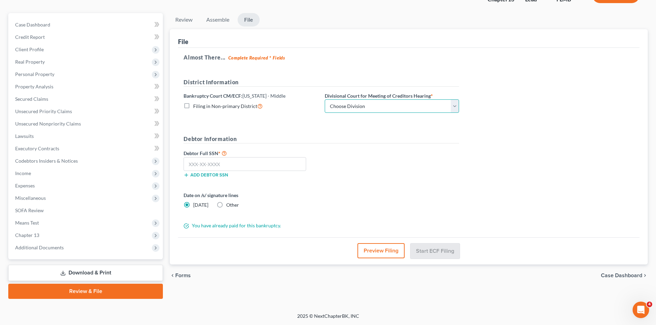
click at [383, 104] on select "Choose Division [GEOGRAPHIC_DATA][PERSON_NAME] [GEOGRAPHIC_DATA] [GEOGRAPHIC_DA…" at bounding box center [392, 106] width 134 height 14
select select "3"
click at [325, 99] on select "Choose Division [GEOGRAPHIC_DATA][PERSON_NAME] [GEOGRAPHIC_DATA] [GEOGRAPHIC_DA…" at bounding box center [392, 106] width 134 height 14
drag, startPoint x: 262, startPoint y: 167, endPoint x: 269, endPoint y: 166, distance: 7.9
click at [262, 167] on input "text" at bounding box center [244, 164] width 123 height 14
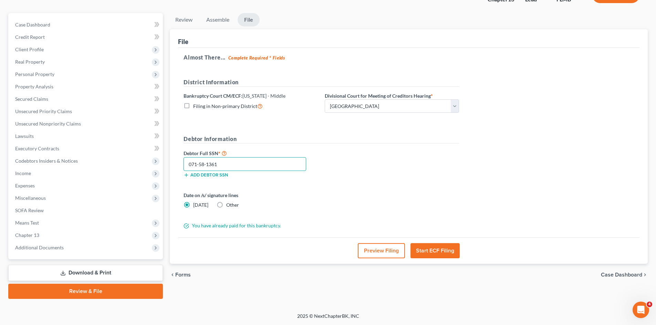
type input "071-58-1361"
click at [379, 163] on div "Debtor Full SSN * 071-58-1361 Add debtor SSN" at bounding box center [321, 166] width 282 height 34
click at [437, 249] on button "Start ECF Filing" at bounding box center [434, 250] width 49 height 15
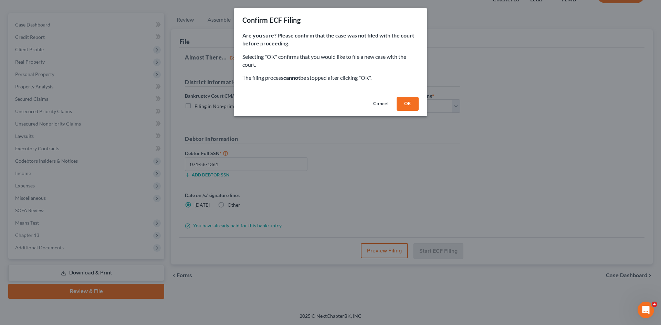
click at [406, 102] on button "OK" at bounding box center [407, 104] width 22 height 14
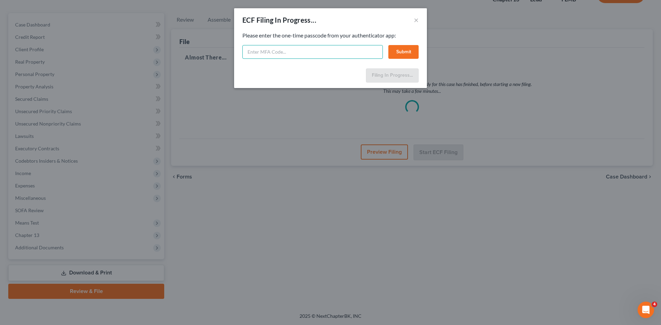
click at [294, 56] on input "text" at bounding box center [312, 52] width 140 height 14
click at [277, 52] on input "text" at bounding box center [312, 52] width 140 height 14
type input "475643"
click at [410, 50] on button "Submit" at bounding box center [403, 52] width 30 height 14
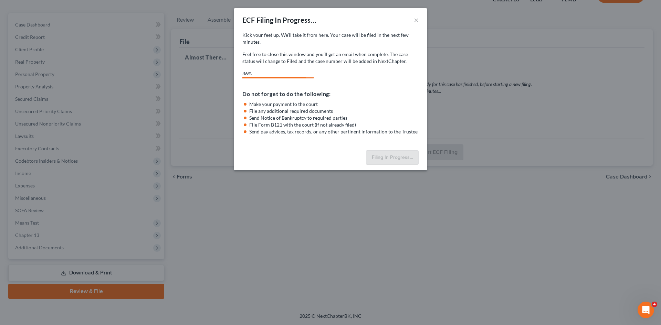
select select "3"
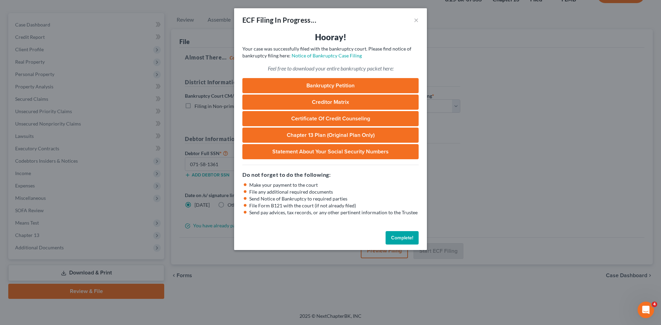
click at [410, 236] on button "Complete!" at bounding box center [401, 238] width 33 height 14
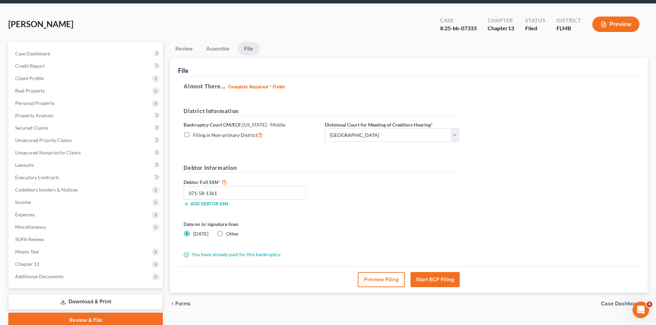
scroll to position [0, 0]
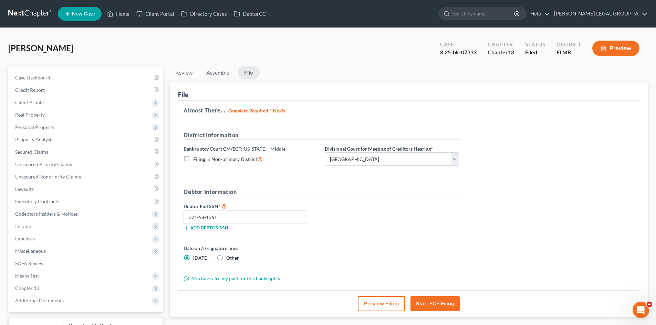
click at [459, 51] on div "8:25-bk-07333" at bounding box center [458, 53] width 36 height 8
copy div "8:25-bk-07333"
click at [65, 103] on span "Client Profile" at bounding box center [86, 102] width 153 height 12
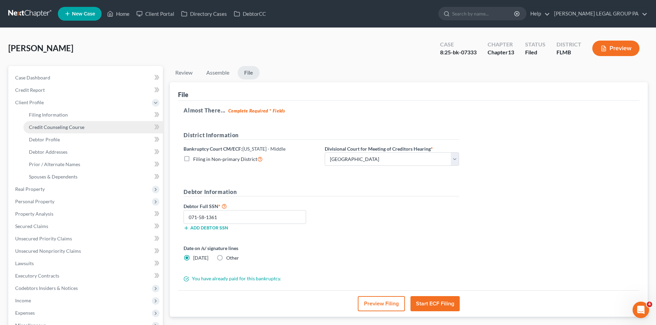
click at [69, 126] on span "Credit Counseling Course" at bounding box center [56, 127] width 55 height 6
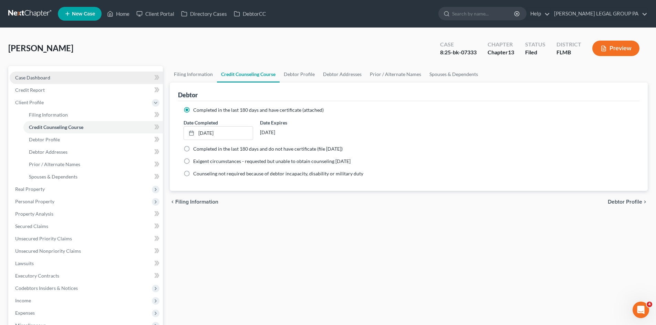
click at [47, 79] on span "Case Dashboard" at bounding box center [32, 78] width 35 height 6
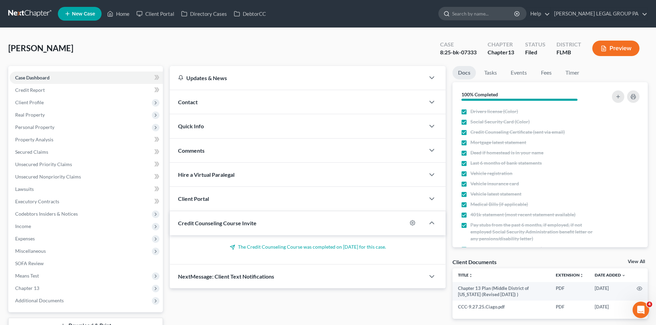
click at [482, 12] on input "search" at bounding box center [483, 13] width 63 height 13
type input "beharie"
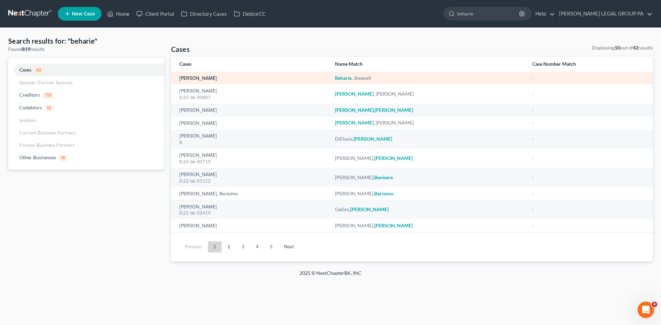
click at [206, 79] on link "[PERSON_NAME]" at bounding box center [198, 78] width 38 height 5
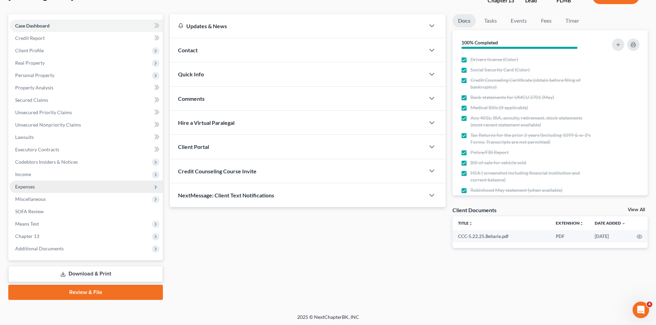
scroll to position [53, 0]
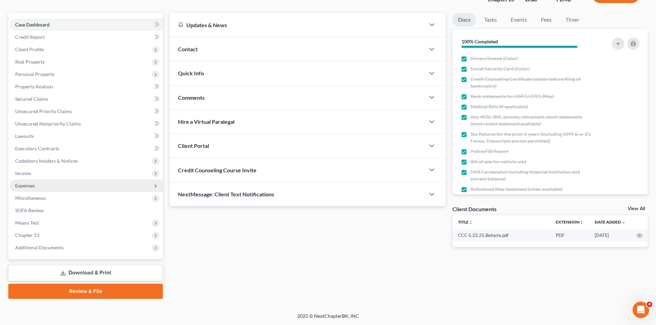
click at [37, 190] on span "Expenses" at bounding box center [86, 186] width 153 height 12
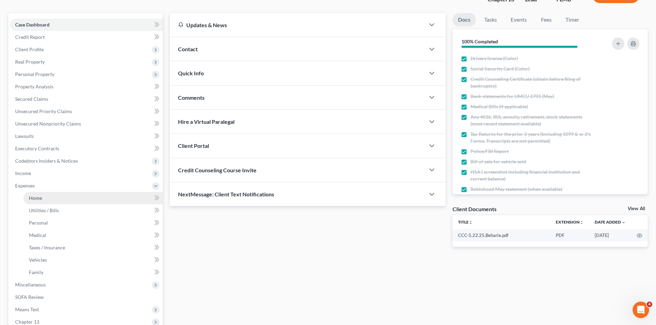
click at [47, 195] on link "Home" at bounding box center [92, 198] width 139 height 12
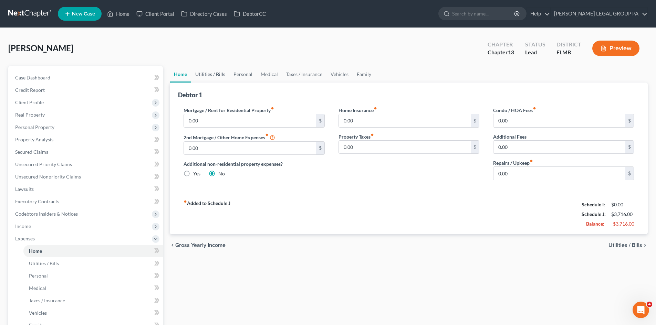
click at [201, 75] on link "Utilities / Bills" at bounding box center [210, 74] width 38 height 17
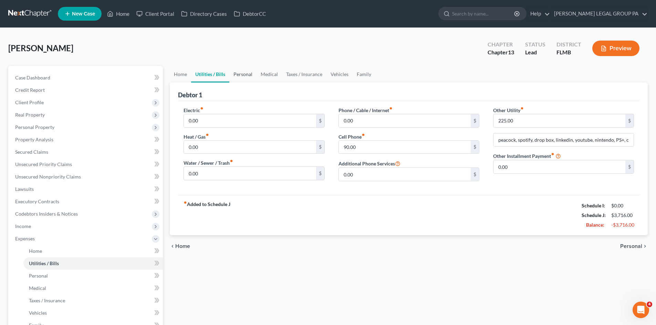
click at [243, 73] on link "Personal" at bounding box center [242, 74] width 27 height 17
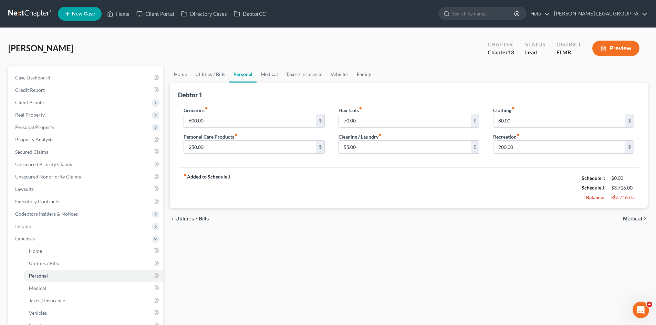
click at [276, 74] on link "Medical" at bounding box center [268, 74] width 25 height 17
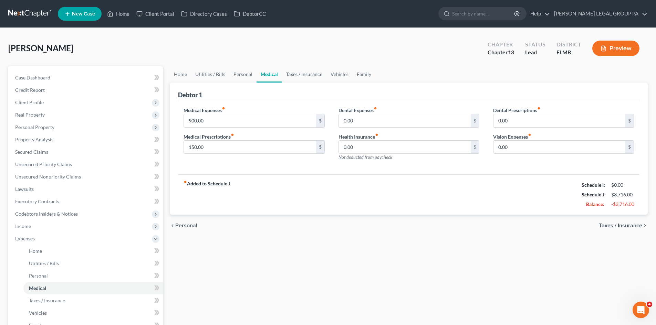
click at [298, 74] on link "Taxes / Insurance" at bounding box center [304, 74] width 44 height 17
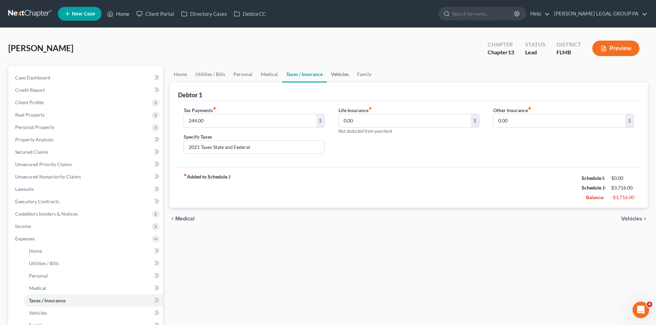
click at [327, 74] on link "Vehicles" at bounding box center [340, 74] width 26 height 17
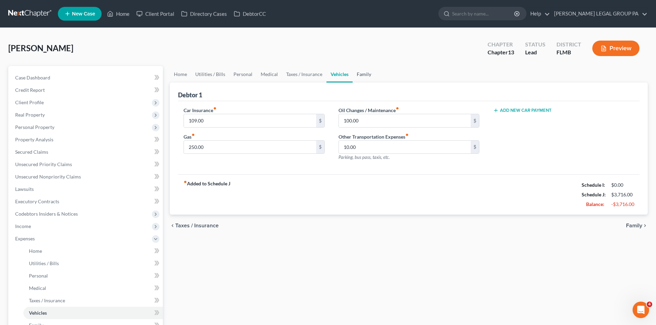
click at [358, 74] on link "Family" at bounding box center [363, 74] width 23 height 17
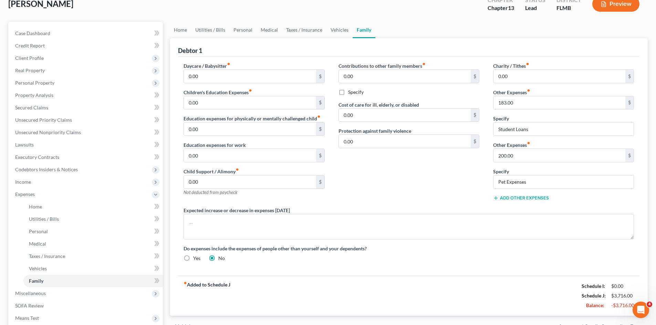
scroll to position [138, 0]
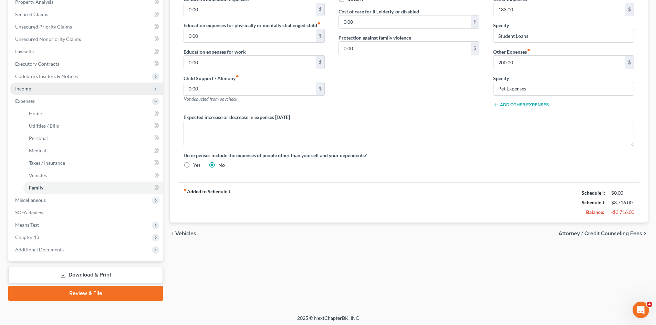
click at [45, 89] on span "Income" at bounding box center [86, 89] width 153 height 12
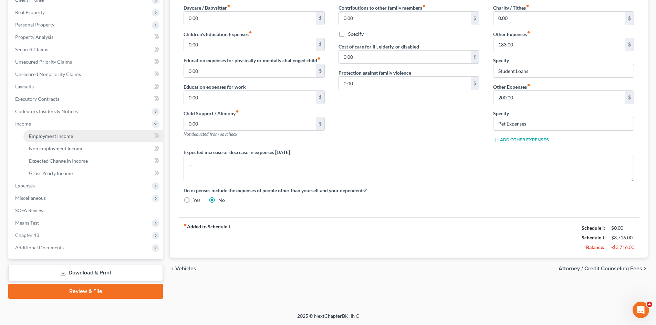
click at [62, 135] on span "Employment Income" at bounding box center [51, 136] width 44 height 6
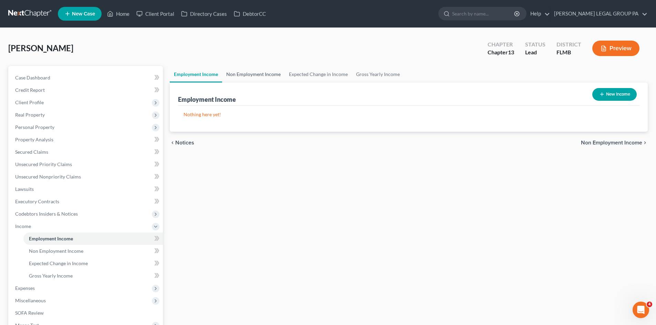
click at [257, 70] on link "Non Employment Income" at bounding box center [253, 74] width 63 height 17
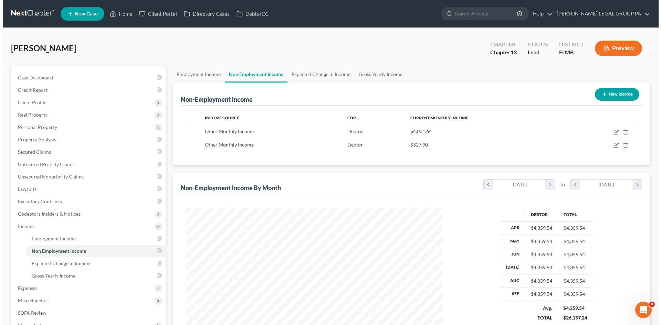
scroll to position [128, 270]
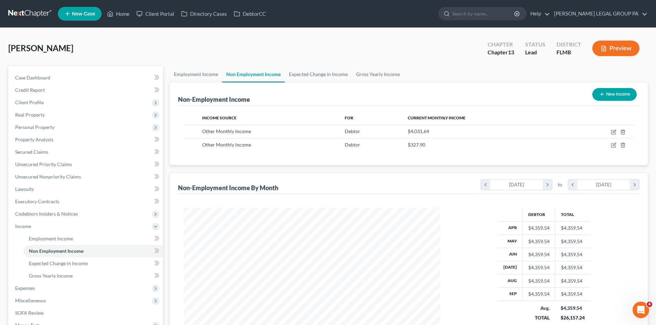
click at [610, 92] on button "New Income" at bounding box center [614, 94] width 44 height 13
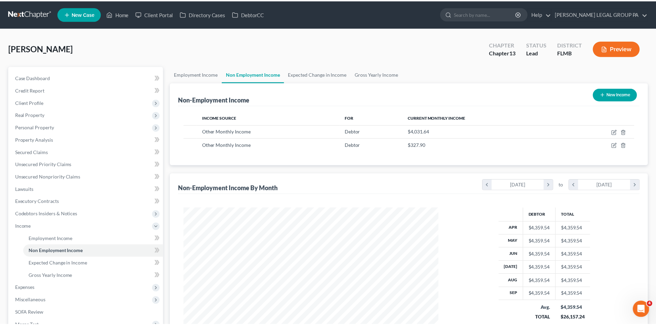
scroll to position [129, 273]
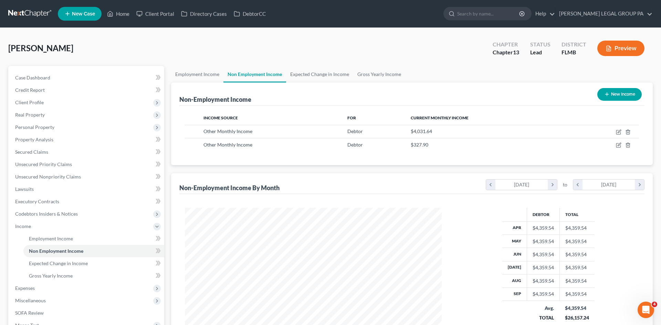
select select "0"
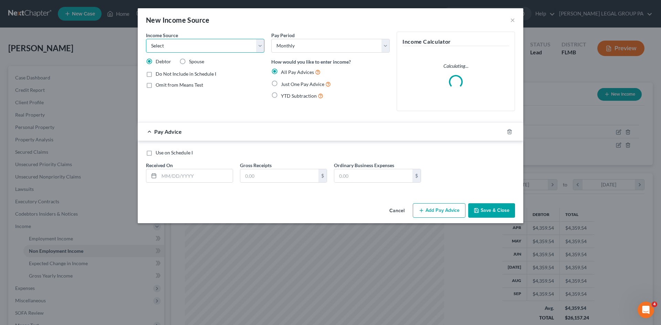
click at [225, 46] on select "Select Unemployment Disability (from employer) Pension Retirement Social Securi…" at bounding box center [205, 46] width 118 height 14
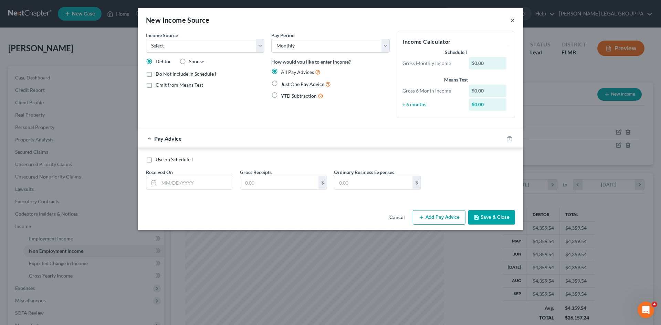
click at [513, 18] on button "×" at bounding box center [512, 20] width 5 height 8
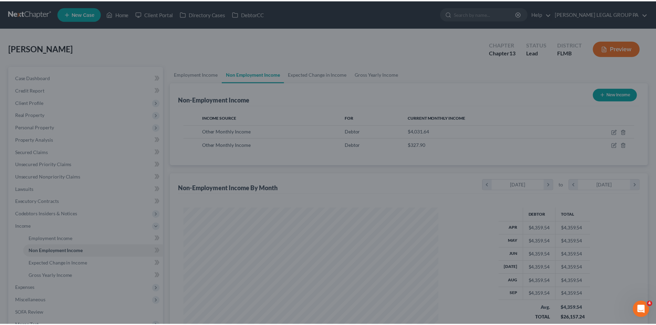
scroll to position [343992, 343850]
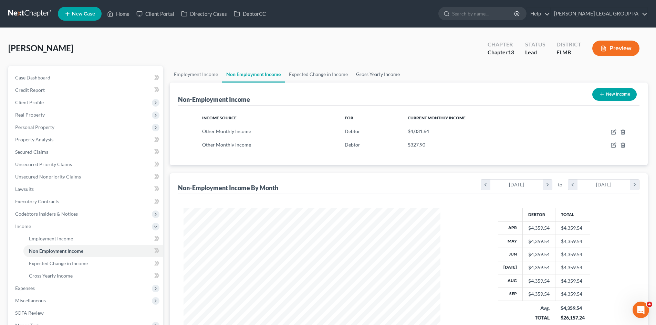
click at [372, 72] on link "Gross Yearly Income" at bounding box center [378, 74] width 52 height 17
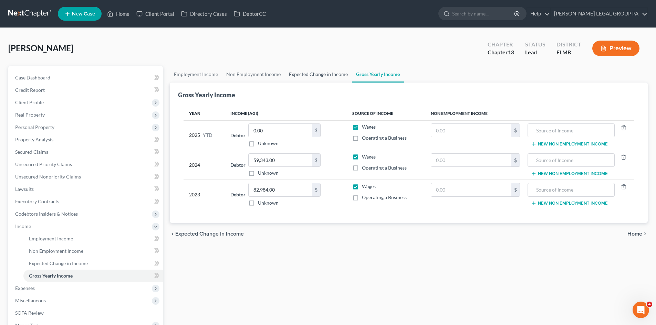
click at [325, 75] on link "Expected Change in Income" at bounding box center [318, 74] width 67 height 17
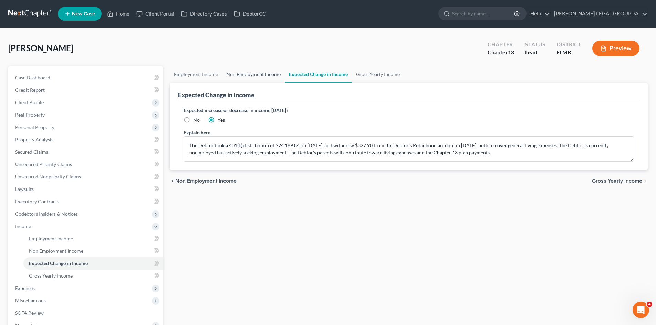
click at [251, 75] on link "Non Employment Income" at bounding box center [253, 74] width 63 height 17
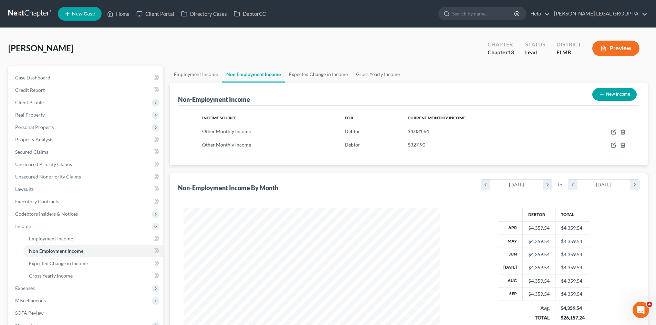
scroll to position [128, 270]
click at [177, 74] on link "Employment Income" at bounding box center [196, 74] width 52 height 17
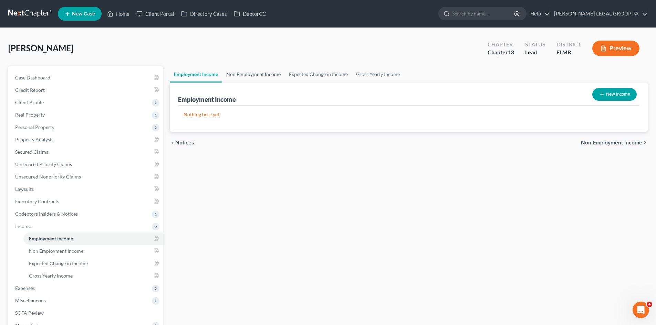
click at [267, 74] on link "Non Employment Income" at bounding box center [253, 74] width 63 height 17
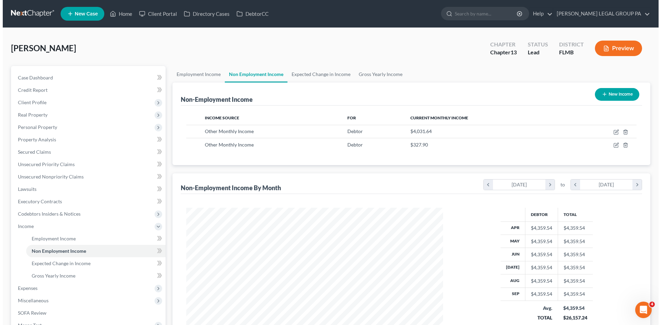
scroll to position [128, 270]
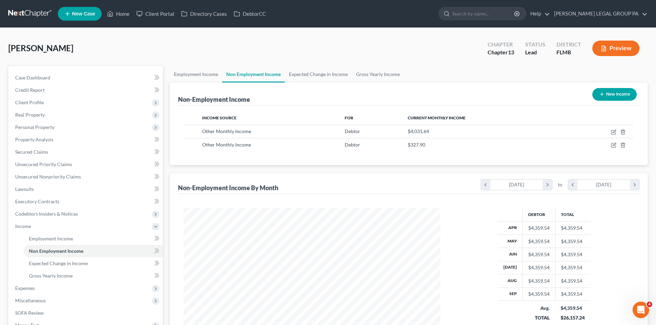
click at [603, 89] on button "New Income" at bounding box center [614, 94] width 44 height 13
select select "0"
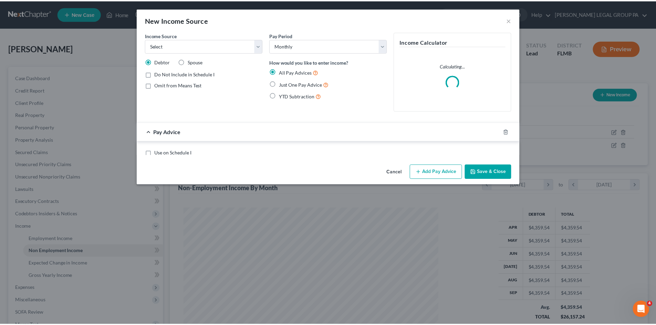
scroll to position [129, 273]
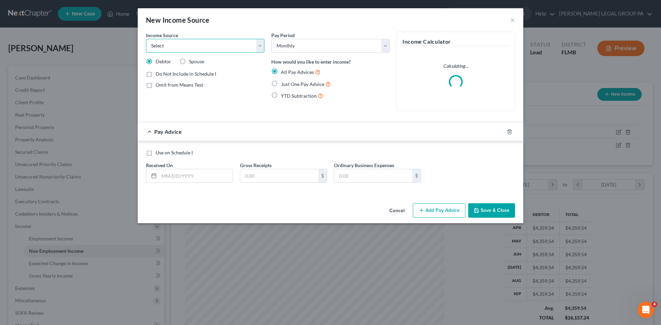
click at [215, 49] on select "Select Unemployment Disability (from employer) Pension Retirement Social Securi…" at bounding box center [205, 46] width 118 height 14
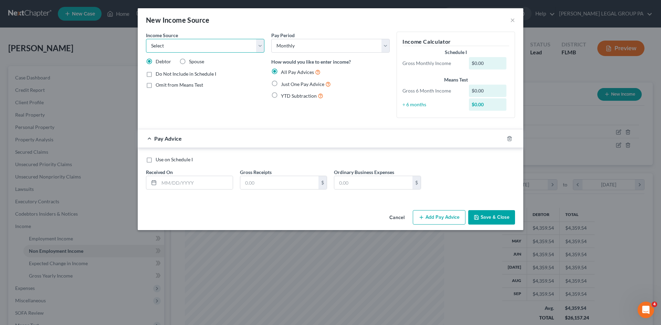
select select "8"
click at [146, 39] on select "Select Unemployment Disability (from employer) Pension Retirement Social Securi…" at bounding box center [205, 46] width 118 height 14
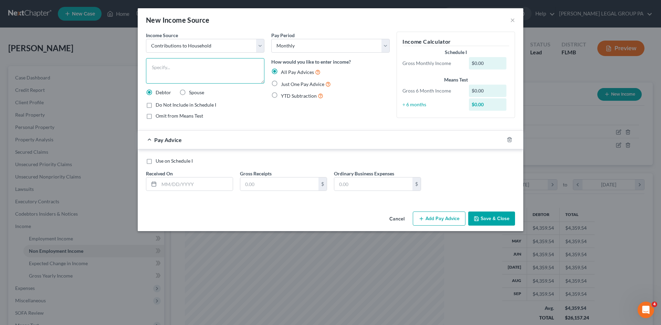
click at [215, 77] on textarea at bounding box center [205, 70] width 118 height 25
type textarea "$"
click at [281, 82] on label "Just One Pay Advice" at bounding box center [306, 84] width 50 height 8
click at [284, 82] on input "Just One Pay Advice" at bounding box center [286, 82] width 4 height 4
radio input "true"
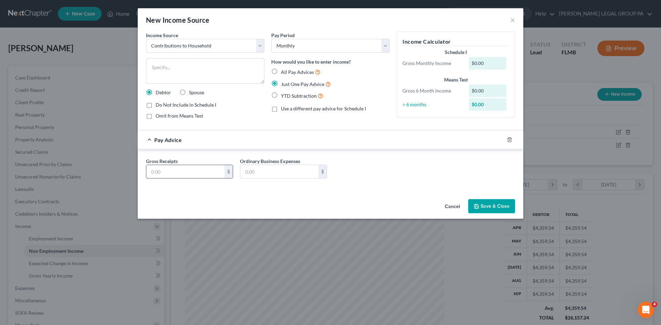
click at [180, 171] on input "text" at bounding box center [185, 171] width 78 height 13
type input "300.00"
click at [228, 67] on textarea at bounding box center [205, 70] width 118 height 25
type textarea "Parent contributions"
click at [487, 207] on button "Save & Close" at bounding box center [491, 206] width 47 height 14
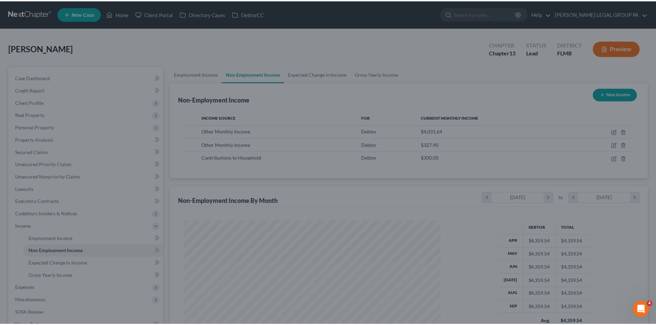
scroll to position [343992, 343850]
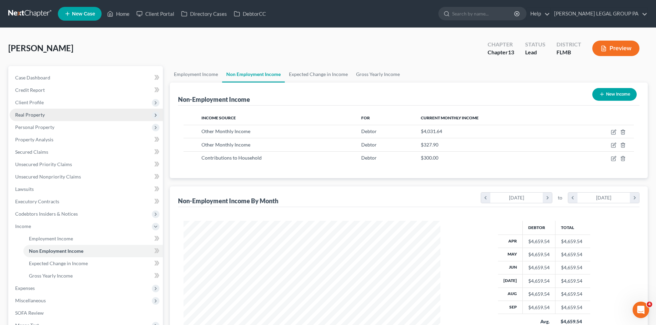
click at [49, 114] on span "Real Property" at bounding box center [86, 115] width 153 height 12
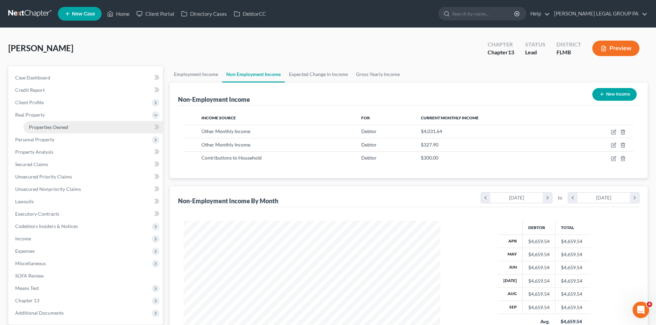
click at [52, 130] on span "Properties Owned" at bounding box center [48, 127] width 39 height 6
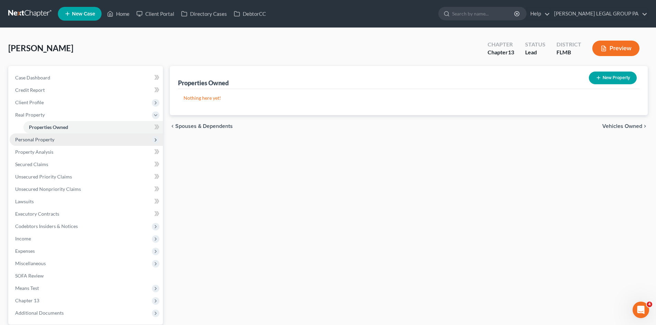
click at [71, 140] on span "Personal Property" at bounding box center [86, 140] width 153 height 12
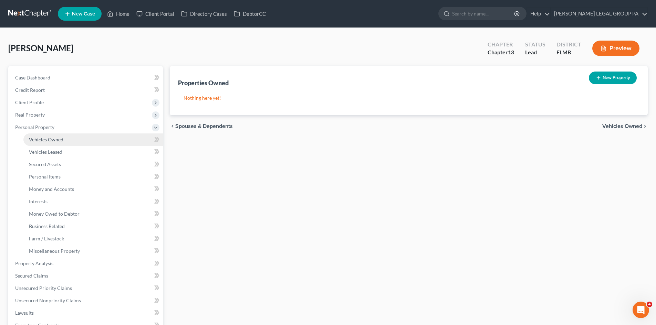
click at [75, 139] on link "Vehicles Owned" at bounding box center [92, 140] width 139 height 12
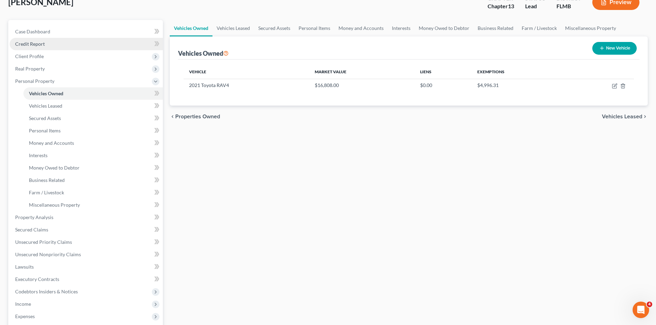
scroll to position [34, 0]
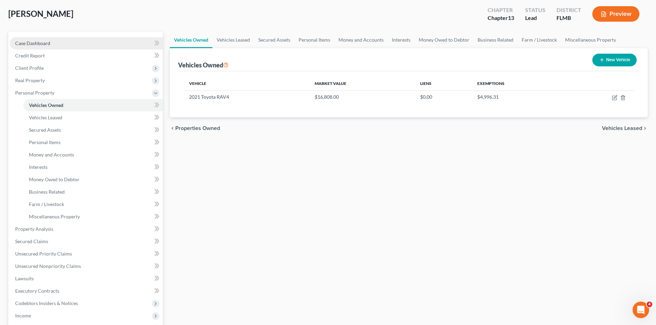
click at [53, 45] on link "Case Dashboard" at bounding box center [86, 43] width 153 height 12
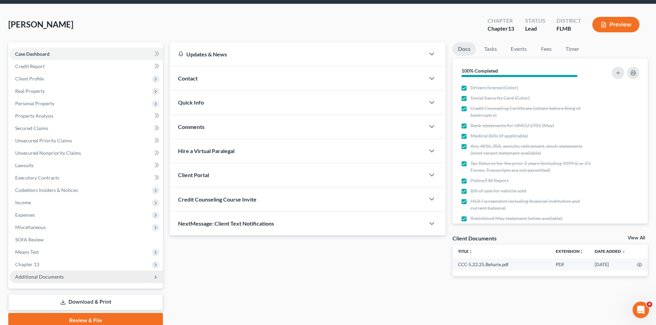
scroll to position [53, 0]
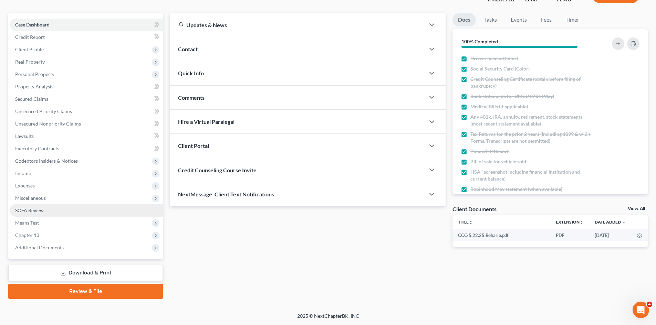
click at [55, 208] on link "SOFA Review" at bounding box center [86, 210] width 153 height 12
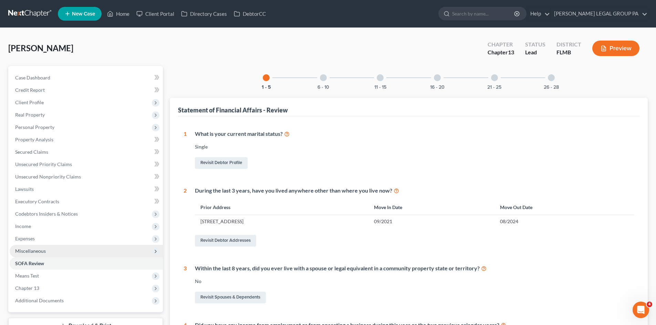
click at [70, 253] on span "Miscellaneous" at bounding box center [86, 251] width 153 height 12
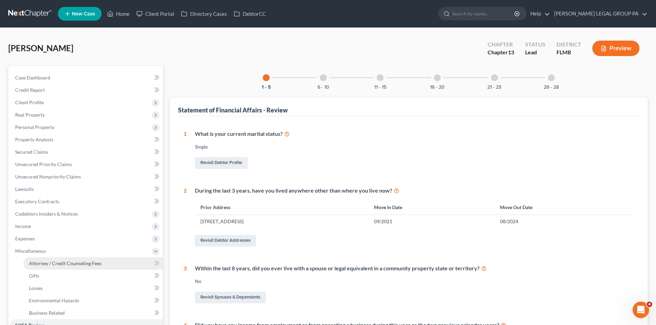
click at [79, 268] on link "Attorney / Credit Counseling Fees" at bounding box center [92, 263] width 139 height 12
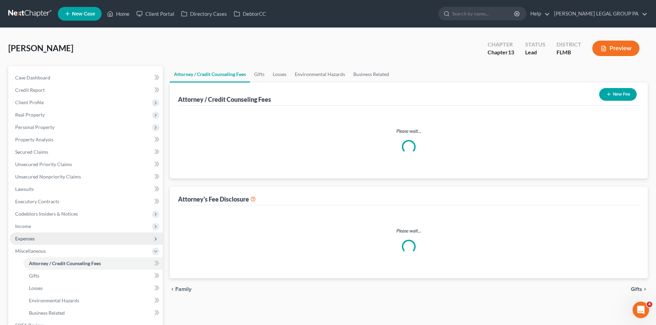
select select "0"
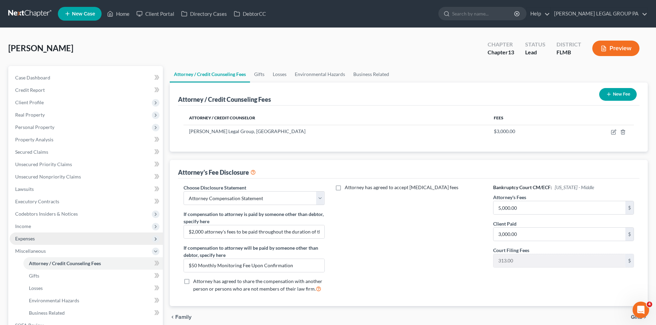
click at [62, 237] on span "Expenses" at bounding box center [86, 239] width 153 height 12
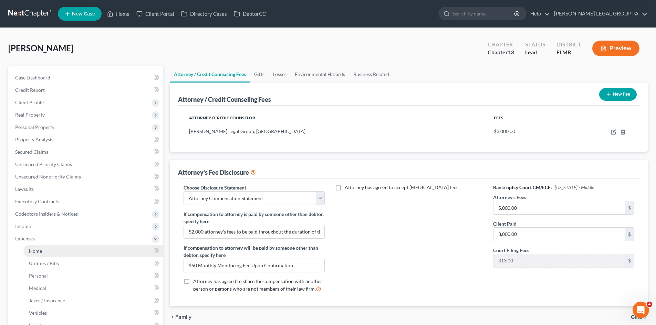
click at [62, 253] on link "Home" at bounding box center [92, 251] width 139 height 12
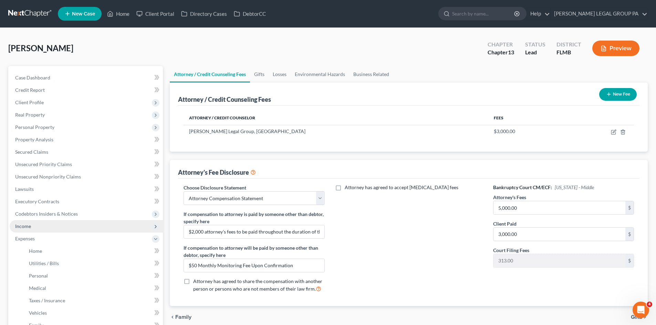
click at [57, 227] on span "Income" at bounding box center [86, 226] width 153 height 12
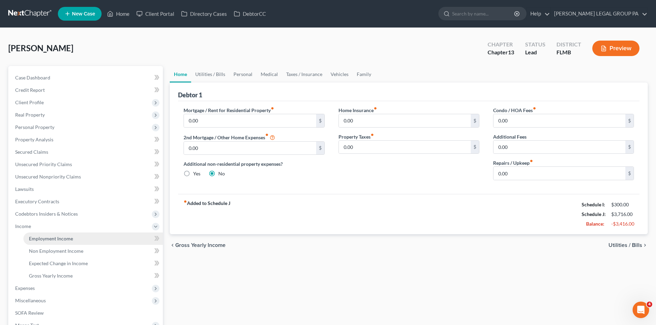
click at [64, 238] on span "Employment Income" at bounding box center [51, 239] width 44 height 6
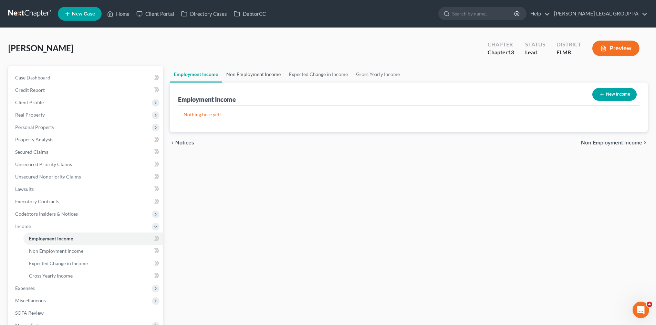
click at [257, 73] on link "Non Employment Income" at bounding box center [253, 74] width 63 height 17
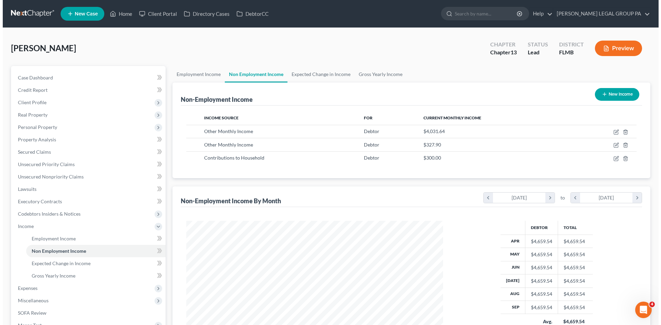
scroll to position [128, 270]
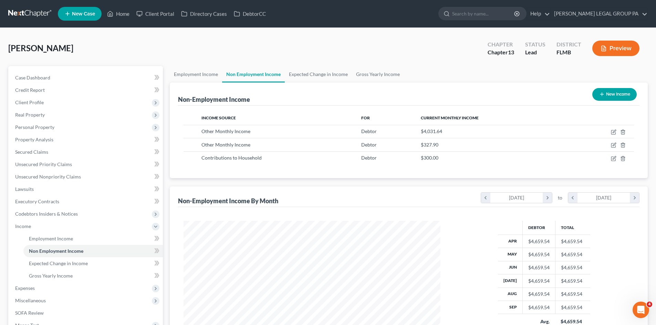
click at [613, 93] on button "New Income" at bounding box center [614, 94] width 44 height 13
select select "0"
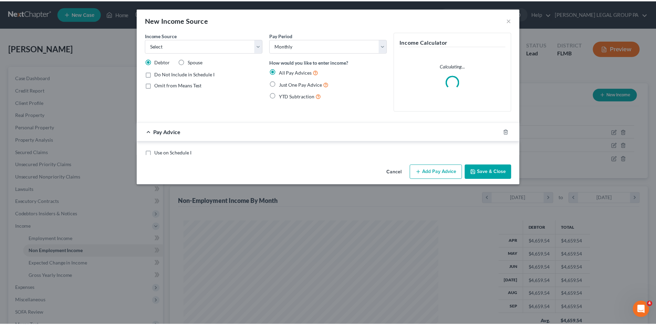
scroll to position [129, 273]
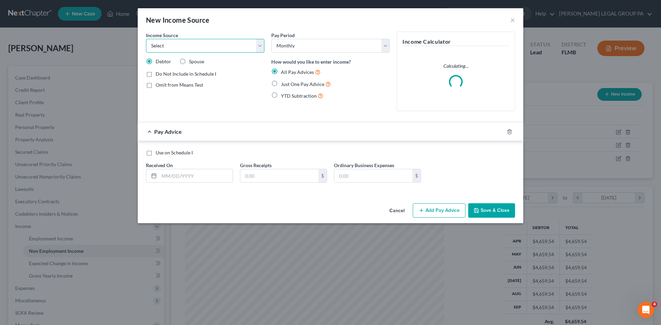
click at [217, 47] on select "Select Unemployment Disability (from employer) Pension Retirement Social Securi…" at bounding box center [205, 46] width 118 height 14
select select "8"
click at [146, 39] on select "Select Unemployment Disability (from employer) Pension Retirement Social Securi…" at bounding box center [205, 46] width 118 height 14
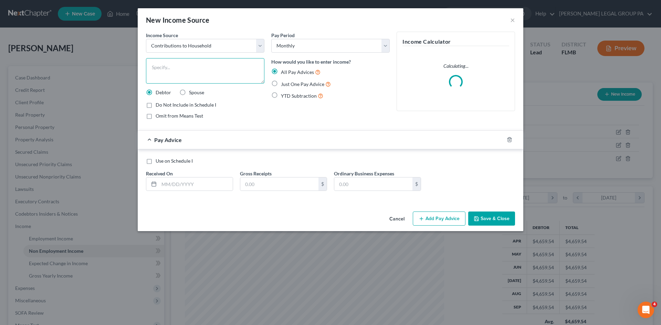
click at [218, 73] on textarea at bounding box center [205, 70] width 118 height 25
type textarea "Brother contributions"
click at [281, 82] on label "Just One Pay Advice" at bounding box center [306, 84] width 50 height 8
click at [284, 82] on input "Just One Pay Advice" at bounding box center [286, 82] width 4 height 4
radio input "true"
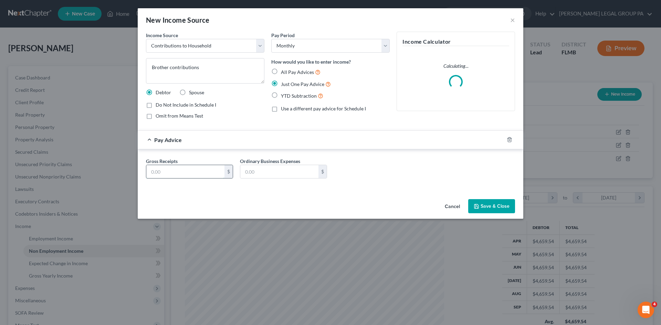
click at [210, 172] on input "text" at bounding box center [185, 171] width 78 height 13
type input "250.00"
click at [483, 201] on button "Save & Close" at bounding box center [491, 206] width 47 height 14
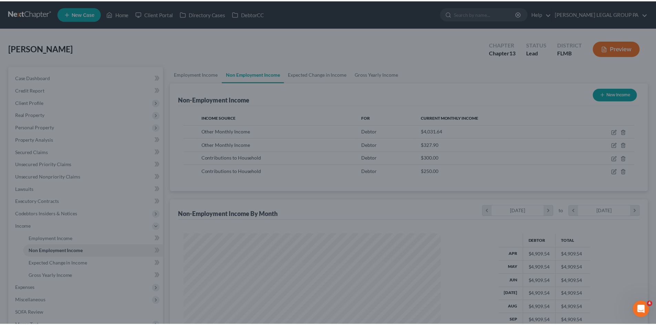
scroll to position [343992, 343850]
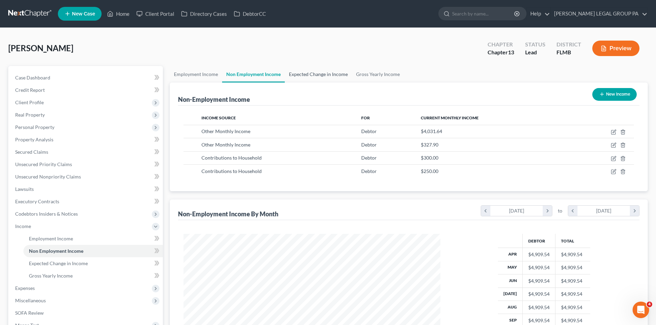
click at [324, 74] on link "Expected Change in Income" at bounding box center [318, 74] width 67 height 17
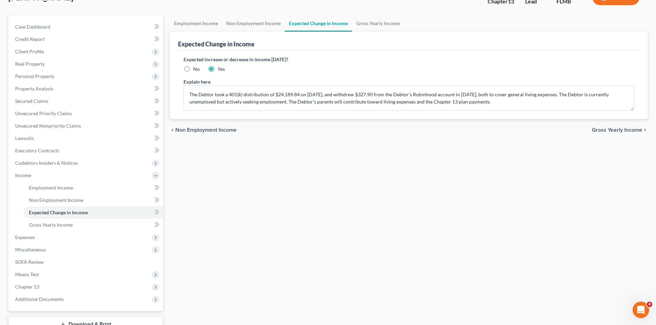
scroll to position [69, 0]
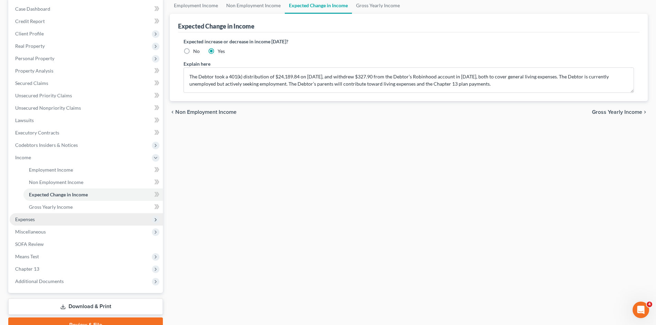
click at [45, 217] on span "Expenses" at bounding box center [86, 219] width 153 height 12
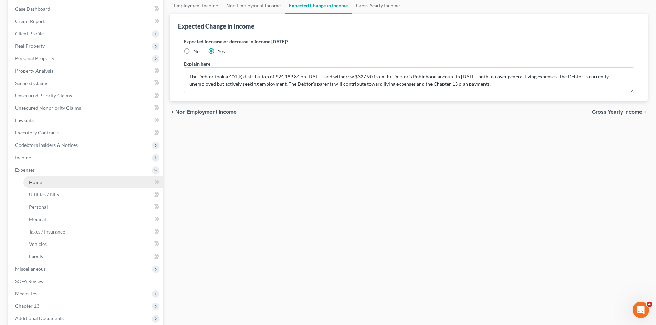
click at [58, 182] on link "Home" at bounding box center [92, 182] width 139 height 12
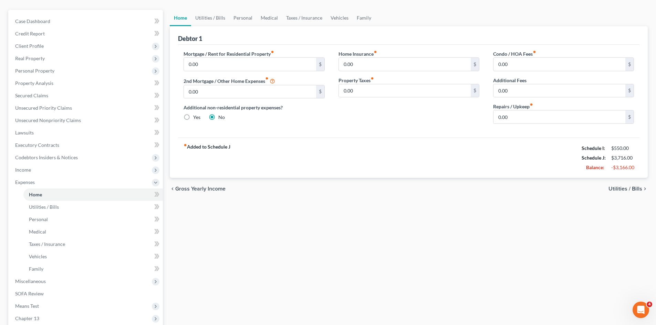
scroll to position [69, 0]
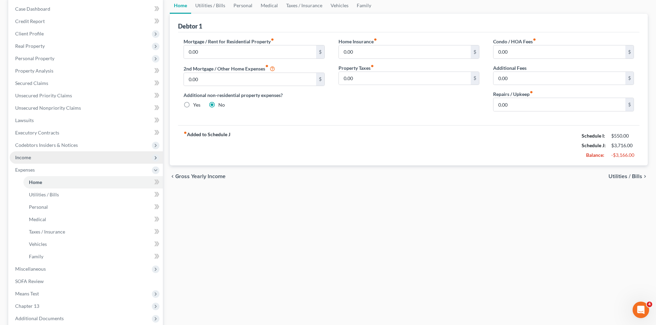
click at [61, 160] on span "Income" at bounding box center [86, 157] width 153 height 12
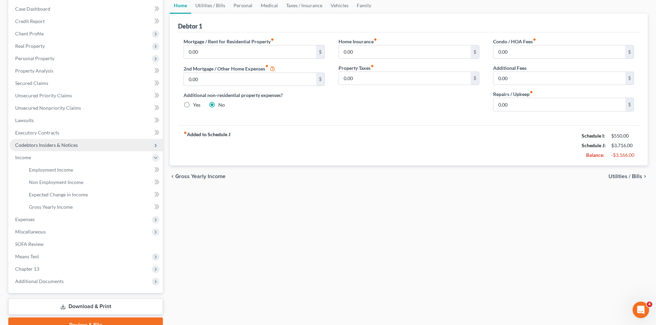
click at [63, 150] on span "Codebtors Insiders & Notices" at bounding box center [86, 145] width 153 height 12
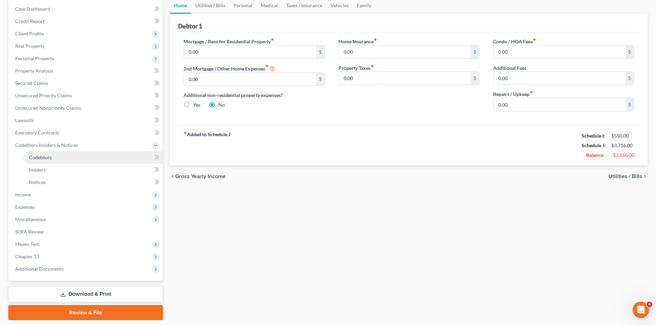
click at [70, 159] on link "Codebtors" at bounding box center [92, 157] width 139 height 12
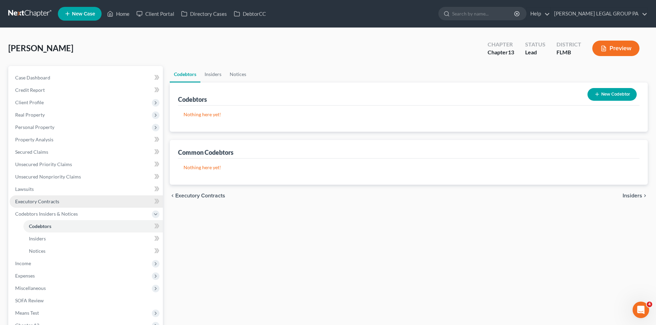
click at [64, 205] on link "Executory Contracts" at bounding box center [86, 201] width 153 height 12
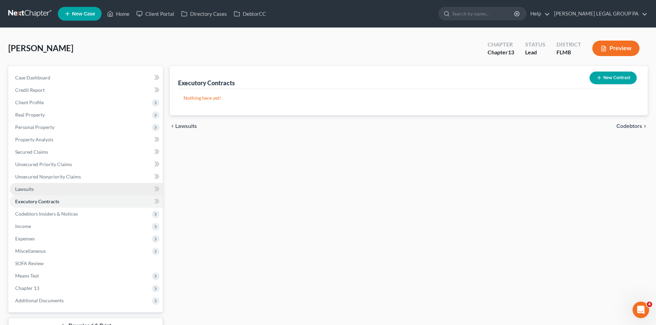
click at [55, 190] on link "Lawsuits" at bounding box center [86, 189] width 153 height 12
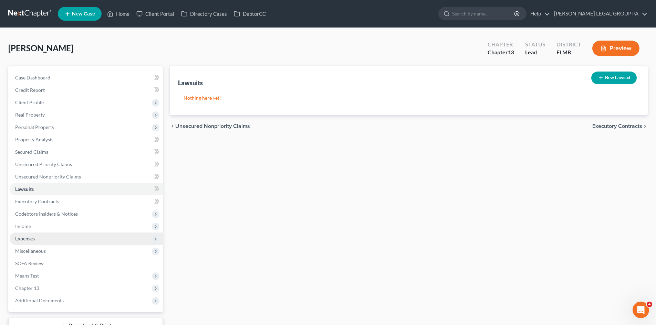
click at [37, 240] on span "Expenses" at bounding box center [86, 239] width 153 height 12
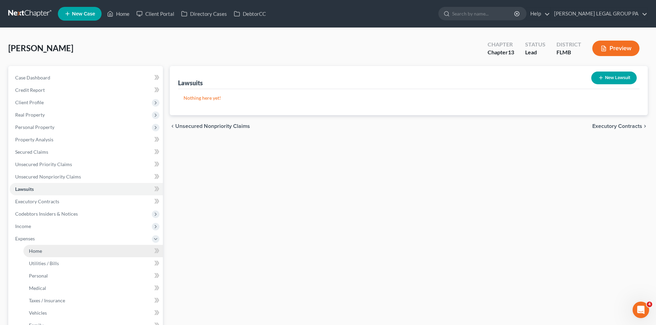
click at [47, 249] on link "Home" at bounding box center [92, 251] width 139 height 12
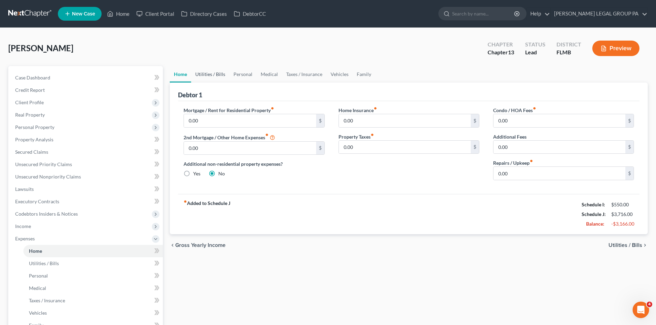
click at [210, 69] on link "Utilities / Bills" at bounding box center [210, 74] width 38 height 17
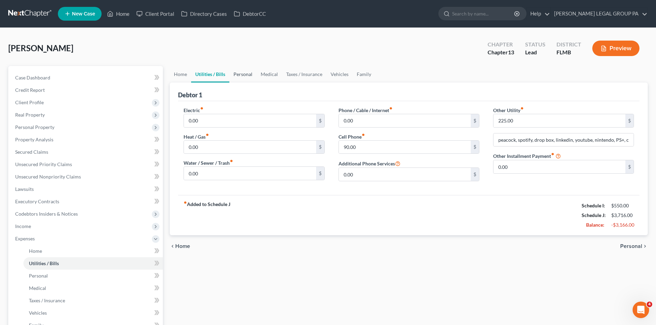
click at [247, 75] on link "Personal" at bounding box center [242, 74] width 27 height 17
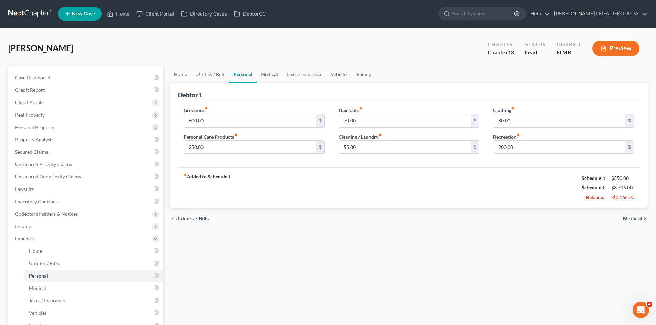
click at [269, 74] on link "Medical" at bounding box center [268, 74] width 25 height 17
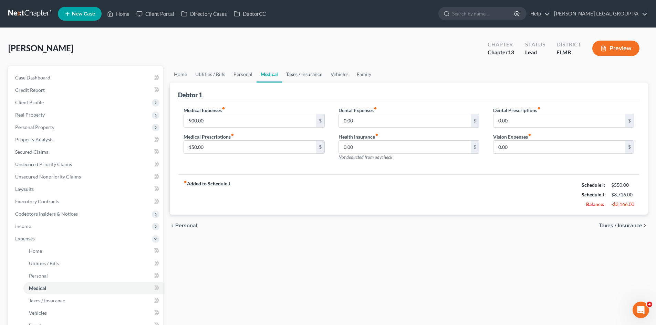
click at [311, 76] on link "Taxes / Insurance" at bounding box center [304, 74] width 44 height 17
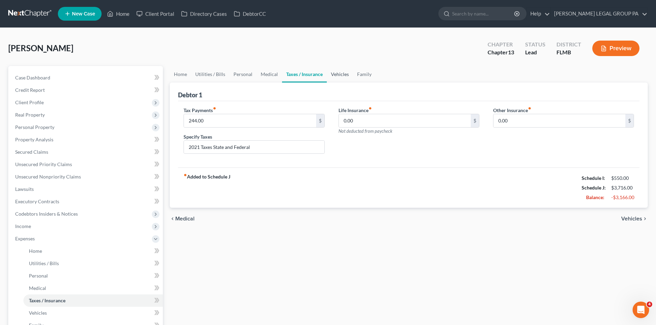
click at [341, 73] on link "Vehicles" at bounding box center [340, 74] width 26 height 17
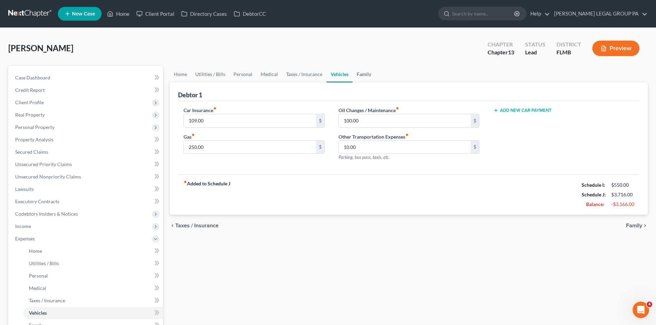
click at [369, 73] on link "Family" at bounding box center [363, 74] width 23 height 17
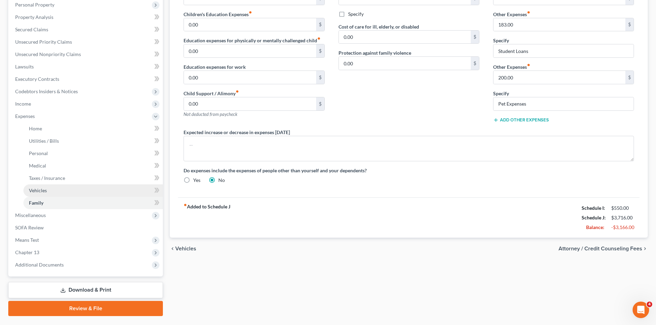
scroll to position [105, 0]
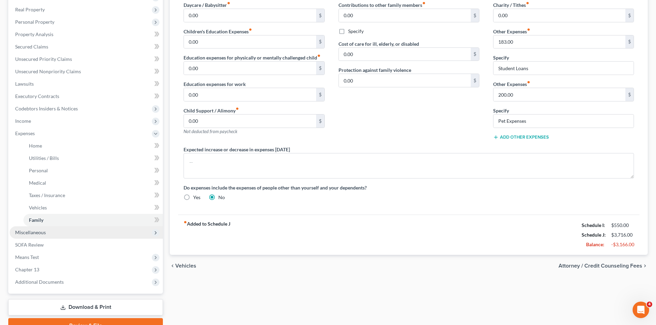
click at [56, 237] on span "Miscellaneous" at bounding box center [86, 232] width 153 height 12
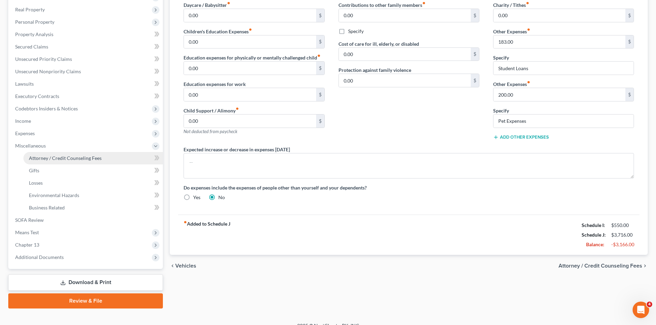
click at [81, 156] on span "Attorney / Credit Counseling Fees" at bounding box center [65, 158] width 73 height 6
select select "0"
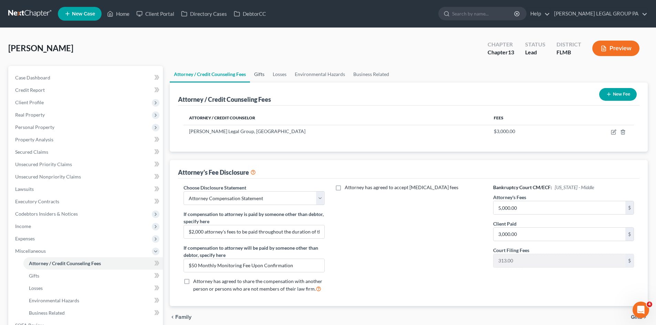
click at [256, 72] on link "Gifts" at bounding box center [259, 74] width 19 height 17
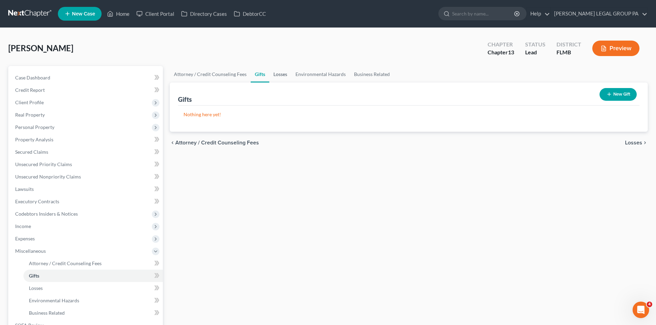
click at [281, 75] on link "Losses" at bounding box center [280, 74] width 22 height 17
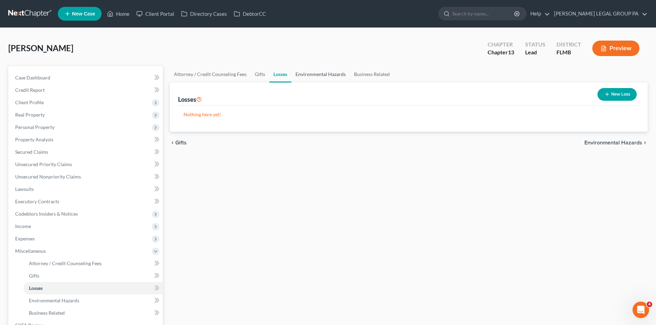
click at [309, 72] on link "Environmental Hazards" at bounding box center [320, 74] width 59 height 17
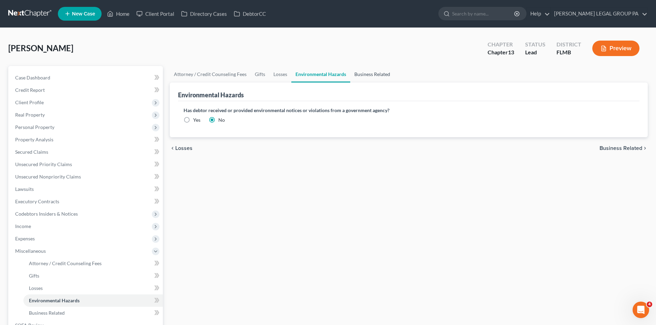
click at [384, 70] on link "Business Related" at bounding box center [372, 74] width 44 height 17
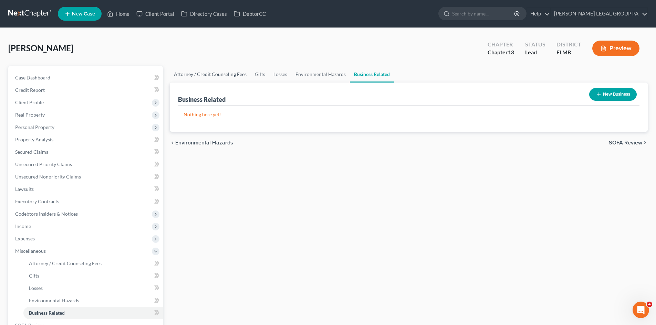
click at [217, 74] on link "Attorney / Credit Counseling Fees" at bounding box center [210, 74] width 81 height 17
select select "0"
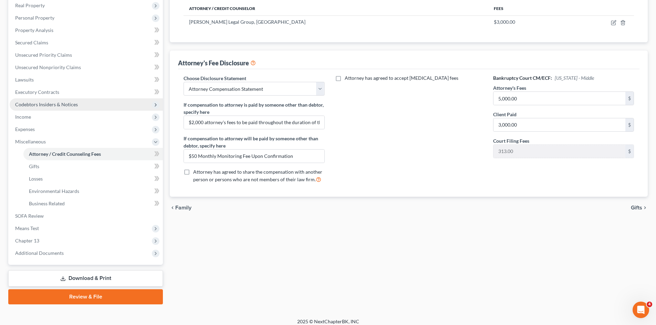
scroll to position [115, 0]
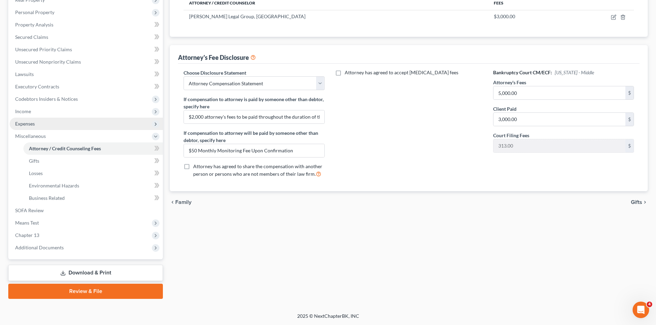
click at [68, 123] on span "Expenses" at bounding box center [86, 124] width 153 height 12
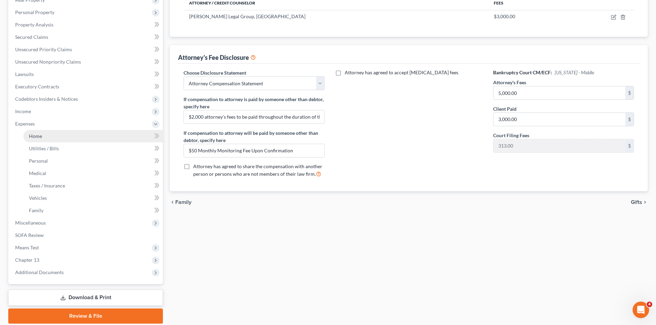
click at [65, 134] on link "Home" at bounding box center [92, 136] width 139 height 12
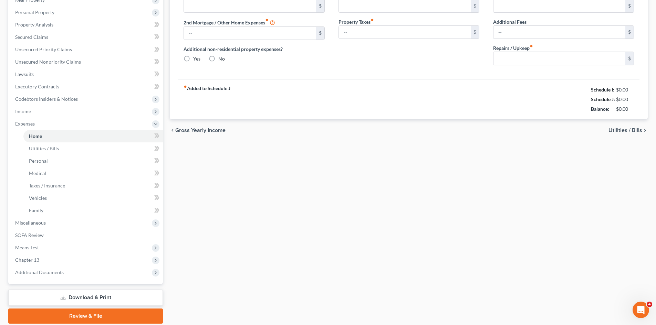
type input "0.00"
radio input "true"
type input "0.00"
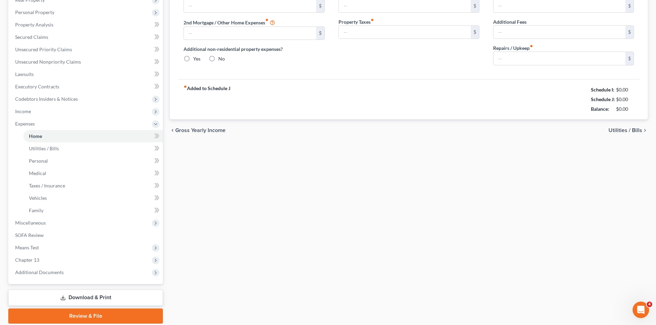
type input "0.00"
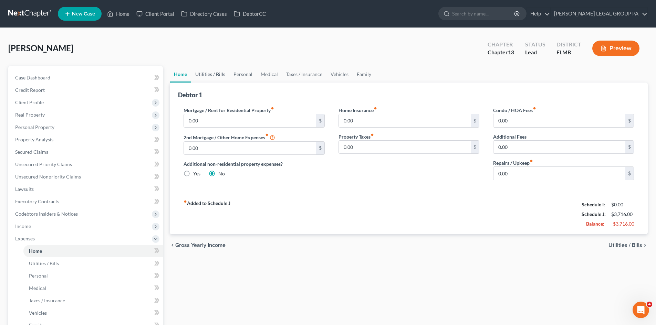
click at [218, 78] on link "Utilities / Bills" at bounding box center [210, 74] width 38 height 17
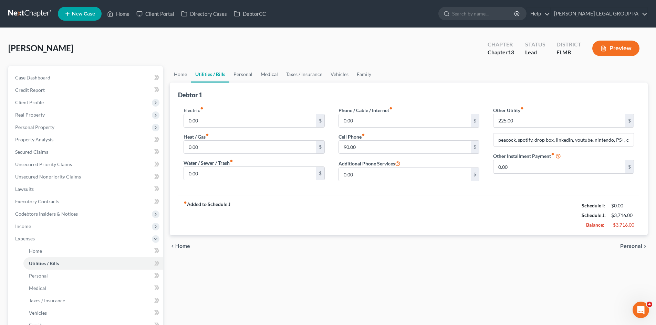
click at [257, 78] on link "Medical" at bounding box center [268, 74] width 25 height 17
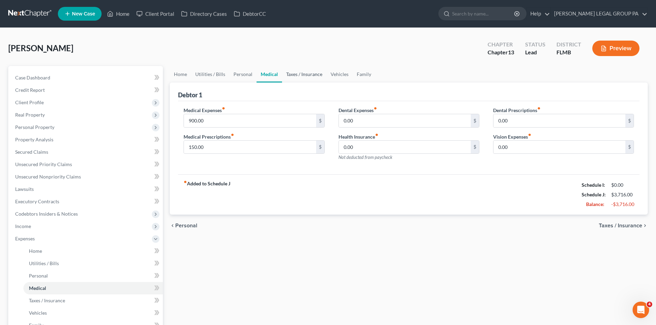
click at [303, 75] on link "Taxes / Insurance" at bounding box center [304, 74] width 44 height 17
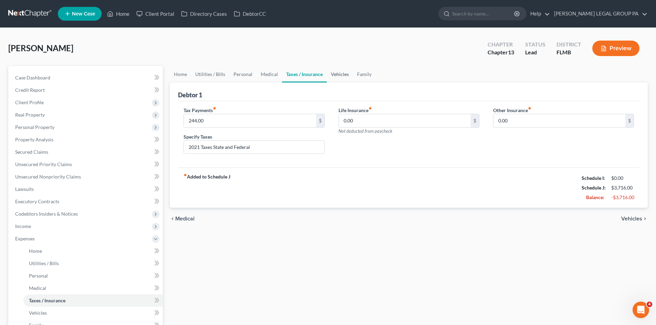
click at [344, 74] on link "Vehicles" at bounding box center [340, 74] width 26 height 17
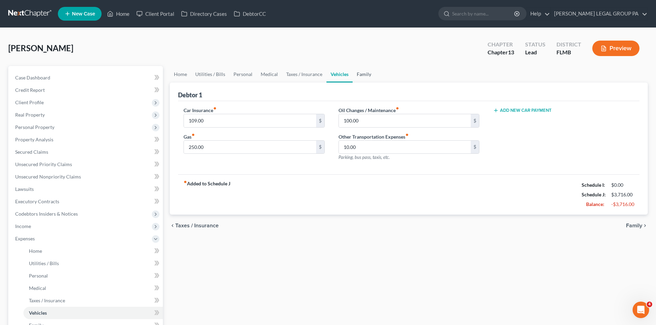
click at [370, 75] on link "Family" at bounding box center [363, 74] width 23 height 17
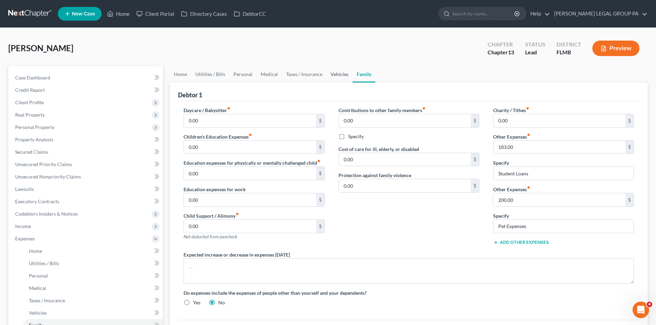
click at [345, 75] on link "Vehicles" at bounding box center [339, 74] width 26 height 17
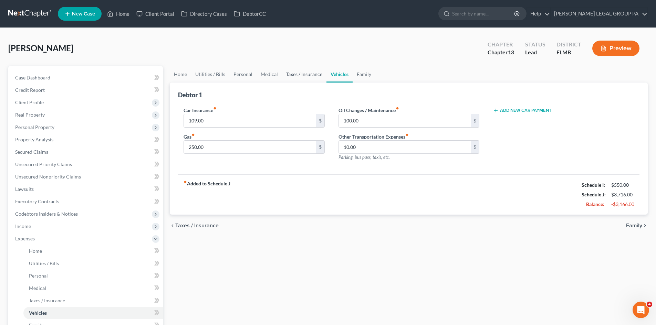
click at [305, 73] on link "Taxes / Insurance" at bounding box center [304, 74] width 44 height 17
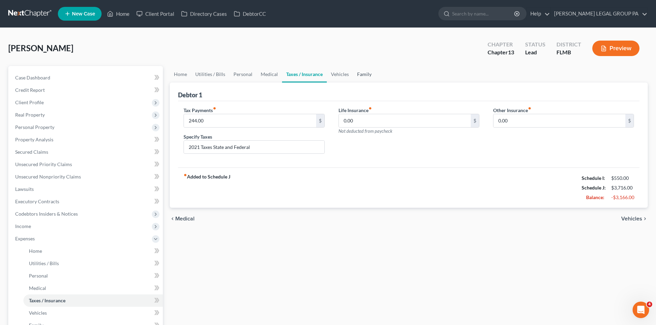
click at [361, 72] on link "Family" at bounding box center [364, 74] width 23 height 17
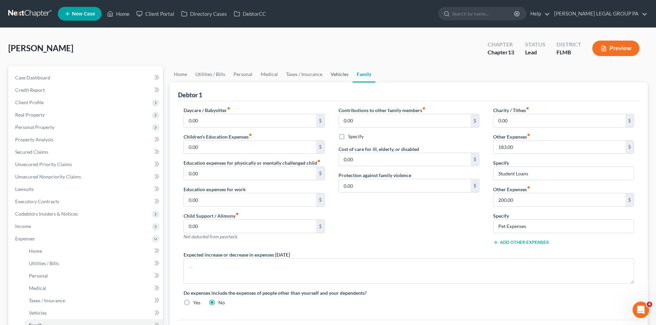
click at [330, 78] on link "Vehicles" at bounding box center [339, 74] width 26 height 17
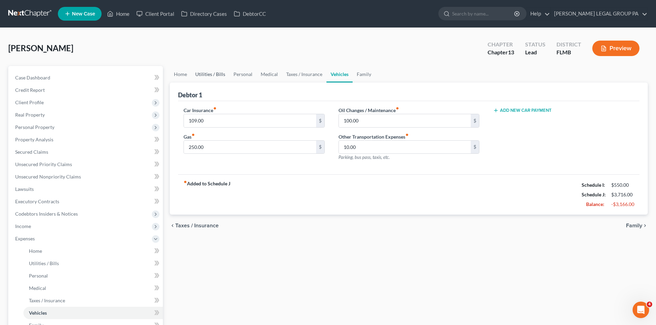
click at [214, 75] on link "Utilities / Bills" at bounding box center [210, 74] width 38 height 17
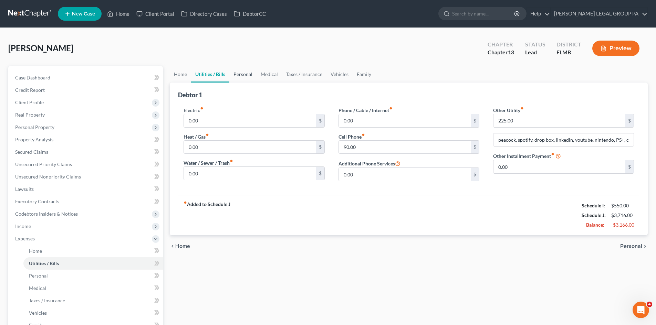
click at [250, 76] on link "Personal" at bounding box center [242, 74] width 27 height 17
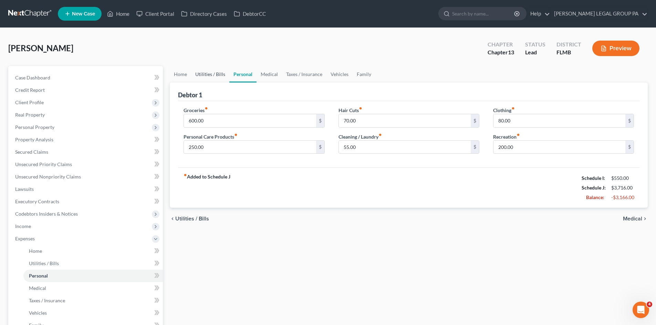
click at [212, 78] on link "Utilities / Bills" at bounding box center [210, 74] width 38 height 17
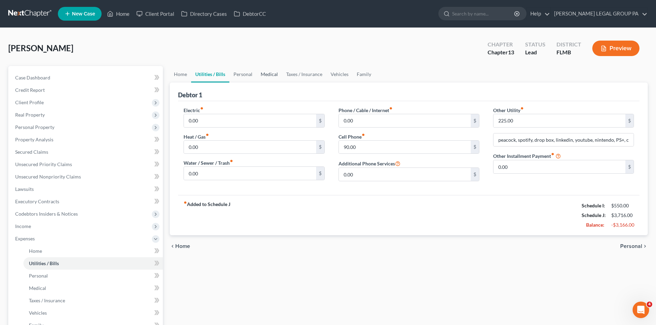
click at [264, 73] on link "Medical" at bounding box center [268, 74] width 25 height 17
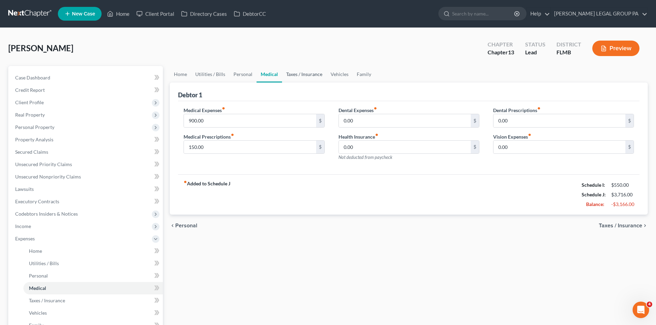
drag, startPoint x: 304, startPoint y: 71, endPoint x: 313, endPoint y: 71, distance: 9.3
click at [304, 71] on link "Taxes / Insurance" at bounding box center [304, 74] width 44 height 17
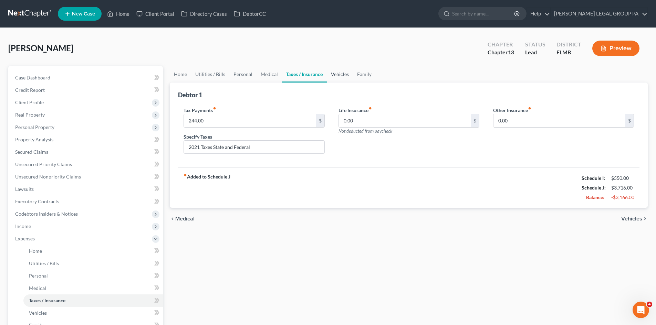
click at [338, 74] on link "Vehicles" at bounding box center [340, 74] width 26 height 17
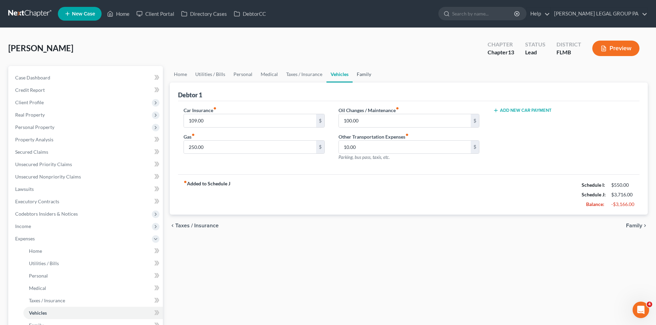
click at [357, 74] on link "Family" at bounding box center [363, 74] width 23 height 17
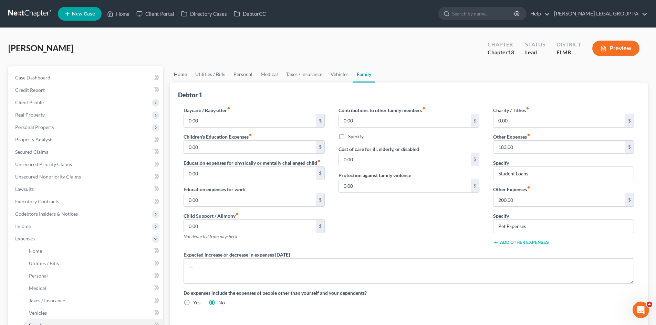
click at [186, 75] on link "Home" at bounding box center [180, 74] width 21 height 17
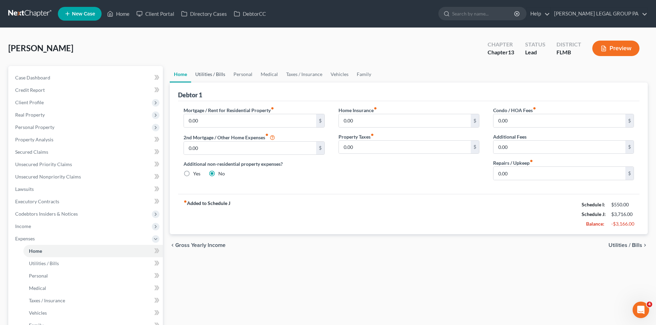
click at [214, 78] on link "Utilities / Bills" at bounding box center [210, 74] width 38 height 17
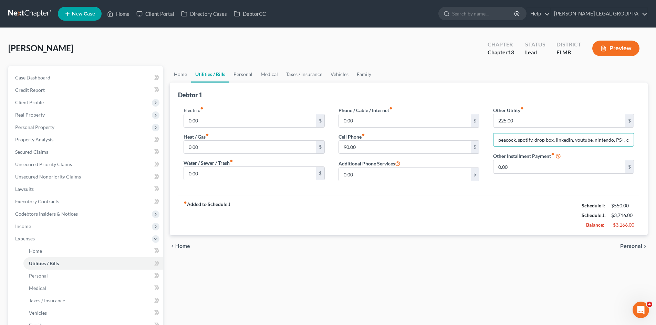
scroll to position [0, 67]
drag, startPoint x: 593, startPoint y: 141, endPoint x: 655, endPoint y: 135, distance: 61.9
click at [655, 135] on div "[PERSON_NAME] Upgraded Chapter Chapter 13 Status Lead District [GEOGRAPHIC_DATA…" at bounding box center [328, 240] width 656 height 425
click at [544, 88] on div "Debtor 1" at bounding box center [408, 92] width 461 height 19
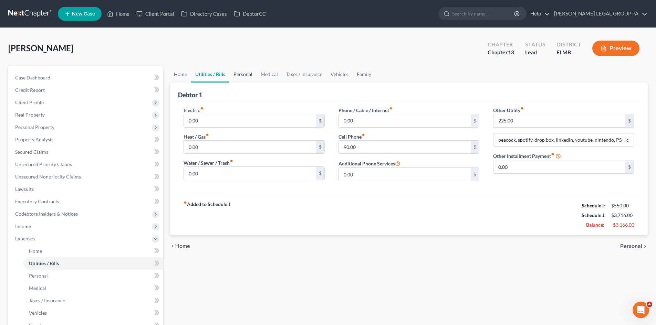
click at [250, 76] on link "Personal" at bounding box center [242, 74] width 27 height 17
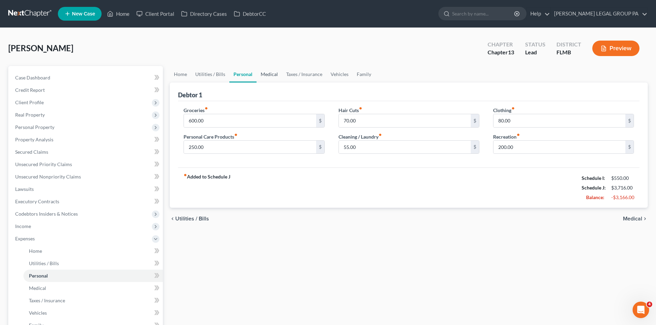
click at [270, 76] on link "Medical" at bounding box center [268, 74] width 25 height 17
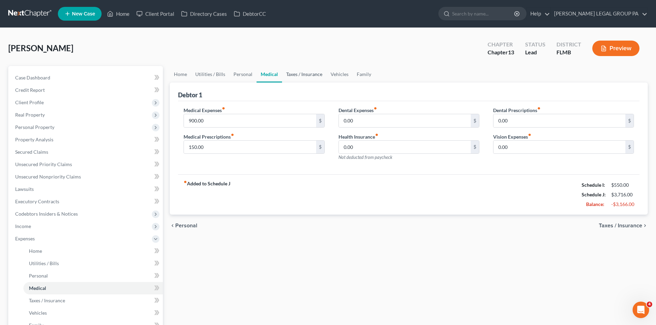
click at [306, 71] on link "Taxes / Insurance" at bounding box center [304, 74] width 44 height 17
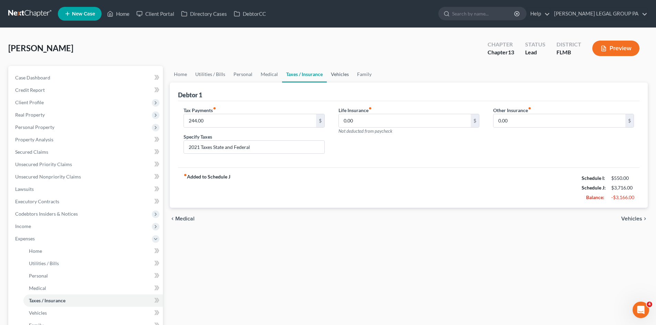
drag, startPoint x: 337, startPoint y: 79, endPoint x: 348, endPoint y: 79, distance: 11.0
click at [337, 79] on link "Vehicles" at bounding box center [340, 74] width 26 height 17
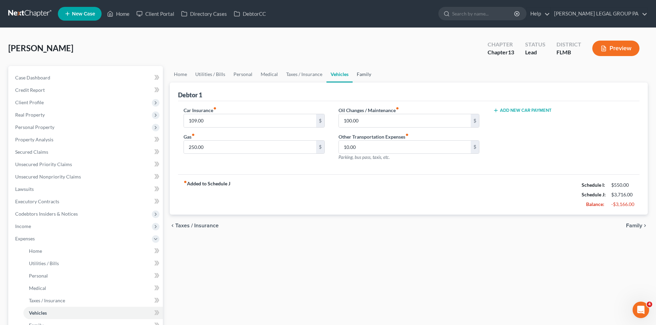
click at [366, 76] on link "Family" at bounding box center [363, 74] width 23 height 17
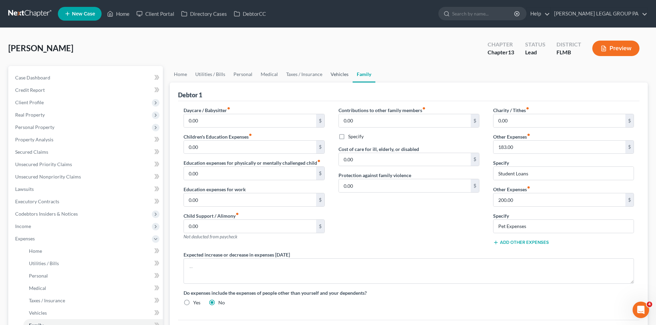
click at [337, 76] on link "Vehicles" at bounding box center [339, 74] width 26 height 17
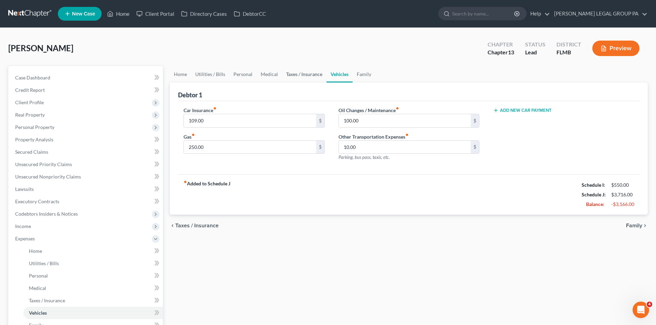
click at [299, 74] on link "Taxes / Insurance" at bounding box center [304, 74] width 44 height 17
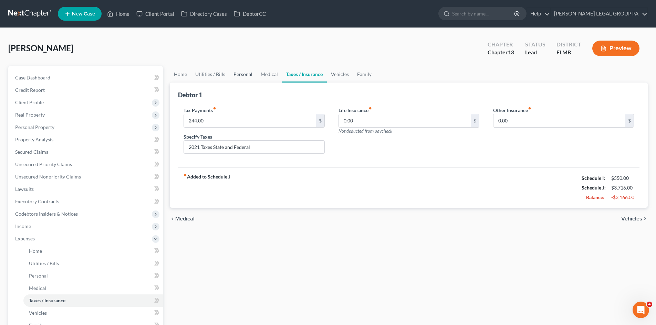
click at [239, 74] on link "Personal" at bounding box center [242, 74] width 27 height 17
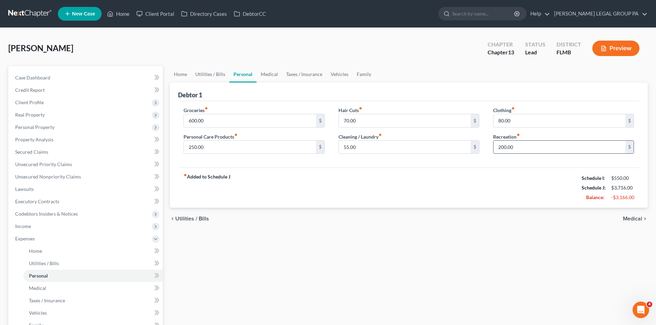
click at [520, 145] on input "200.00" at bounding box center [559, 147] width 132 height 13
click at [224, 70] on link "Utilities / Bills" at bounding box center [210, 74] width 38 height 17
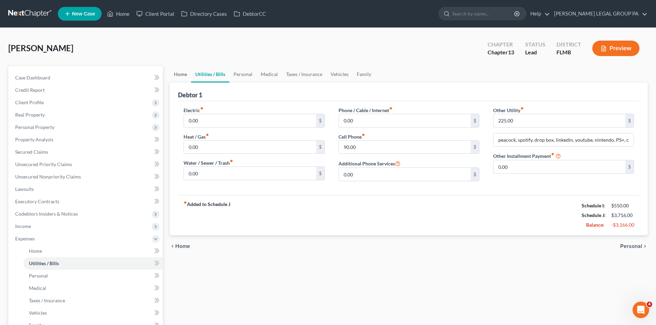
click at [183, 76] on link "Home" at bounding box center [180, 74] width 21 height 17
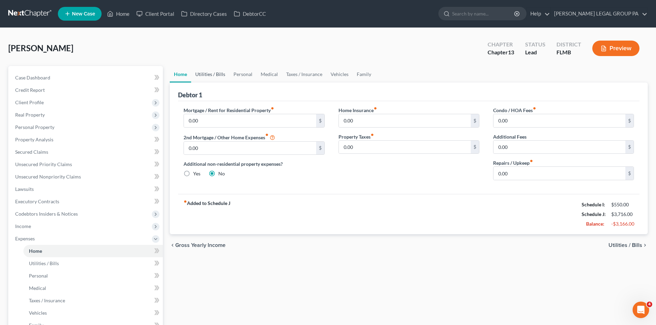
click at [219, 81] on link "Utilities / Bills" at bounding box center [210, 74] width 38 height 17
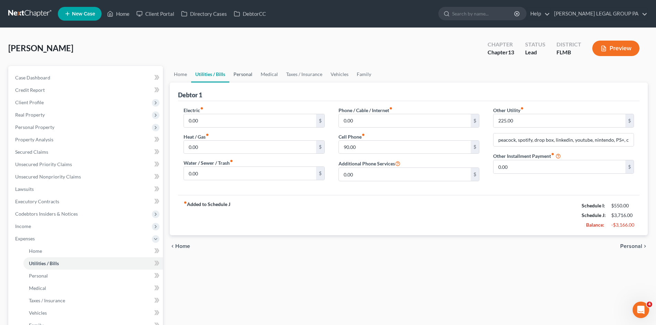
click at [246, 76] on link "Personal" at bounding box center [242, 74] width 27 height 17
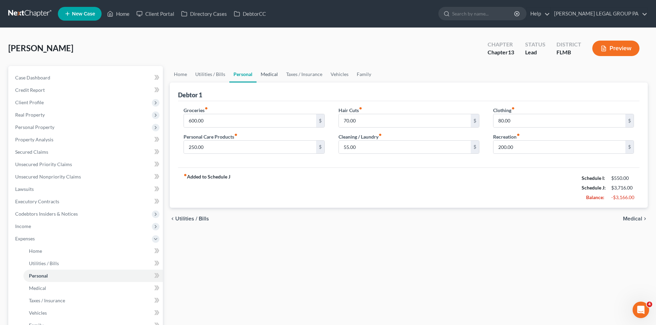
click at [272, 75] on link "Medical" at bounding box center [268, 74] width 25 height 17
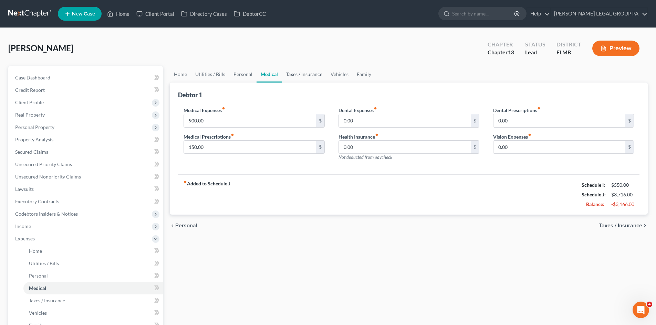
click at [298, 72] on link "Taxes / Insurance" at bounding box center [304, 74] width 44 height 17
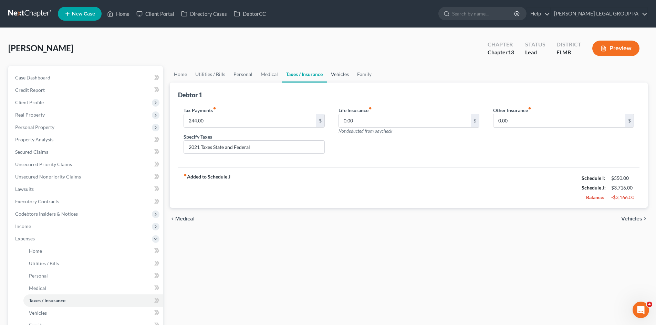
click at [341, 71] on link "Vehicles" at bounding box center [340, 74] width 26 height 17
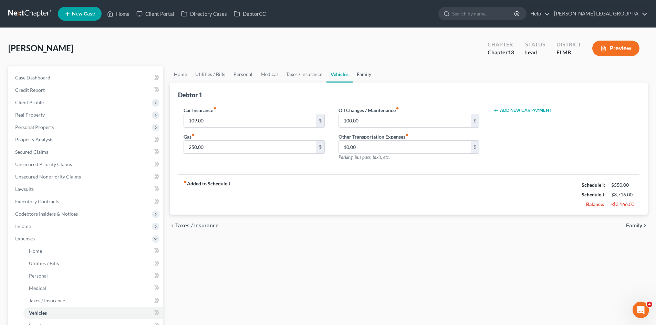
click at [368, 73] on link "Family" at bounding box center [363, 74] width 23 height 17
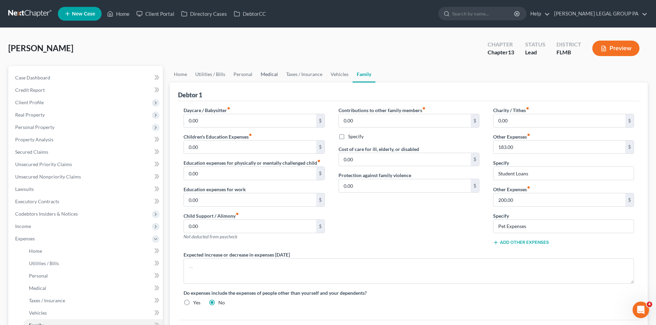
click at [266, 77] on link "Medical" at bounding box center [268, 74] width 25 height 17
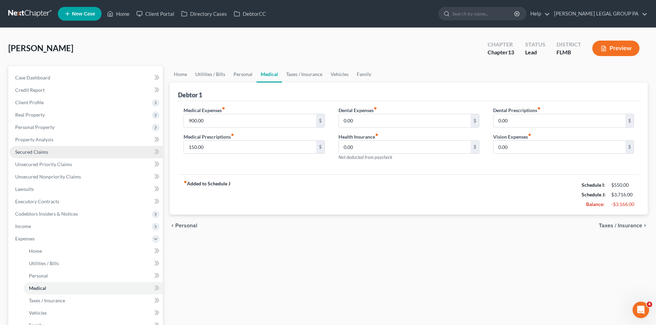
click at [47, 156] on link "Secured Claims" at bounding box center [86, 152] width 153 height 12
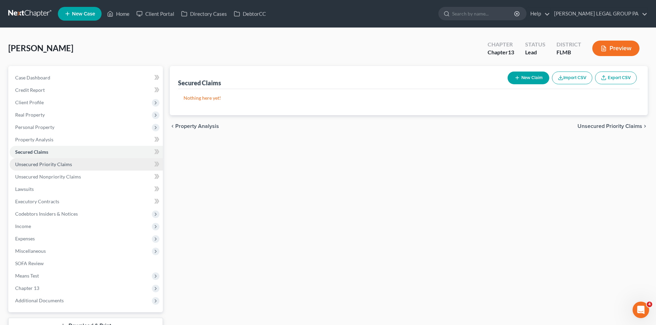
click at [52, 160] on link "Unsecured Priority Claims" at bounding box center [86, 164] width 153 height 12
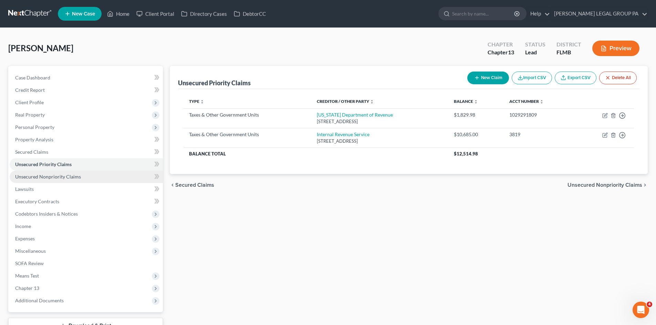
click at [63, 177] on span "Unsecured Nonpriority Claims" at bounding box center [48, 177] width 66 height 6
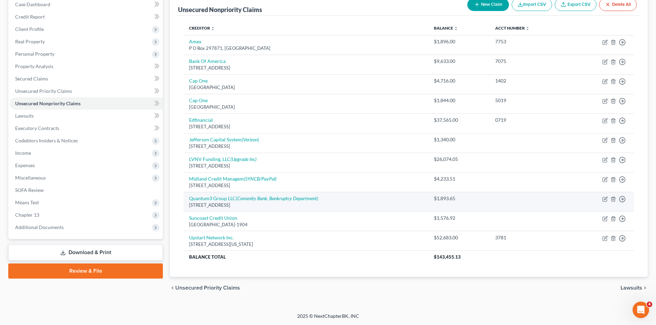
scroll to position [39, 0]
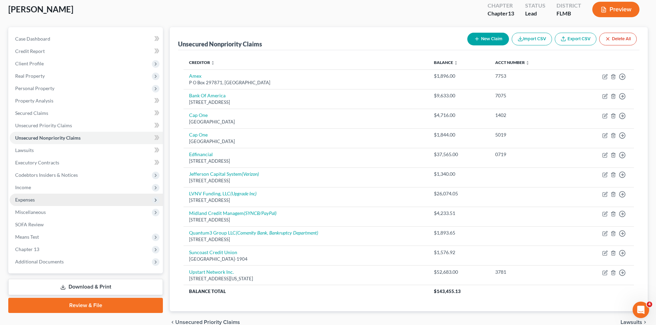
click at [68, 201] on span "Expenses" at bounding box center [86, 200] width 153 height 12
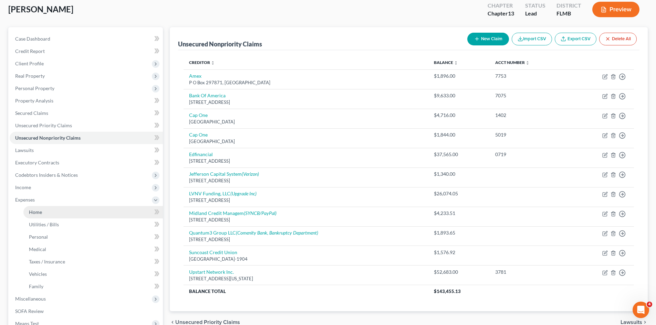
click at [73, 212] on link "Home" at bounding box center [92, 212] width 139 height 12
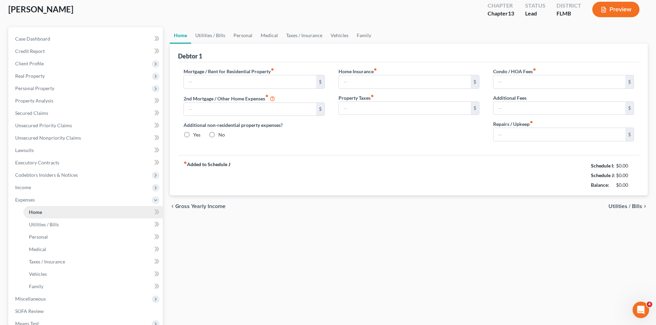
scroll to position [2, 0]
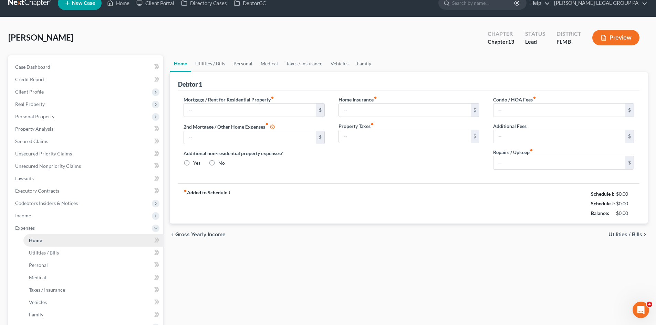
type input "0.00"
radio input "true"
type input "0.00"
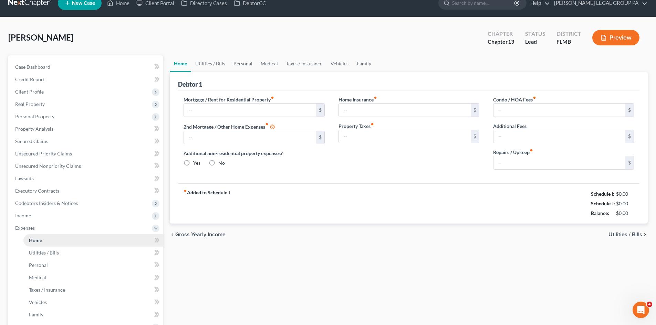
type input "0.00"
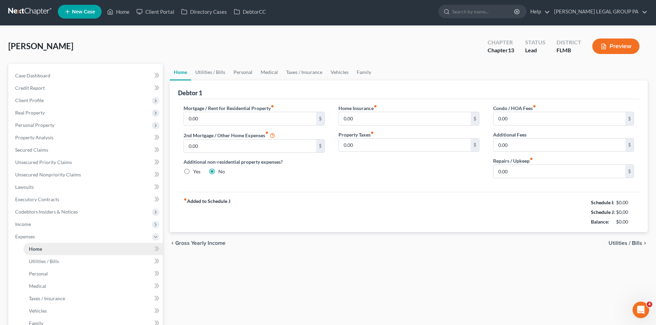
scroll to position [0, 0]
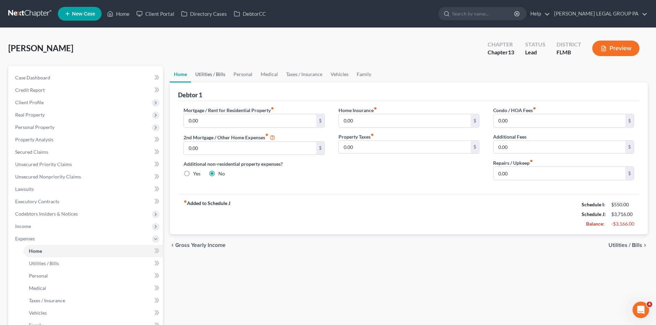
click at [200, 73] on link "Utilities / Bills" at bounding box center [210, 74] width 38 height 17
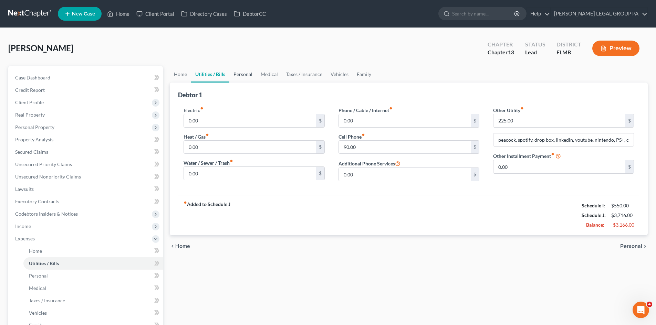
click at [244, 72] on link "Personal" at bounding box center [242, 74] width 27 height 17
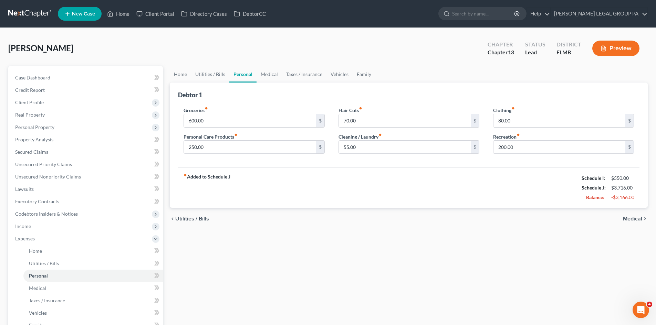
click at [295, 175] on div "fiber_manual_record Added to Schedule J Schedule I: $550.00 Schedule J: $3,716.…" at bounding box center [408, 188] width 461 height 40
click at [211, 76] on link "Utilities / Bills" at bounding box center [210, 74] width 38 height 17
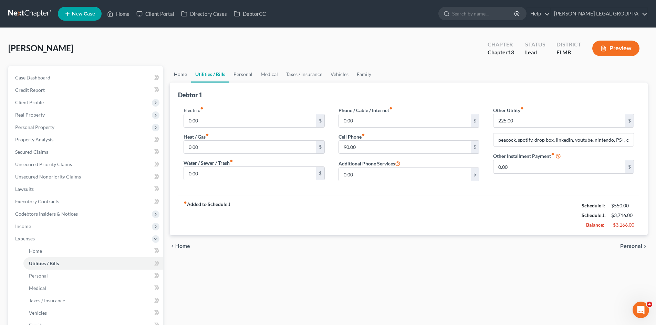
click at [188, 75] on link "Home" at bounding box center [180, 74] width 21 height 17
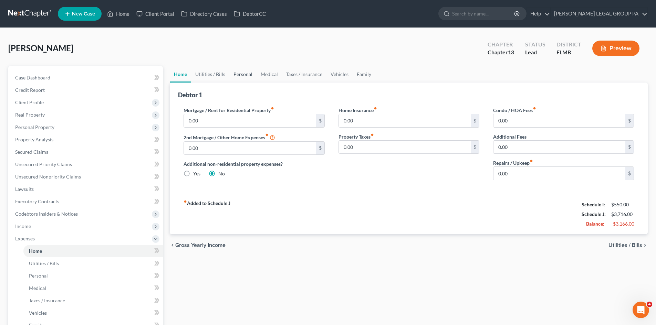
click at [238, 73] on link "Personal" at bounding box center [242, 74] width 27 height 17
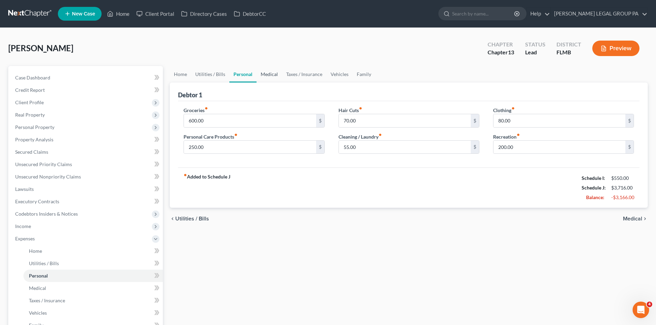
click at [268, 70] on link "Medical" at bounding box center [268, 74] width 25 height 17
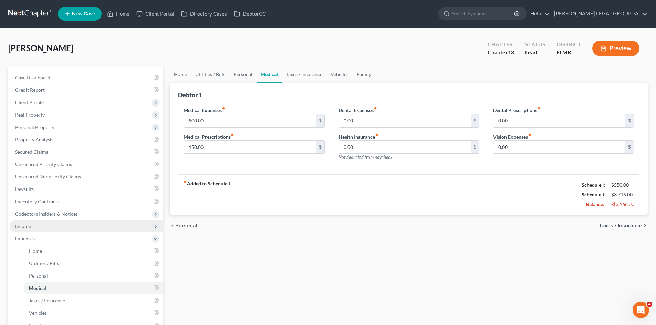
click at [34, 225] on span "Income" at bounding box center [86, 226] width 153 height 12
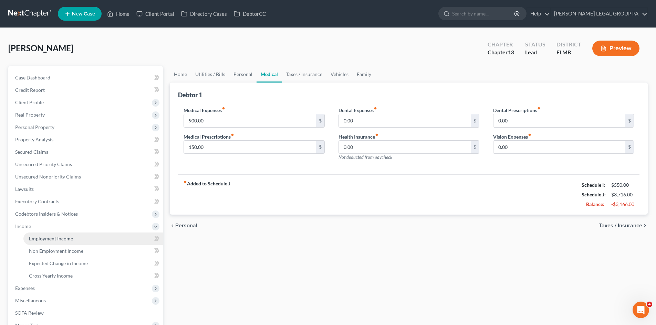
click at [43, 238] on span "Employment Income" at bounding box center [51, 239] width 44 height 6
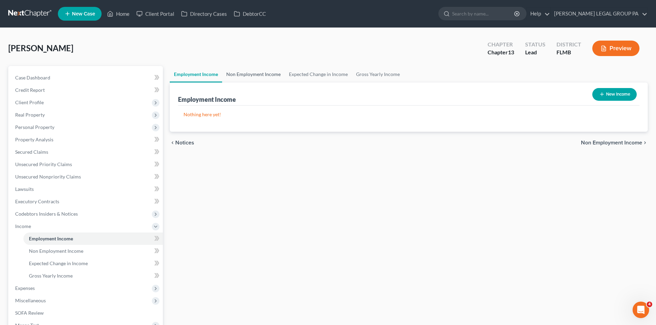
click at [257, 76] on link "Non Employment Income" at bounding box center [253, 74] width 63 height 17
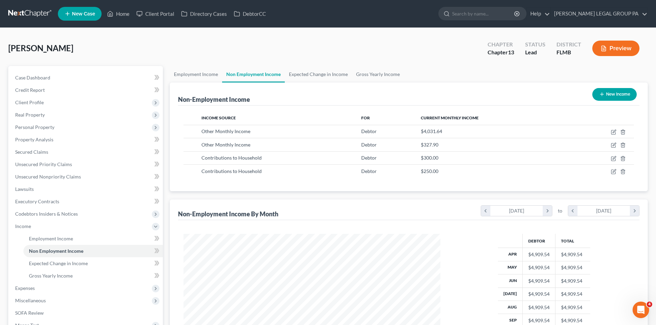
scroll to position [128, 270]
click at [317, 72] on link "Expected Change in Income" at bounding box center [318, 74] width 67 height 17
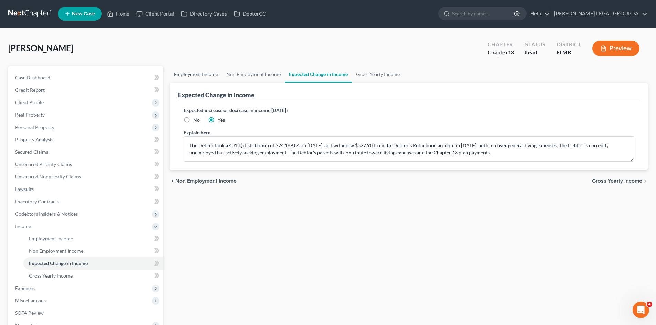
click at [196, 77] on link "Employment Income" at bounding box center [196, 74] width 52 height 17
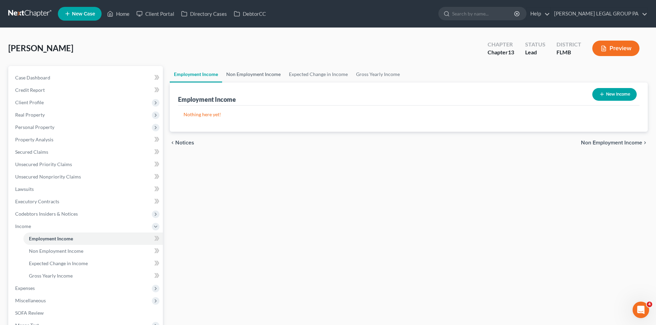
click at [253, 77] on link "Non Employment Income" at bounding box center [253, 74] width 63 height 17
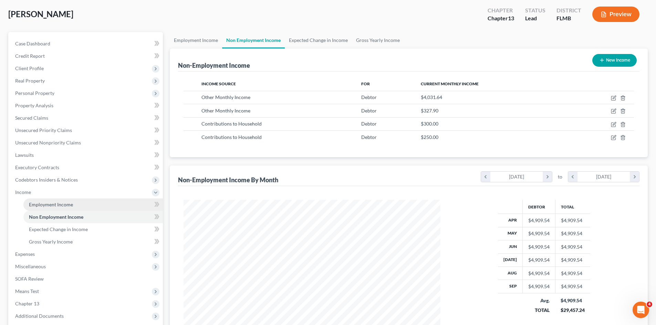
scroll to position [128, 270]
click at [198, 36] on link "Employment Income" at bounding box center [196, 40] width 52 height 17
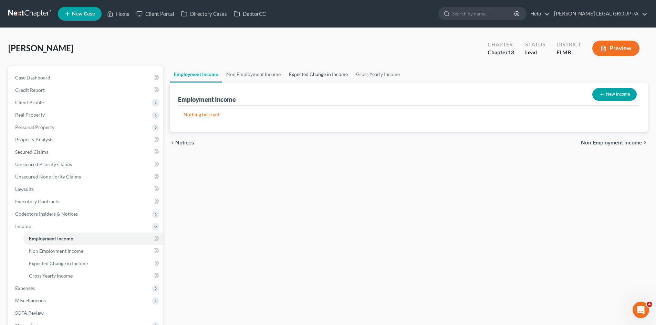
click at [315, 71] on link "Expected Change in Income" at bounding box center [318, 74] width 67 height 17
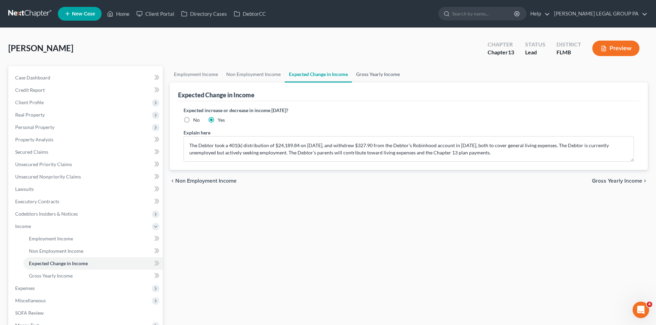
click at [370, 74] on link "Gross Yearly Income" at bounding box center [378, 74] width 52 height 17
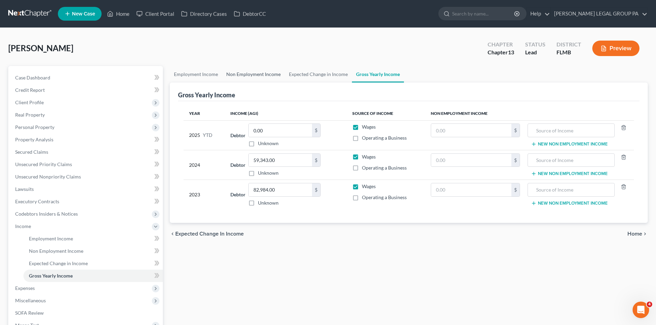
click at [252, 77] on link "Non Employment Income" at bounding box center [253, 74] width 63 height 17
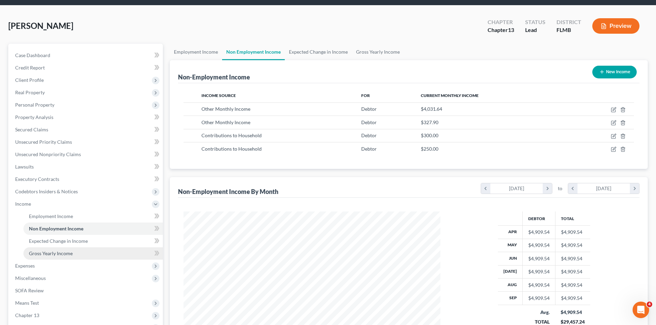
scroll to position [34, 0]
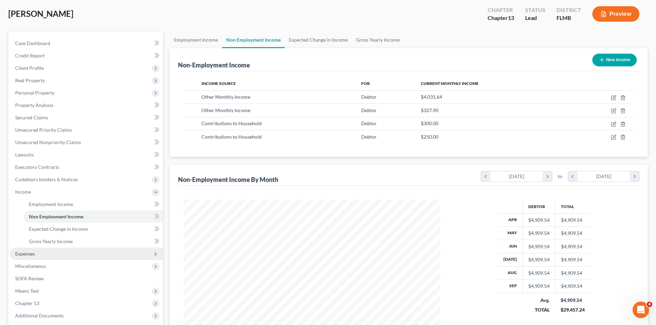
click at [39, 254] on span "Expenses" at bounding box center [86, 254] width 153 height 12
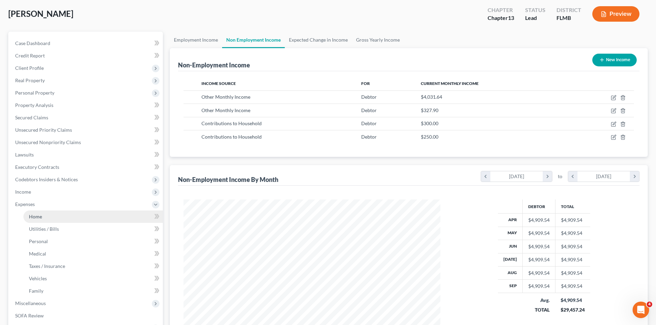
click at [50, 217] on link "Home" at bounding box center [92, 217] width 139 height 12
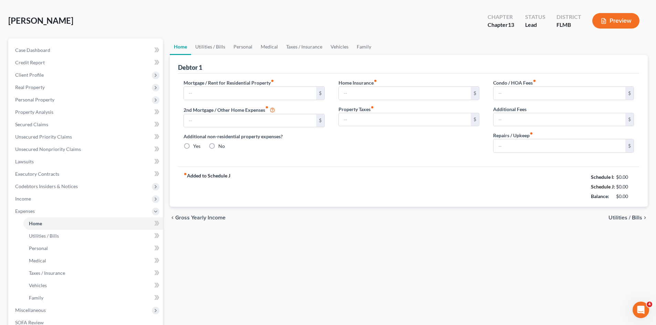
type input "0.00"
radio input "true"
type input "0.00"
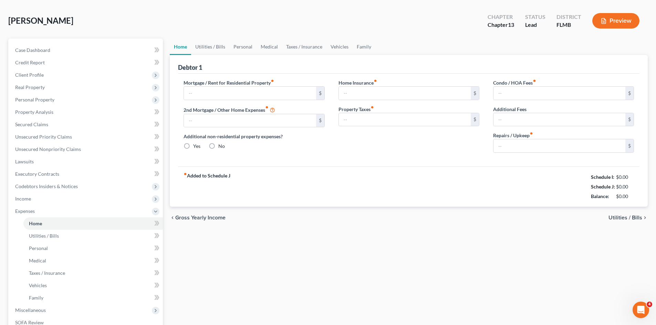
type input "0.00"
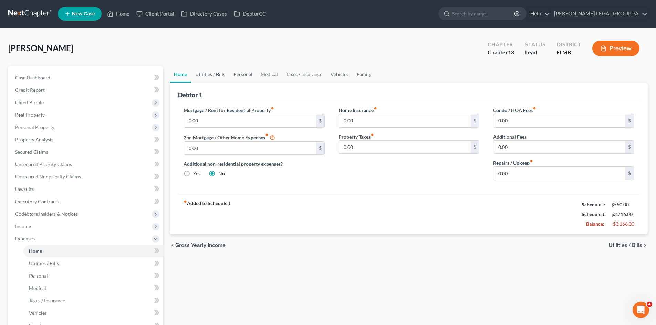
click at [207, 75] on link "Utilities / Bills" at bounding box center [210, 74] width 38 height 17
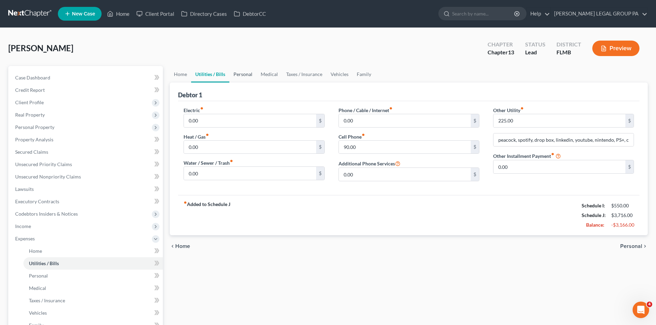
click at [245, 73] on link "Personal" at bounding box center [242, 74] width 27 height 17
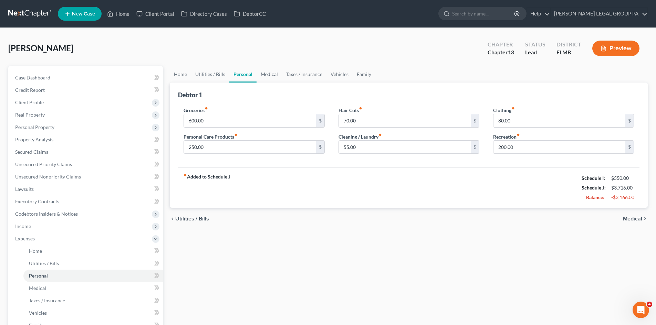
click at [264, 75] on link "Medical" at bounding box center [268, 74] width 25 height 17
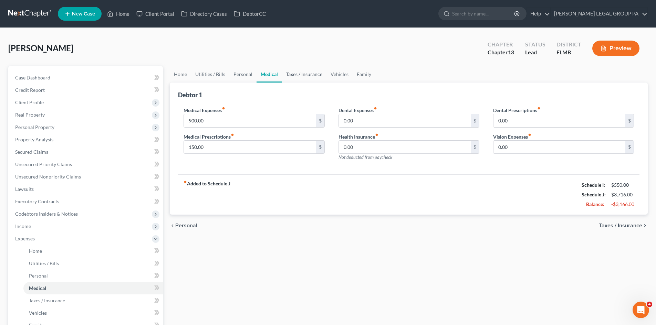
click at [309, 70] on link "Taxes / Insurance" at bounding box center [304, 74] width 44 height 17
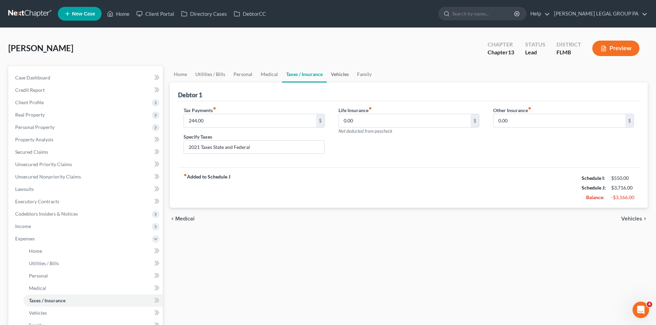
click at [345, 74] on link "Vehicles" at bounding box center [340, 74] width 26 height 17
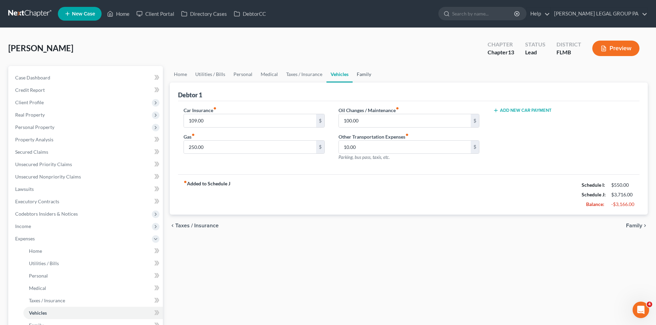
click at [361, 75] on link "Family" at bounding box center [363, 74] width 23 height 17
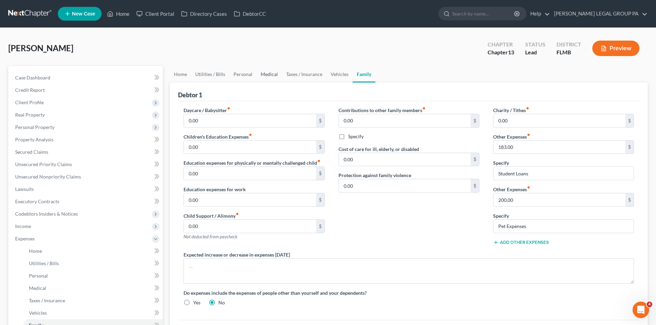
click at [269, 71] on link "Medical" at bounding box center [268, 74] width 25 height 17
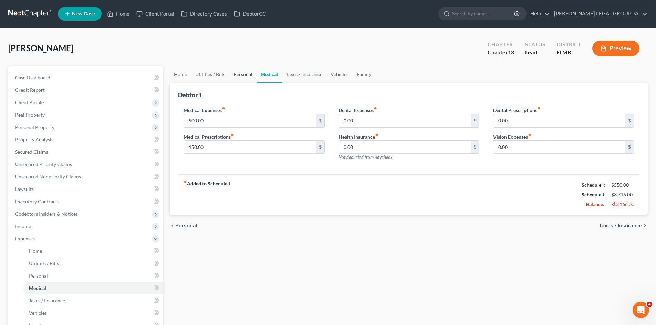
click at [243, 71] on link "Personal" at bounding box center [242, 74] width 27 height 17
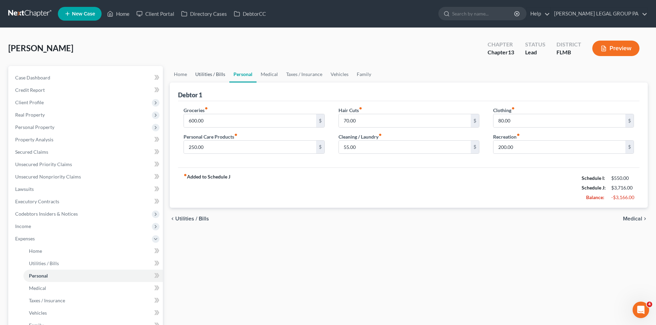
click at [217, 73] on link "Utilities / Bills" at bounding box center [210, 74] width 38 height 17
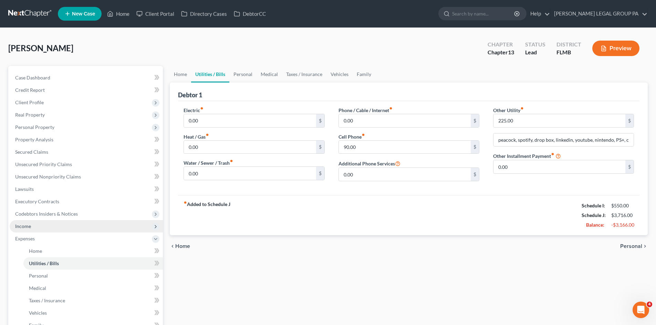
click at [71, 231] on span "Income" at bounding box center [86, 226] width 153 height 12
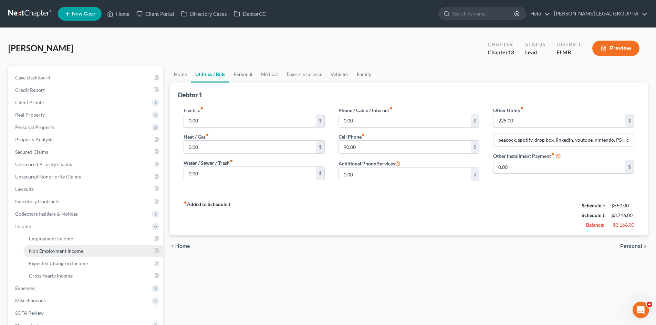
click at [73, 248] on span "Non Employment Income" at bounding box center [56, 251] width 54 height 6
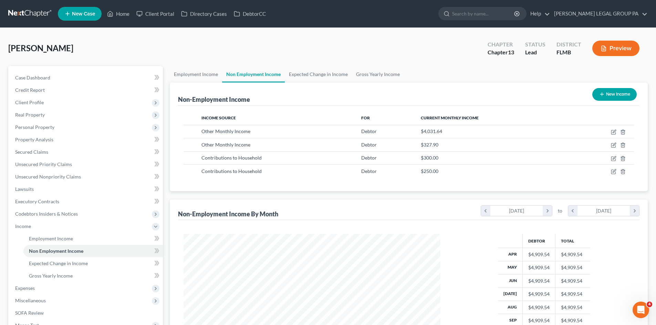
scroll to position [128, 270]
click at [469, 117] on span "Current Monthly Income" at bounding box center [450, 117] width 58 height 5
click at [472, 117] on span "Current Monthly Income" at bounding box center [450, 117] width 58 height 5
drag, startPoint x: 481, startPoint y: 117, endPoint x: 404, endPoint y: 112, distance: 77.2
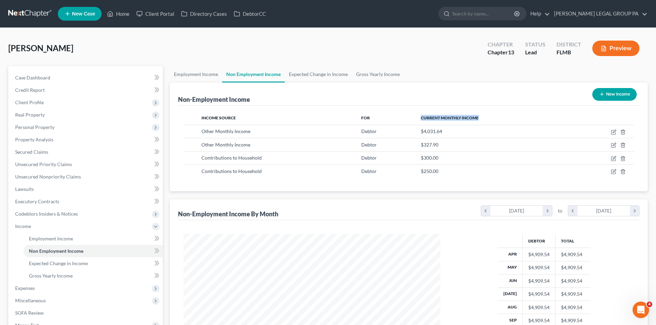
click at [404, 112] on tr "Income Source For Current Monthly Income" at bounding box center [408, 118] width 450 height 14
click at [453, 100] on div "Non-Employment Income New Income" at bounding box center [408, 94] width 461 height 23
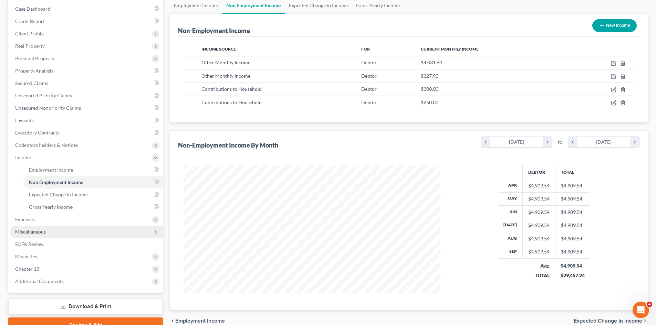
scroll to position [34, 0]
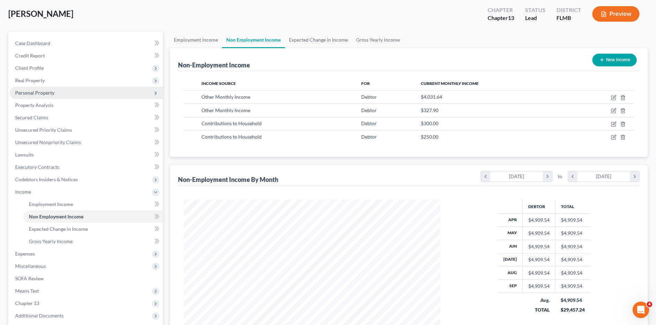
click at [45, 93] on span "Personal Property" at bounding box center [34, 93] width 39 height 6
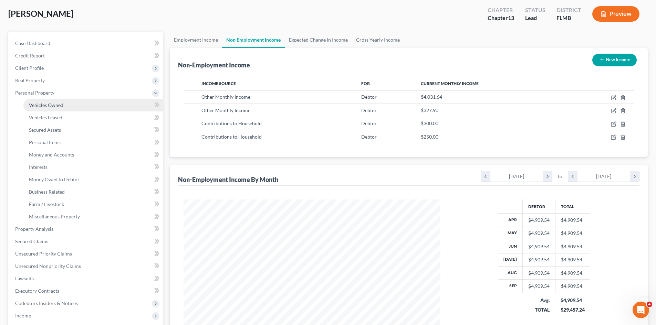
click at [51, 102] on span "Vehicles Owned" at bounding box center [46, 105] width 34 height 6
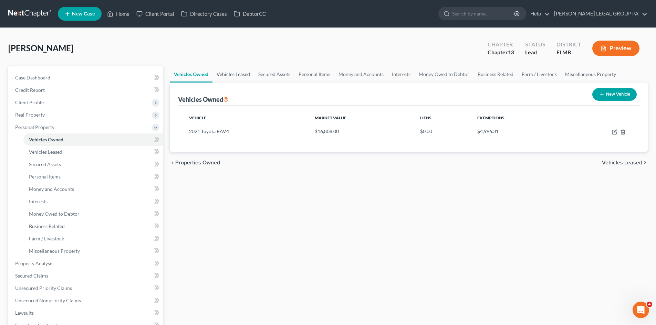
click at [241, 76] on link "Vehicles Leased" at bounding box center [233, 74] width 42 height 17
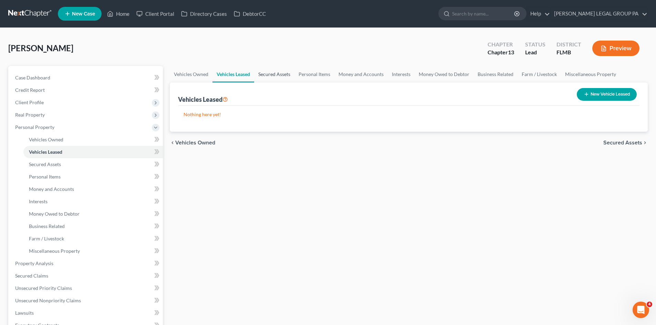
click at [284, 76] on link "Secured Assets" at bounding box center [274, 74] width 40 height 17
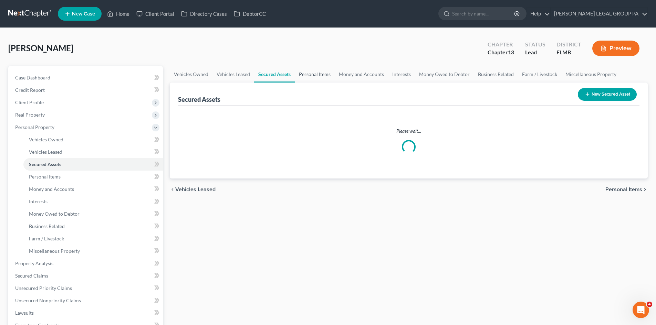
click at [313, 74] on link "Personal Items" at bounding box center [315, 74] width 40 height 17
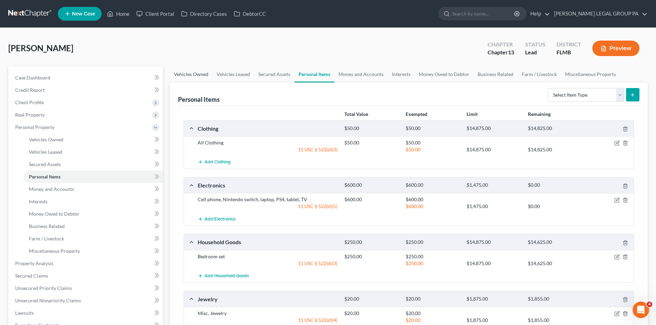
click at [199, 76] on link "Vehicles Owned" at bounding box center [191, 74] width 43 height 17
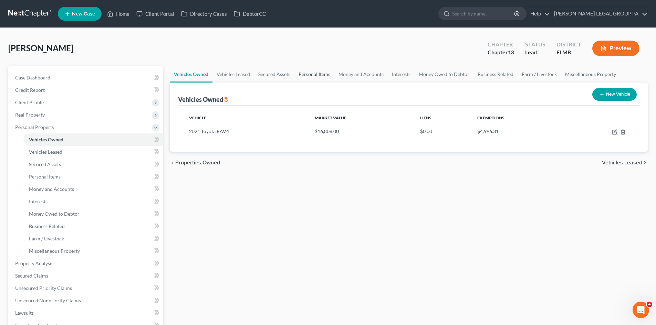
click at [321, 75] on link "Personal Items" at bounding box center [314, 74] width 40 height 17
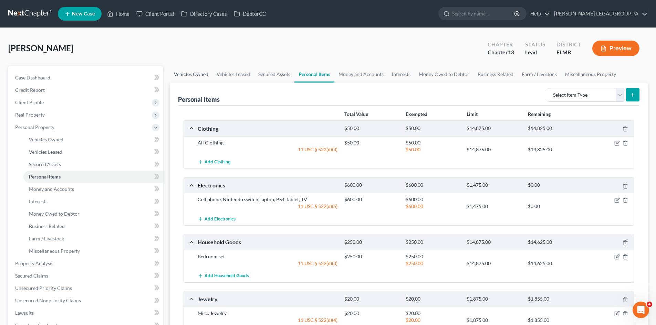
click at [198, 70] on link "Vehicles Owned" at bounding box center [191, 74] width 43 height 17
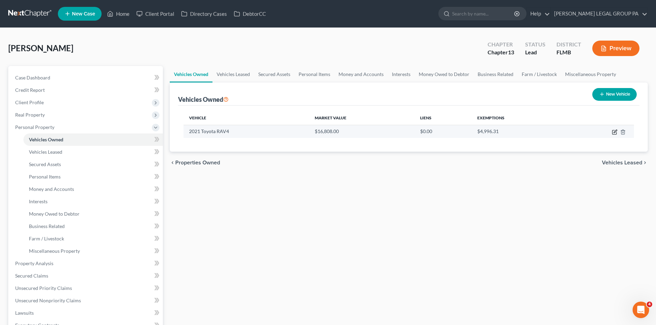
click at [614, 132] on icon "button" at bounding box center [614, 131] width 3 height 3
select select "0"
select select "5"
select select "2"
select select "0"
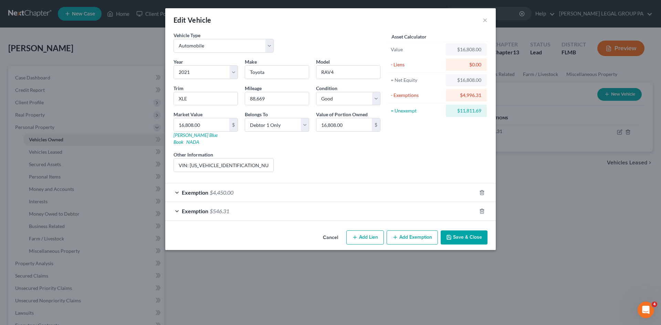
click at [281, 205] on div "Exemption $546.31" at bounding box center [320, 211] width 311 height 18
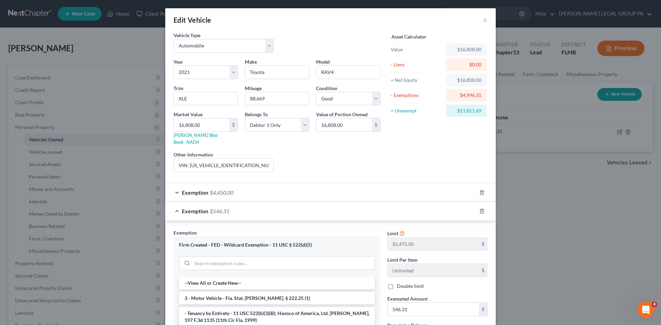
click at [285, 188] on div "Exemption $4,450.00" at bounding box center [320, 192] width 311 height 18
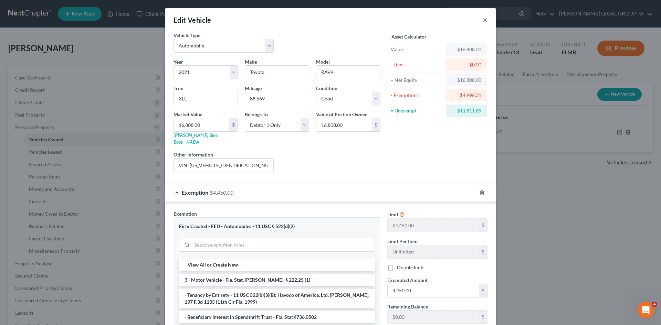
click at [482, 17] on button "×" at bounding box center [484, 20] width 5 height 8
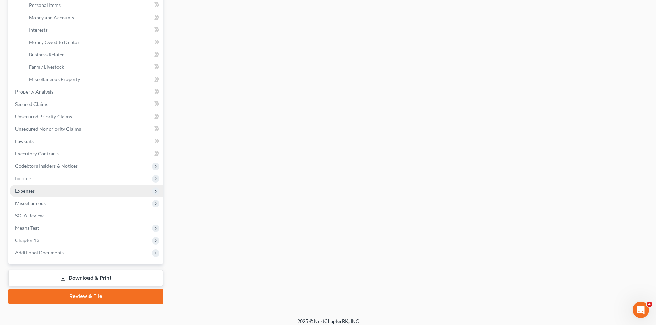
scroll to position [172, 0]
click at [46, 189] on span "Expenses" at bounding box center [86, 190] width 153 height 12
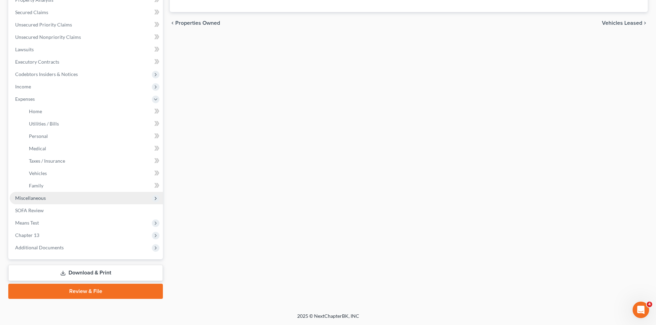
scroll to position [140, 0]
click at [47, 116] on link "Home" at bounding box center [92, 111] width 139 height 12
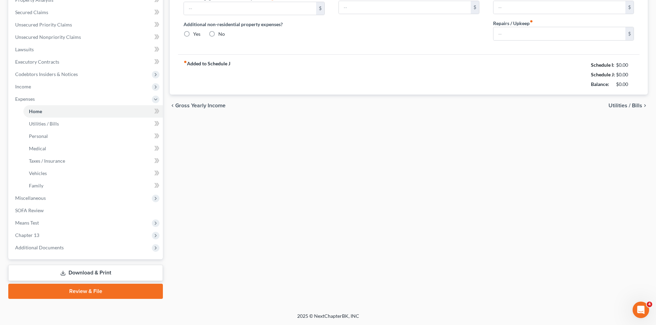
type input "0.00"
radio input "true"
type input "0.00"
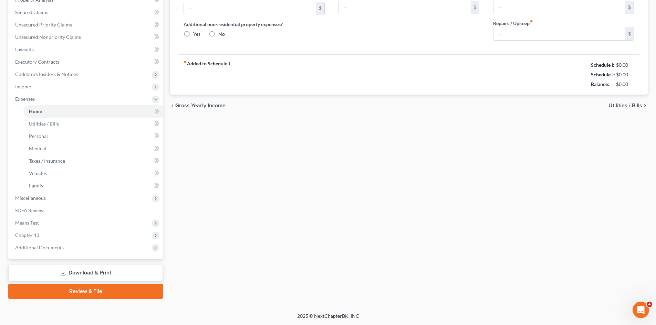
type input "0.00"
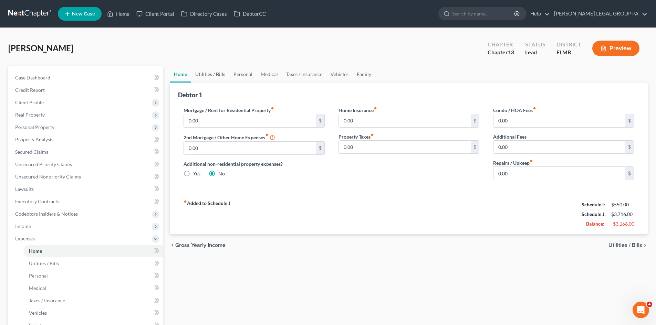
click at [199, 74] on link "Utilities / Bills" at bounding box center [210, 74] width 38 height 17
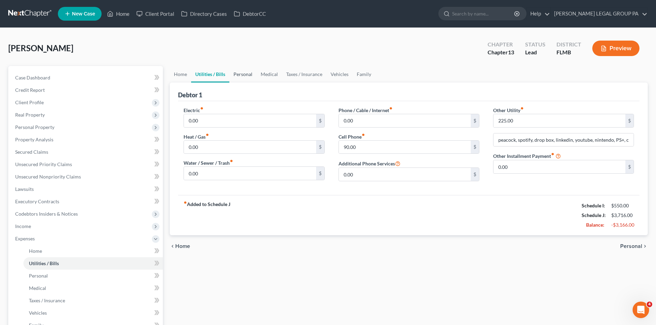
click at [244, 76] on link "Personal" at bounding box center [242, 74] width 27 height 17
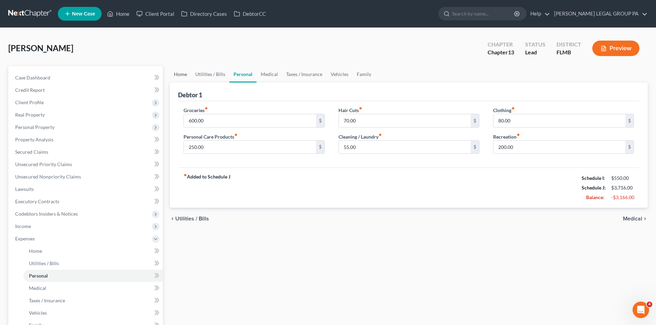
click at [176, 73] on link "Home" at bounding box center [180, 74] width 21 height 17
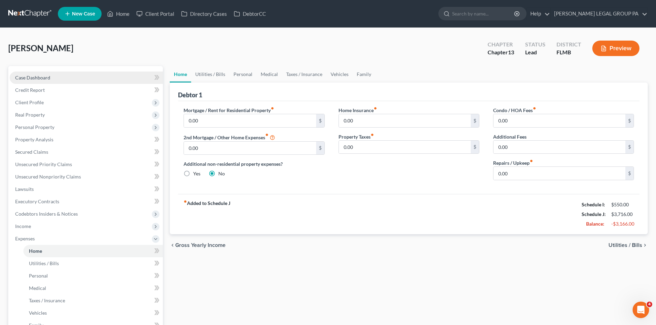
click at [60, 75] on link "Case Dashboard" at bounding box center [86, 78] width 153 height 12
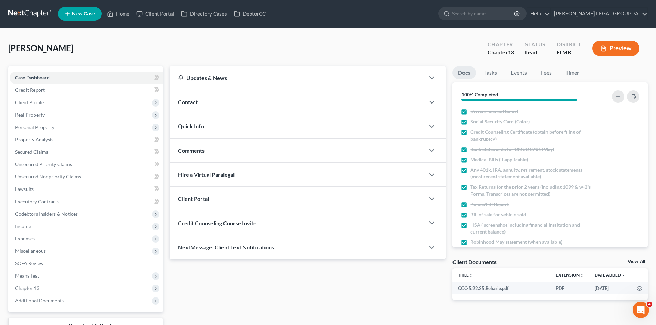
click at [410, 172] on div "Hire a Virtual Paralegal" at bounding box center [297, 175] width 255 height 24
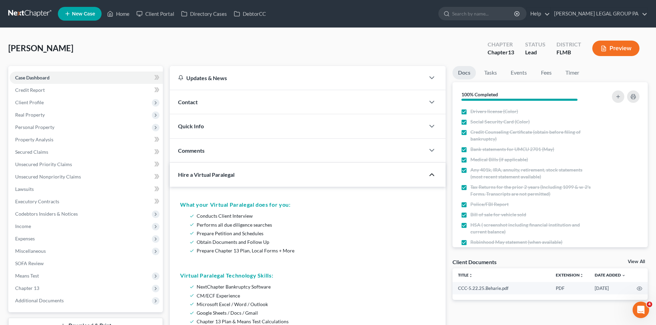
click at [425, 173] on div at bounding box center [435, 175] width 21 height 14
click at [433, 174] on icon "button" at bounding box center [431, 175] width 8 height 8
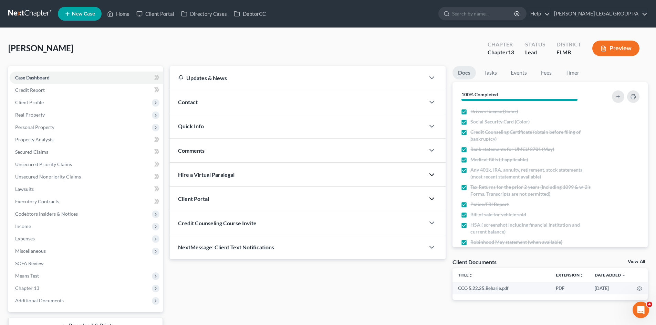
click at [431, 196] on icon "button" at bounding box center [431, 199] width 8 height 8
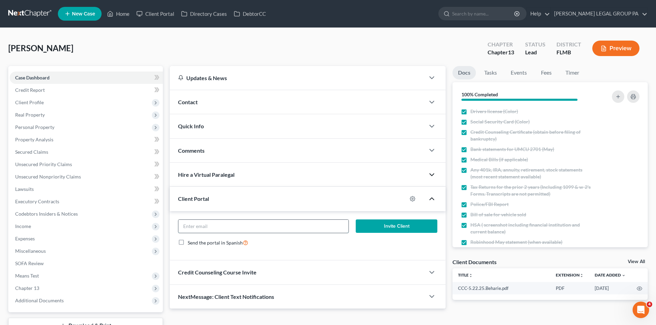
click at [194, 223] on input "email" at bounding box center [263, 226] width 170 height 13
paste input "[EMAIL_ADDRESS][DOMAIN_NAME]"
type input "[EMAIL_ADDRESS][DOMAIN_NAME]"
click at [414, 195] on div at bounding box center [416, 198] width 18 height 11
click at [412, 199] on circle "button" at bounding box center [412, 198] width 1 height 1
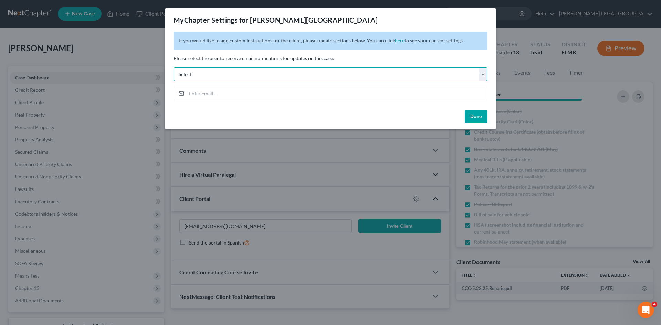
drag, startPoint x: 286, startPoint y: 75, endPoint x: 387, endPoint y: 46, distance: 105.2
click at [286, 75] on select "Select [EMAIL_ADDRESS][DOMAIN_NAME] [EMAIL_ADDRESS][DOMAIN_NAME] [EMAIL_ADDRESS…" at bounding box center [330, 74] width 314 height 14
drag, startPoint x: 400, startPoint y: 42, endPoint x: 448, endPoint y: 122, distance: 93.2
click at [400, 42] on span "You can click here to see your current settings." at bounding box center [415, 41] width 97 height 6
click at [479, 119] on button "Done" at bounding box center [476, 117] width 23 height 14
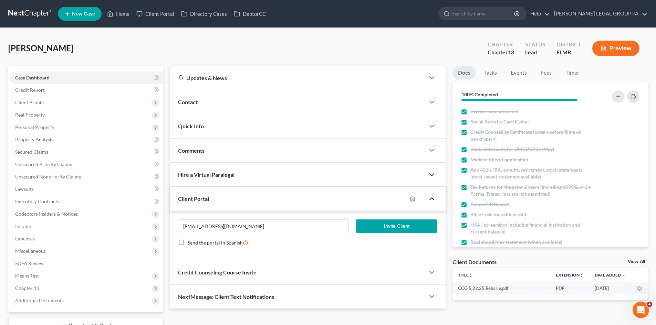
click at [400, 231] on button "Invite Client" at bounding box center [396, 227] width 82 height 14
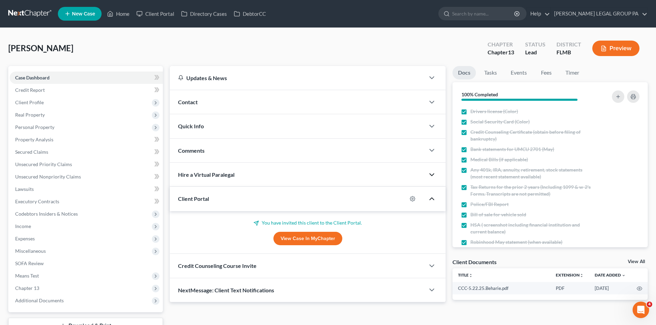
click at [332, 235] on link "View Case in MyChapter" at bounding box center [307, 239] width 69 height 14
drag, startPoint x: 36, startPoint y: 239, endPoint x: 48, endPoint y: 247, distance: 14.4
click at [36, 239] on span "Expenses" at bounding box center [86, 239] width 153 height 12
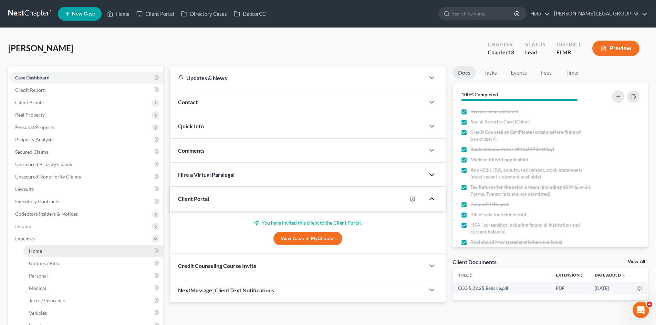
click at [48, 245] on link "Home" at bounding box center [92, 251] width 139 height 12
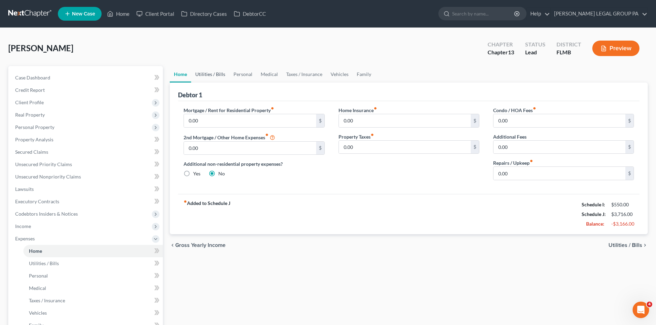
click at [210, 77] on link "Utilities / Bills" at bounding box center [210, 74] width 38 height 17
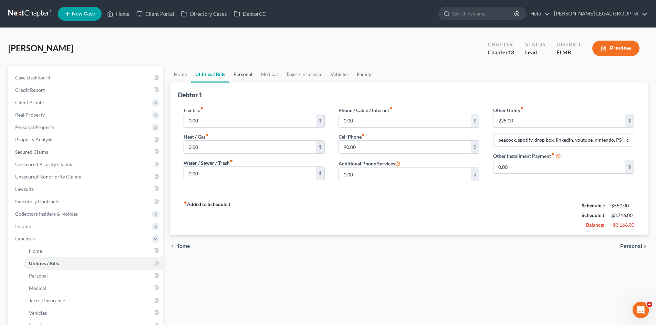
click at [249, 72] on link "Personal" at bounding box center [242, 74] width 27 height 17
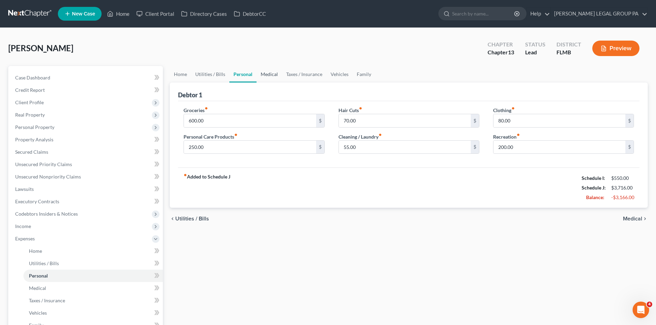
click at [260, 73] on link "Medical" at bounding box center [268, 74] width 25 height 17
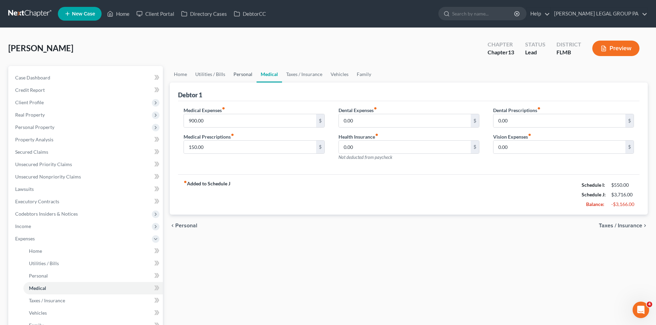
click at [240, 77] on link "Personal" at bounding box center [242, 74] width 27 height 17
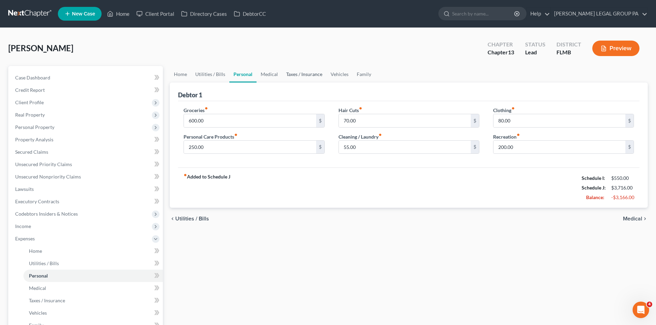
click at [292, 72] on link "Taxes / Insurance" at bounding box center [304, 74] width 44 height 17
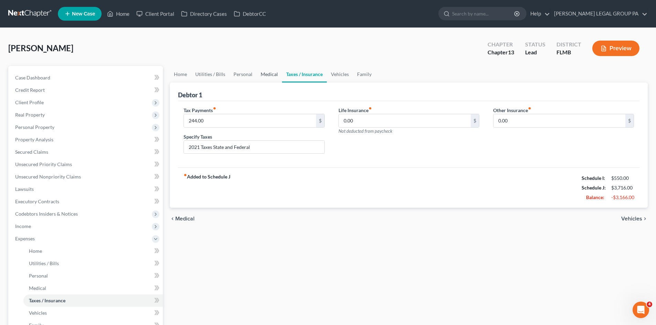
click at [262, 72] on link "Medical" at bounding box center [268, 74] width 25 height 17
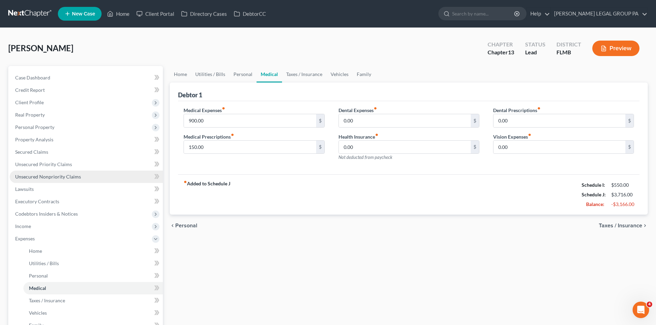
click at [60, 178] on span "Unsecured Nonpriority Claims" at bounding box center [48, 177] width 66 height 6
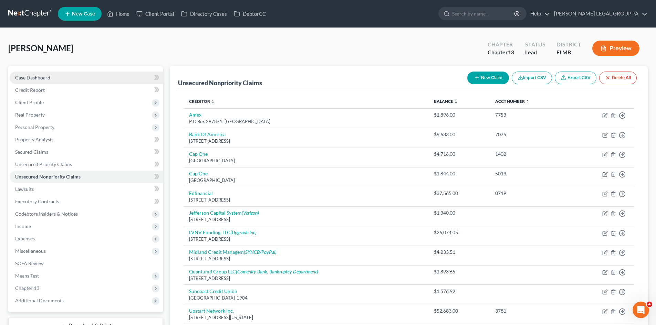
click at [87, 78] on link "Case Dashboard" at bounding box center [86, 78] width 153 height 12
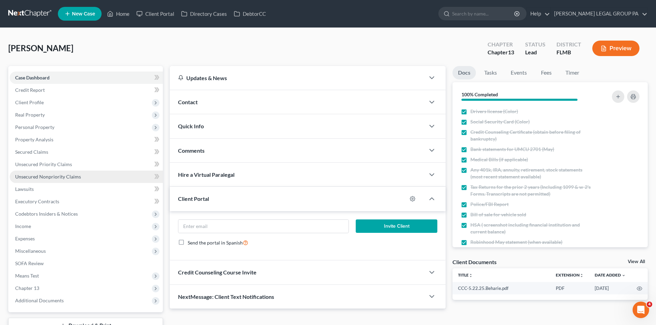
click at [63, 176] on span "Unsecured Nonpriority Claims" at bounding box center [48, 177] width 66 height 6
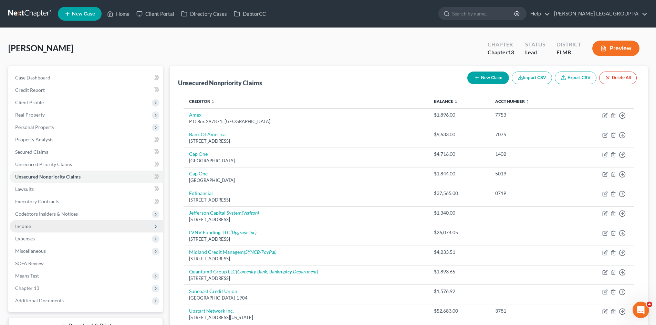
click at [43, 230] on span "Income" at bounding box center [86, 226] width 153 height 12
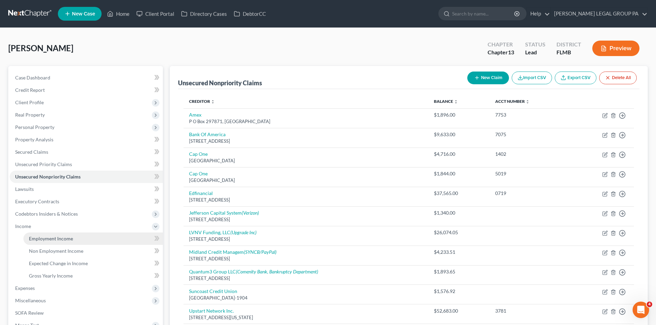
click at [44, 241] on span "Employment Income" at bounding box center [51, 239] width 44 height 6
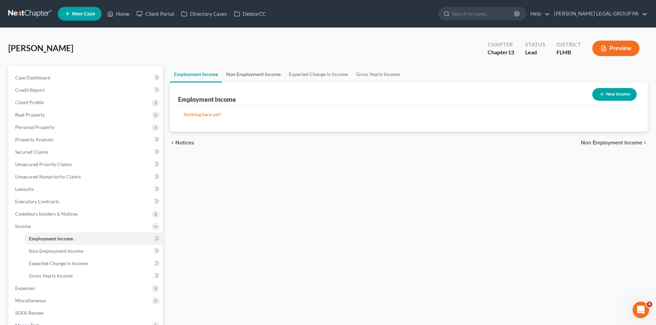
click at [238, 80] on link "Non Employment Income" at bounding box center [253, 74] width 63 height 17
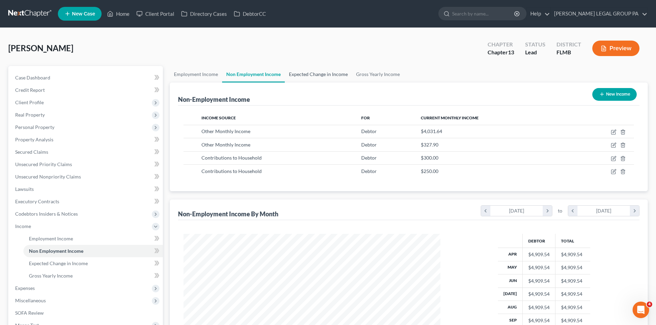
scroll to position [128, 270]
click at [331, 73] on link "Expected Change in Income" at bounding box center [318, 74] width 67 height 17
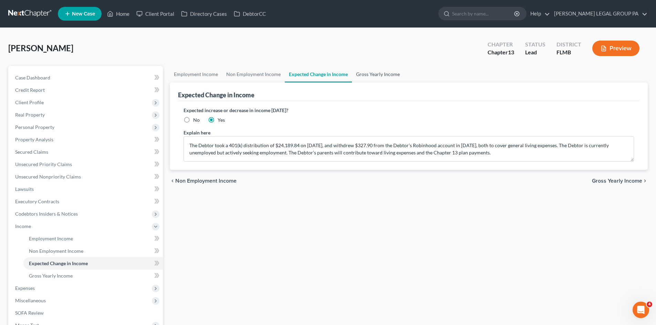
click at [401, 74] on link "Gross Yearly Income" at bounding box center [378, 74] width 52 height 17
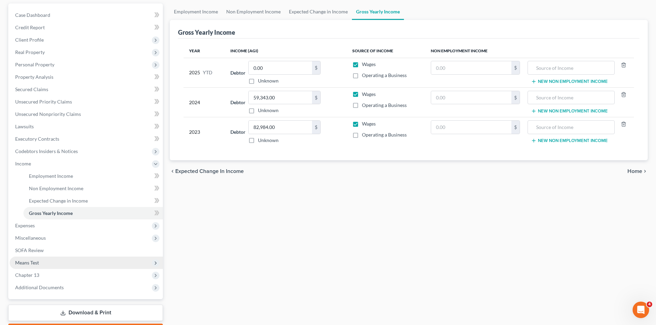
scroll to position [69, 0]
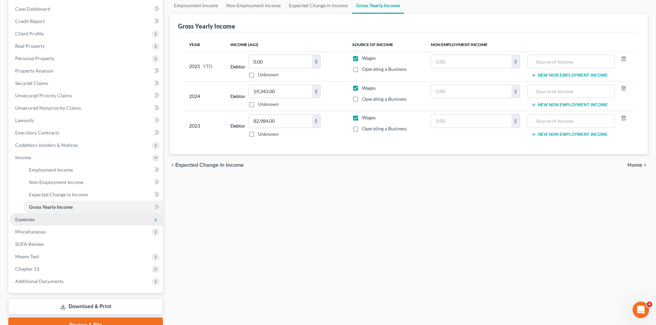
click at [33, 219] on span "Expenses" at bounding box center [25, 219] width 20 height 6
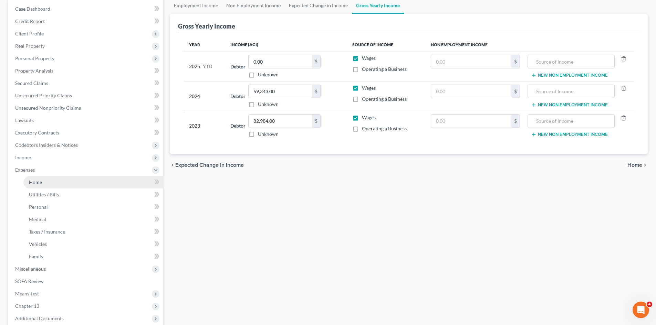
click at [42, 178] on link "Home" at bounding box center [92, 182] width 139 height 12
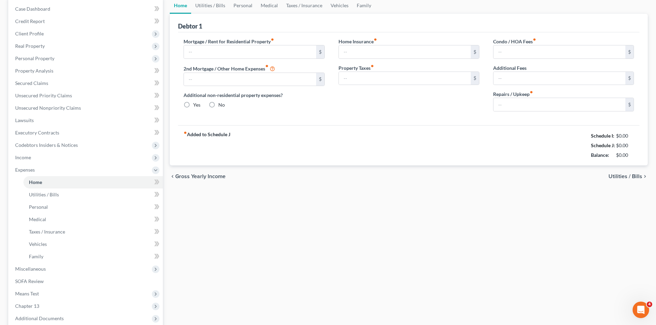
type input "0.00"
radio input "true"
type input "0.00"
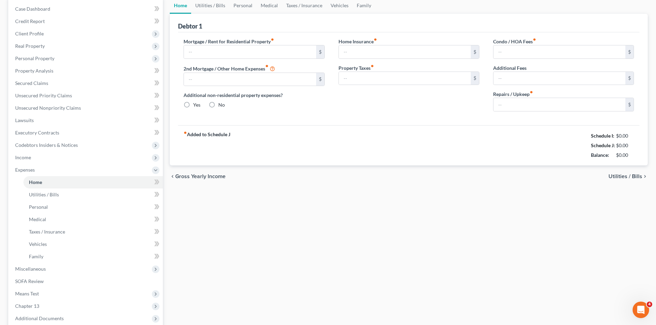
type input "0.00"
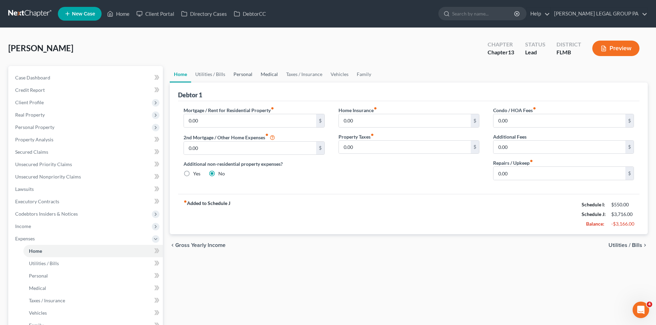
click at [246, 75] on link "Personal" at bounding box center [242, 74] width 27 height 17
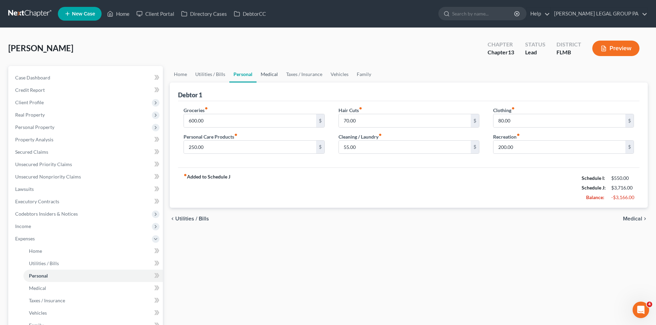
click at [280, 77] on link "Medical" at bounding box center [268, 74] width 25 height 17
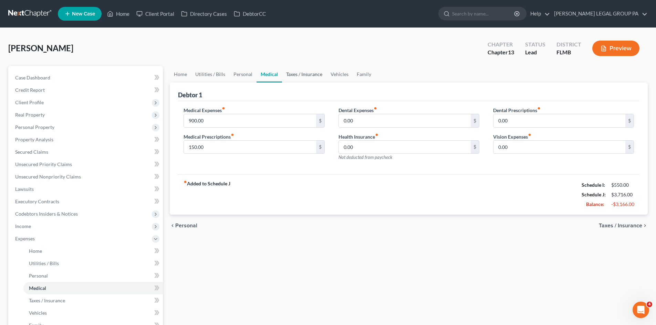
click at [317, 76] on link "Taxes / Insurance" at bounding box center [304, 74] width 44 height 17
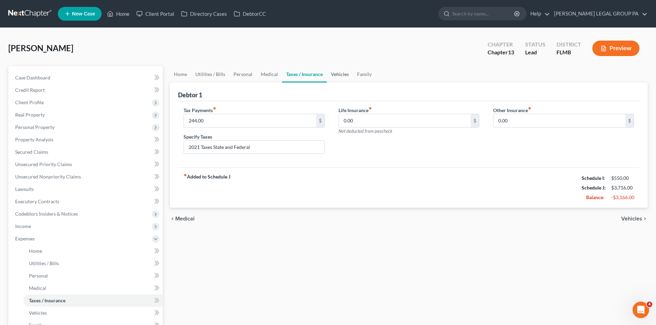
click at [344, 73] on link "Vehicles" at bounding box center [340, 74] width 26 height 17
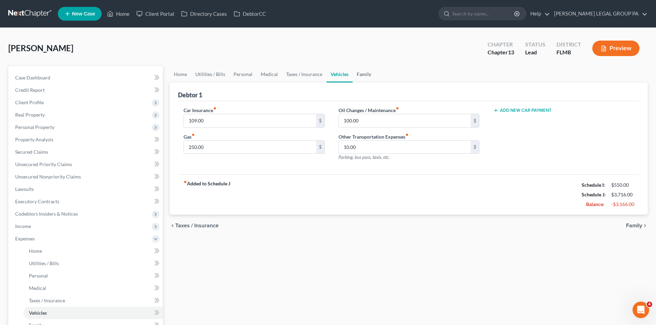
click at [362, 72] on link "Family" at bounding box center [363, 74] width 23 height 17
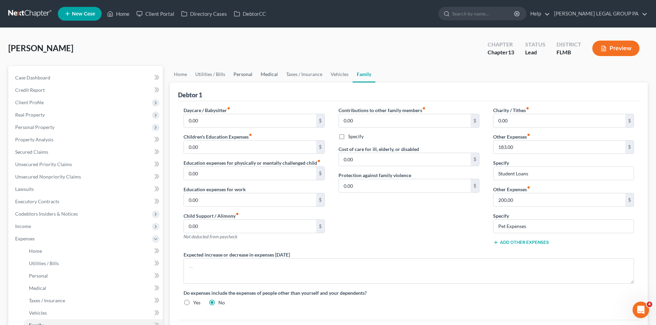
drag, startPoint x: 247, startPoint y: 70, endPoint x: 264, endPoint y: 77, distance: 18.5
click at [247, 70] on link "Personal" at bounding box center [242, 74] width 27 height 17
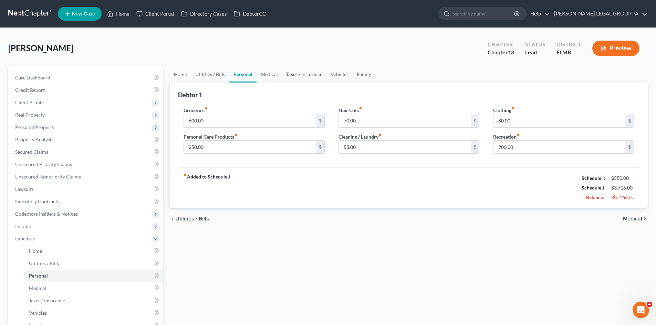
click at [293, 75] on link "Taxes / Insurance" at bounding box center [304, 74] width 44 height 17
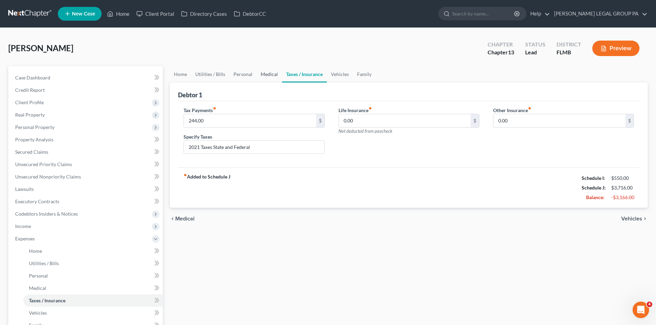
click at [264, 73] on link "Medical" at bounding box center [268, 74] width 25 height 17
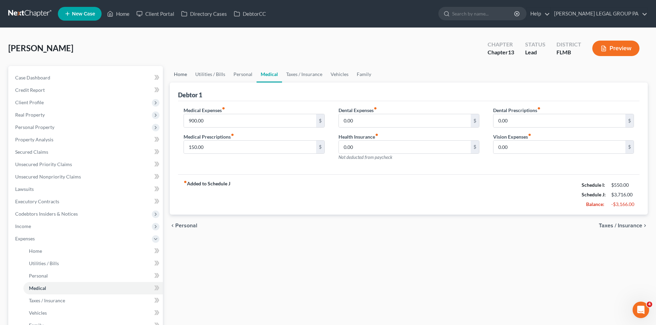
click at [187, 74] on link "Home" at bounding box center [180, 74] width 21 height 17
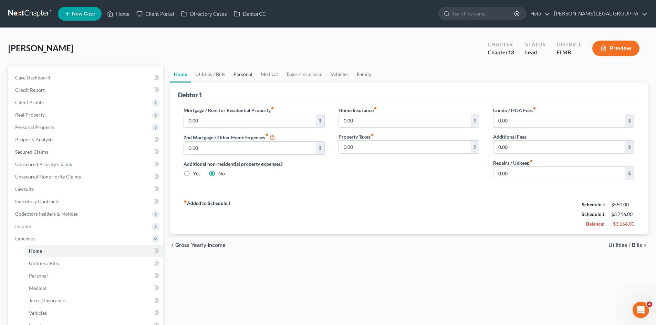
click at [250, 73] on link "Personal" at bounding box center [242, 74] width 27 height 17
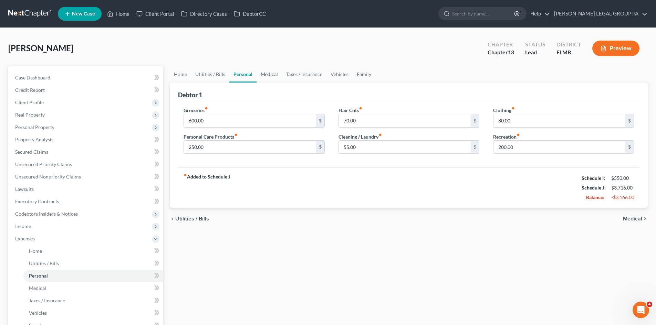
click at [279, 75] on link "Medical" at bounding box center [268, 74] width 25 height 17
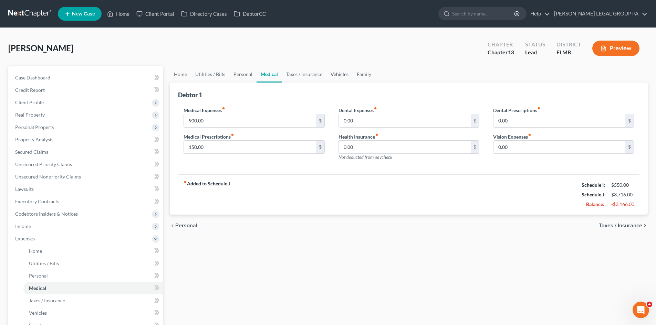
click at [339, 76] on link "Vehicles" at bounding box center [339, 74] width 26 height 17
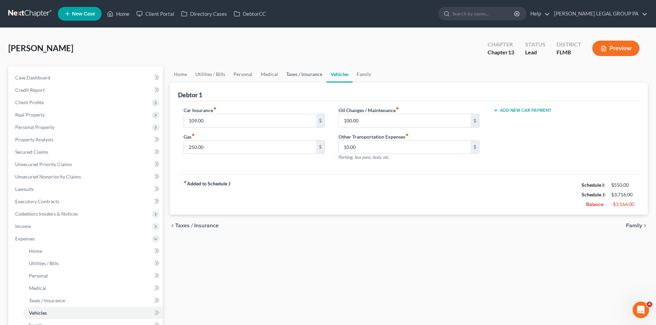
click at [305, 73] on link "Taxes / Insurance" at bounding box center [304, 74] width 44 height 17
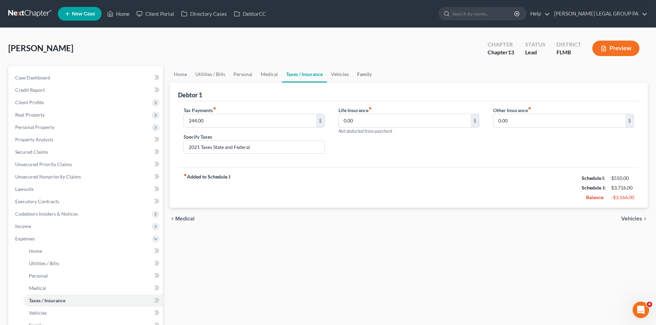
click at [367, 73] on link "Family" at bounding box center [364, 74] width 23 height 17
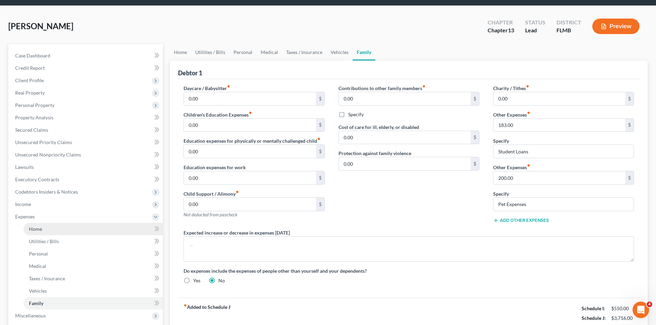
scroll to position [34, 0]
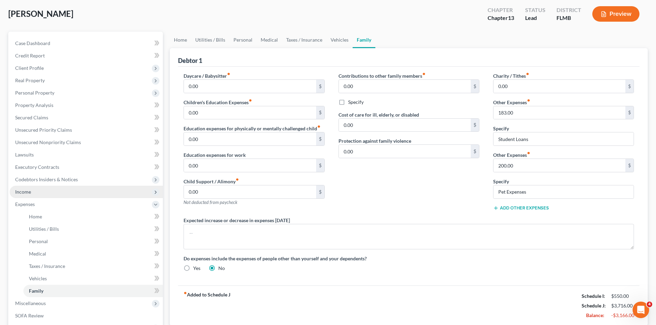
click at [40, 189] on span "Income" at bounding box center [86, 192] width 153 height 12
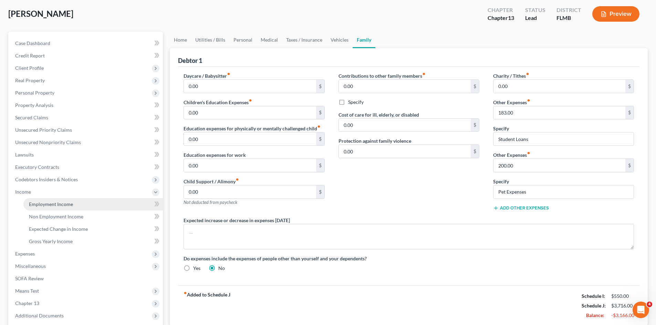
click at [54, 206] on span "Employment Income" at bounding box center [51, 204] width 44 height 6
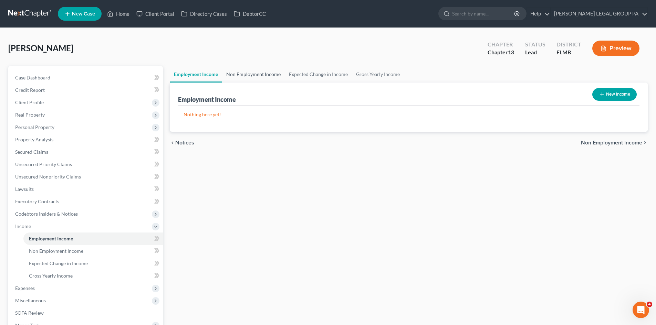
click at [241, 79] on link "Non Employment Income" at bounding box center [253, 74] width 63 height 17
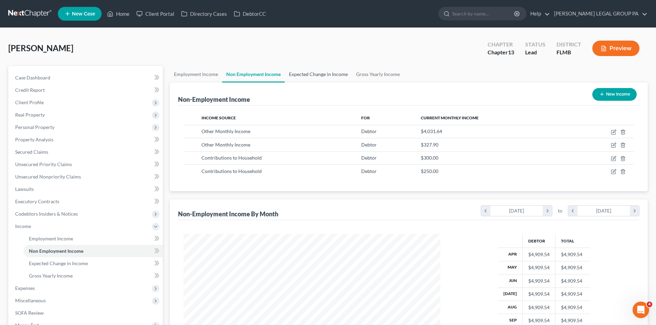
scroll to position [128, 270]
click at [382, 76] on link "Gross Yearly Income" at bounding box center [378, 74] width 52 height 17
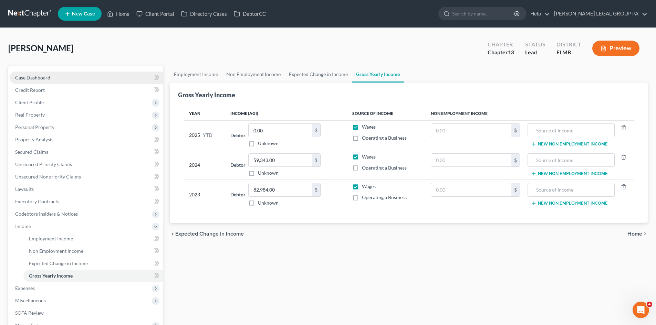
click at [73, 73] on link "Case Dashboard" at bounding box center [86, 78] width 153 height 12
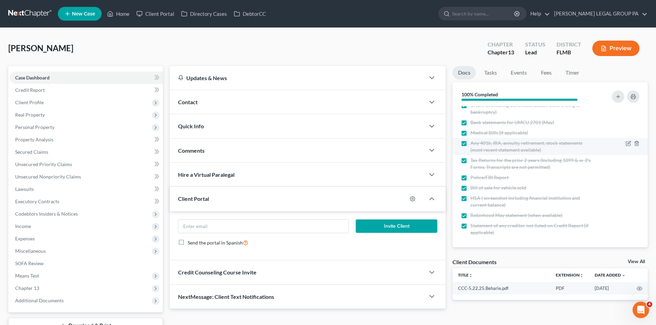
scroll to position [28, 0]
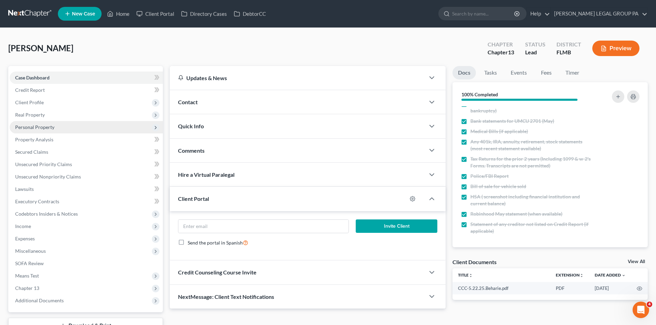
drag, startPoint x: 58, startPoint y: 115, endPoint x: 58, endPoint y: 124, distance: 8.9
click at [58, 115] on span "Real Property" at bounding box center [86, 115] width 153 height 12
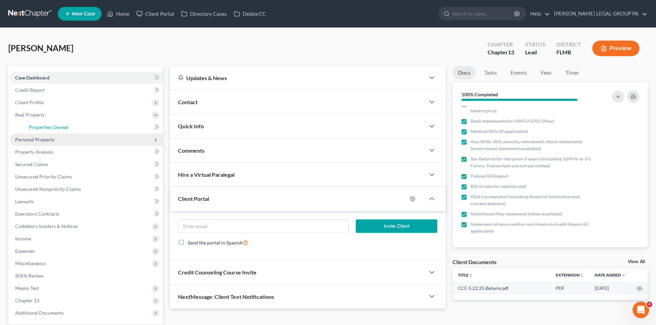
drag, startPoint x: 59, startPoint y: 125, endPoint x: 154, endPoint y: 136, distance: 96.0
click at [59, 125] on span "Properties Owned" at bounding box center [48, 127] width 39 height 6
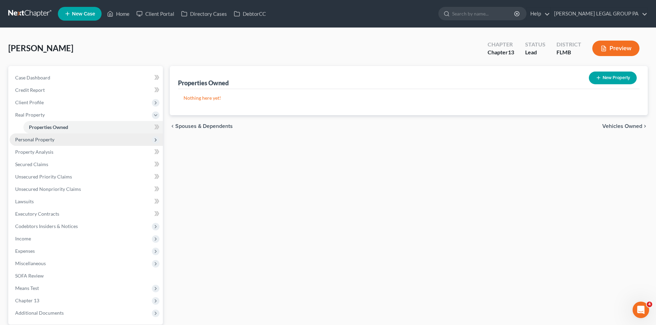
click at [56, 140] on span "Personal Property" at bounding box center [86, 140] width 153 height 12
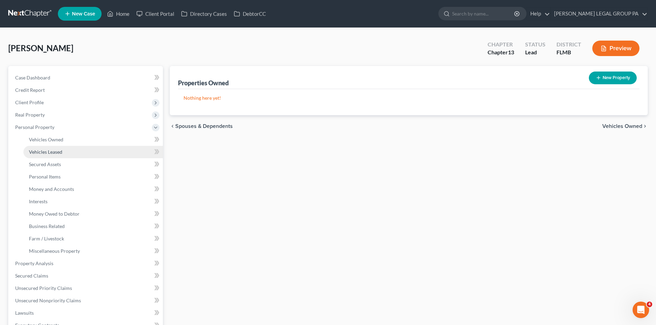
click at [67, 152] on link "Vehicles Leased" at bounding box center [92, 152] width 139 height 12
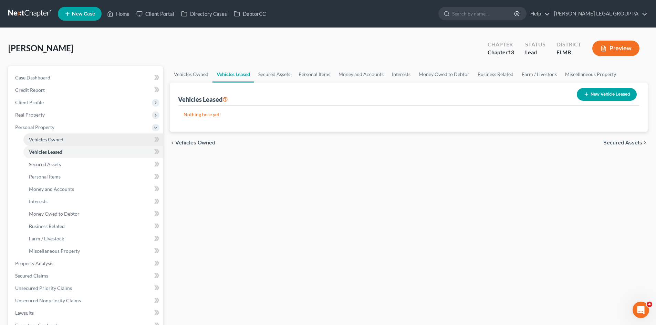
click at [67, 139] on link "Vehicles Owned" at bounding box center [92, 140] width 139 height 12
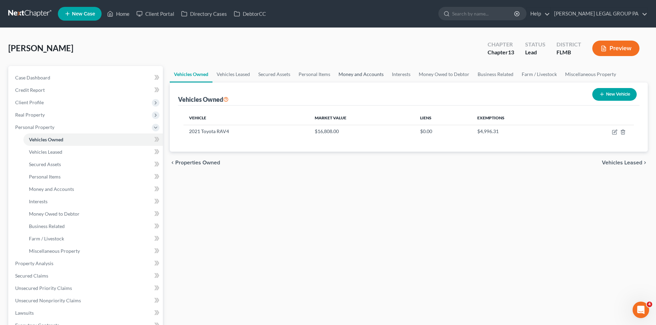
click at [366, 69] on link "Money and Accounts" at bounding box center [360, 74] width 53 height 17
